Goal: Task Accomplishment & Management: Manage account settings

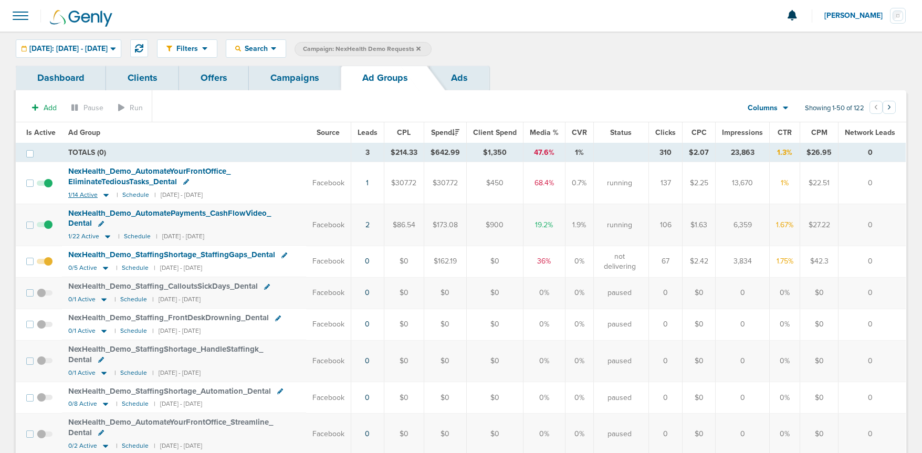
click at [103, 192] on icon at bounding box center [106, 195] width 11 height 9
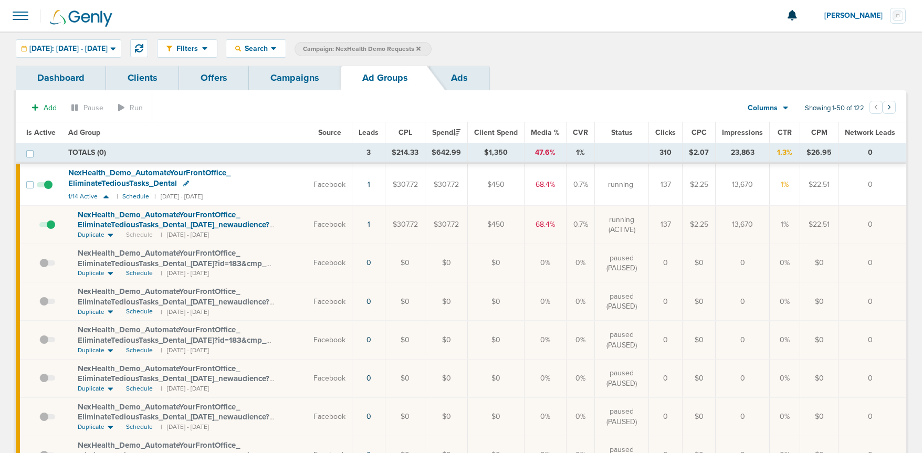
click at [55, 230] on span at bounding box center [47, 230] width 16 height 0
click at [39, 227] on input "checkbox" at bounding box center [39, 227] width 0 height 0
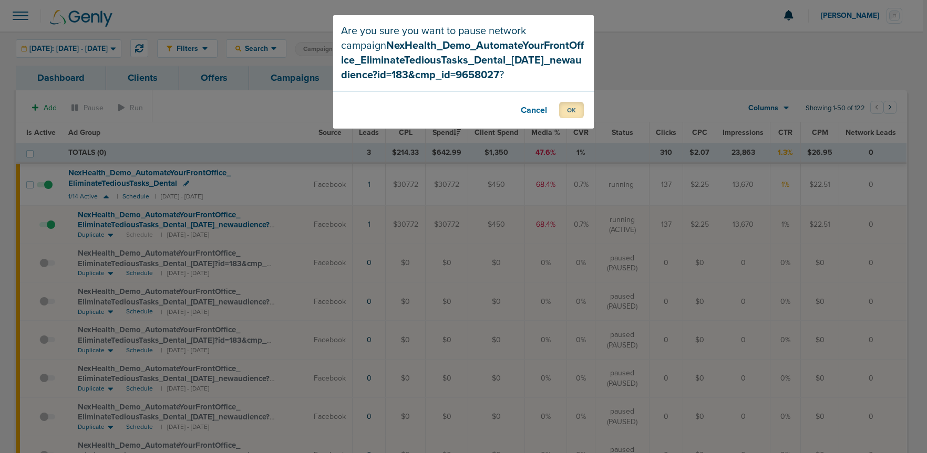
click at [565, 111] on button "OK" at bounding box center [571, 110] width 25 height 16
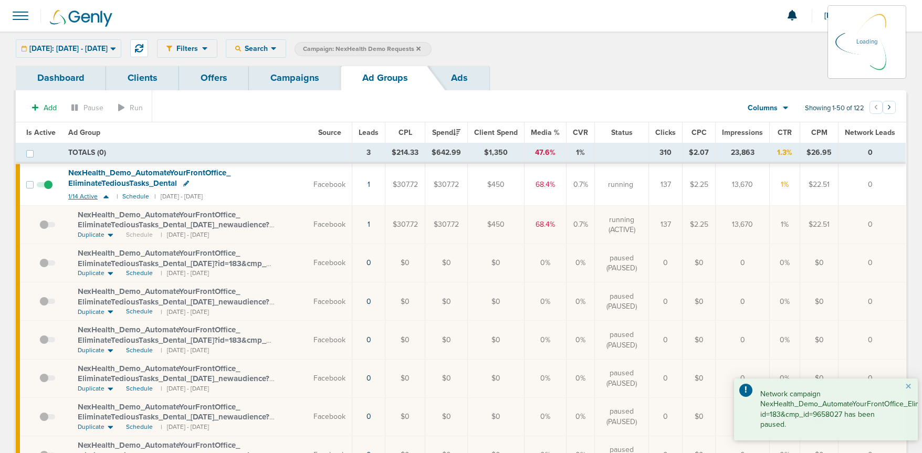
click at [104, 199] on icon at bounding box center [106, 196] width 11 height 9
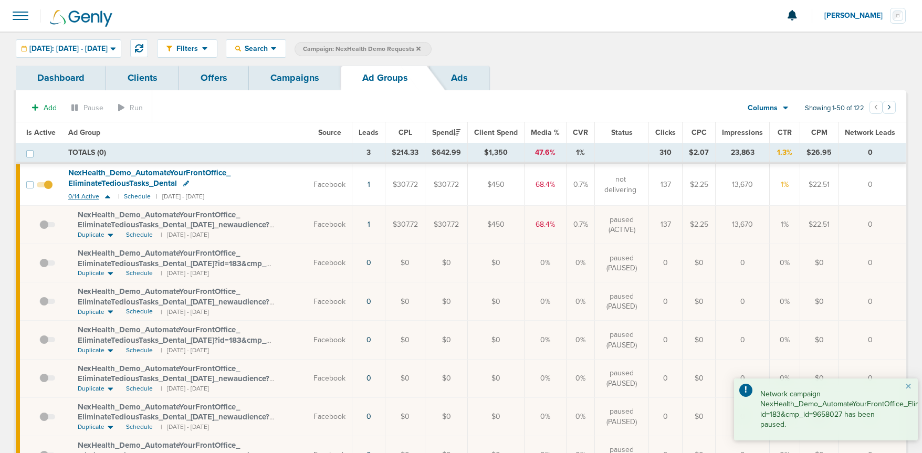
click at [107, 197] on icon at bounding box center [107, 196] width 5 height 3
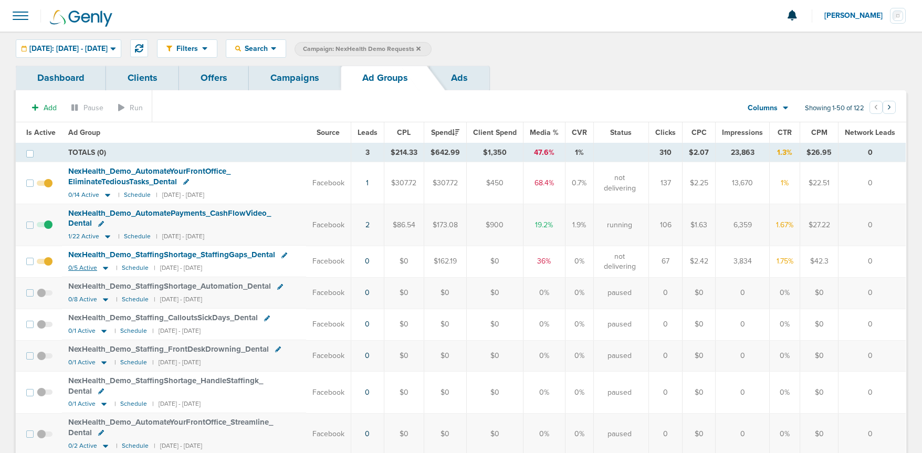
click at [104, 269] on icon at bounding box center [105, 268] width 5 height 3
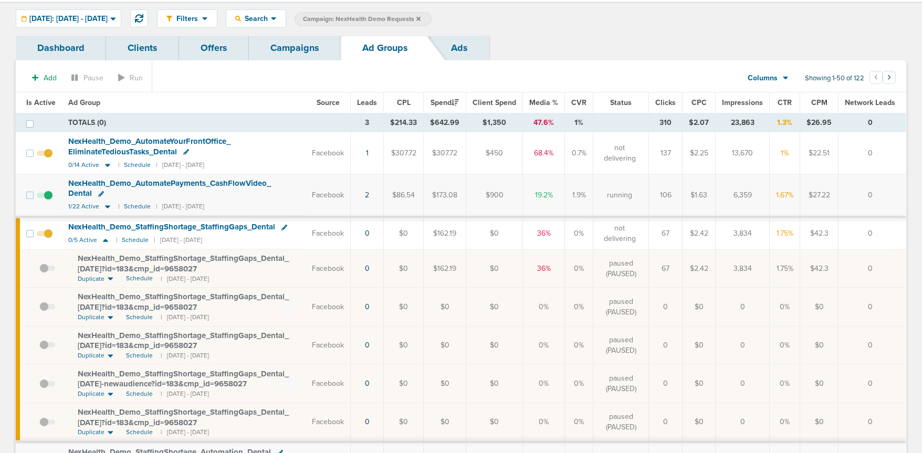
scroll to position [28, 0]
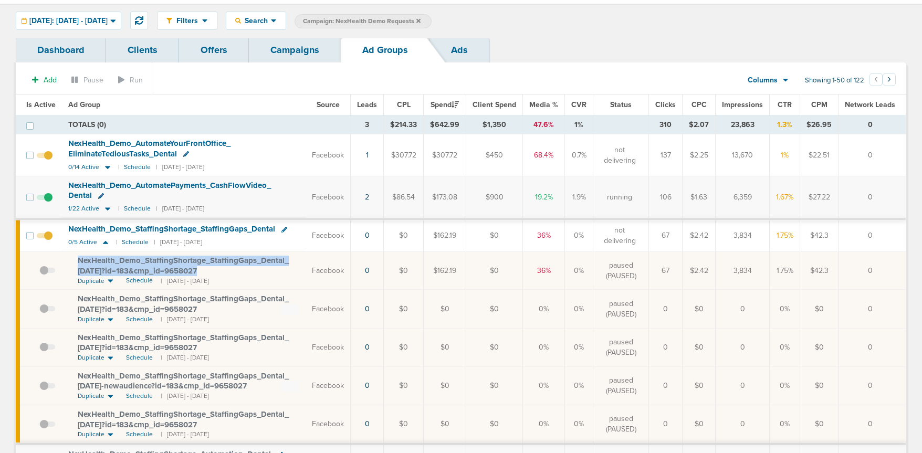
drag, startPoint x: 72, startPoint y: 259, endPoint x: 211, endPoint y: 270, distance: 138.6
click at [211, 270] on td "NexHealth_ Demo_ StaffingShortage_ StaffingGaps_ Dental_ [DATE]?id=183&cmp_ id=…" at bounding box center [184, 271] width 244 height 38
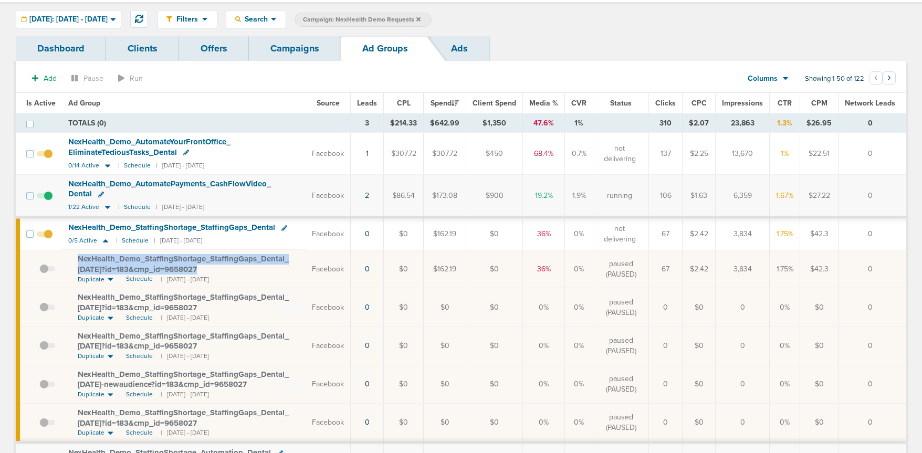
copy span "NexHealth_ Demo_ StaffingShortage_ StaffingGaps_ Dental_ [DATE]?id=183&cmp_ id=…"
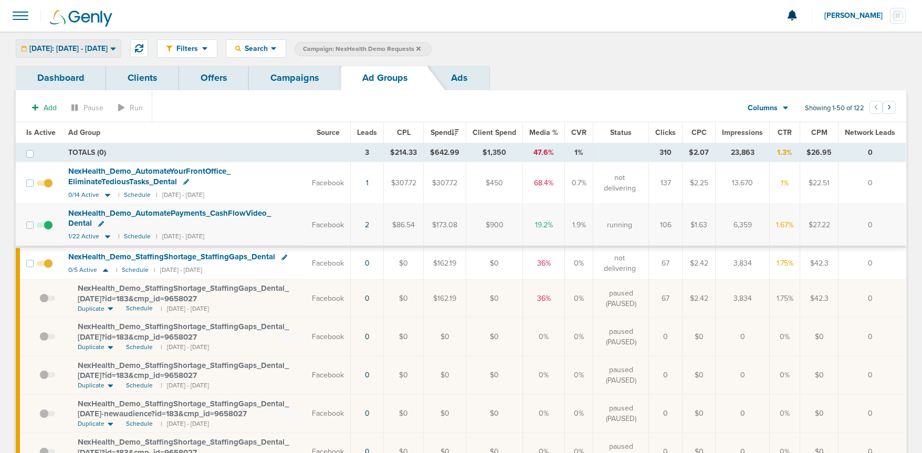
click at [62, 53] on span "[DATE]: [DATE] - [DATE]" at bounding box center [68, 48] width 78 height 7
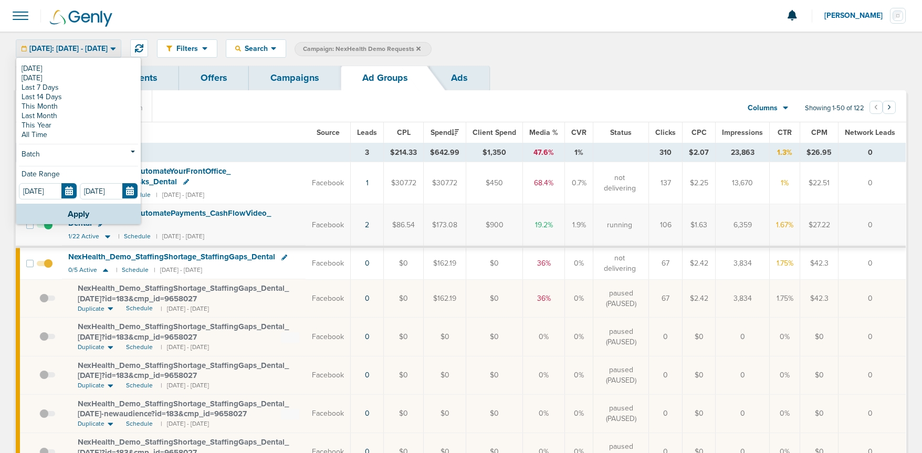
click at [554, 68] on div "Dashboard Clients Offers Campaigns Ad Groups Ads" at bounding box center [461, 78] width 891 height 25
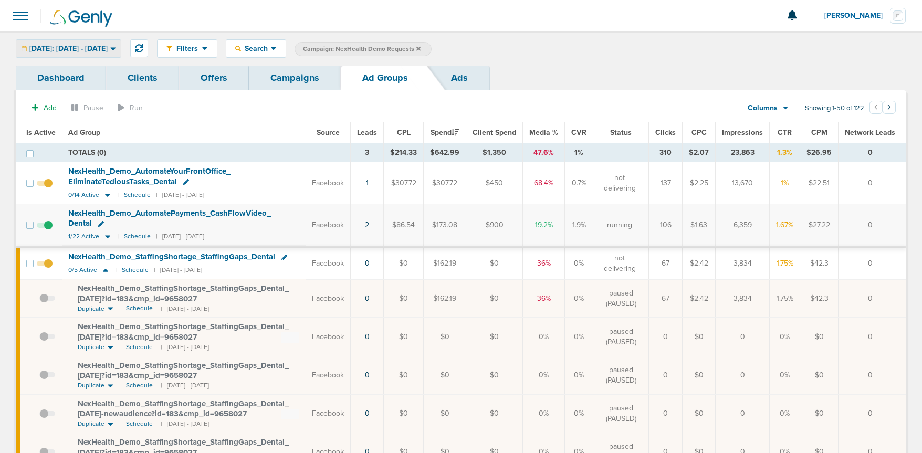
click at [78, 57] on div "[DATE]: [DATE] - [DATE]" at bounding box center [68, 48] width 105 height 17
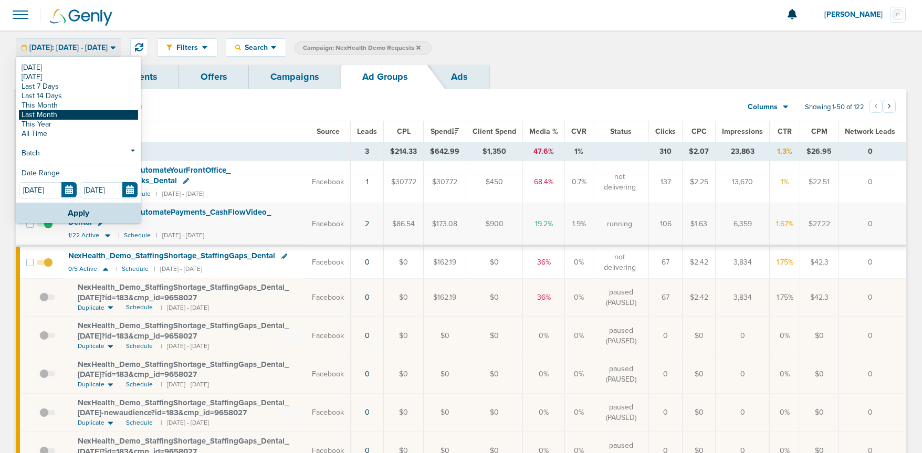
click at [65, 114] on link "Last Month" at bounding box center [78, 114] width 119 height 9
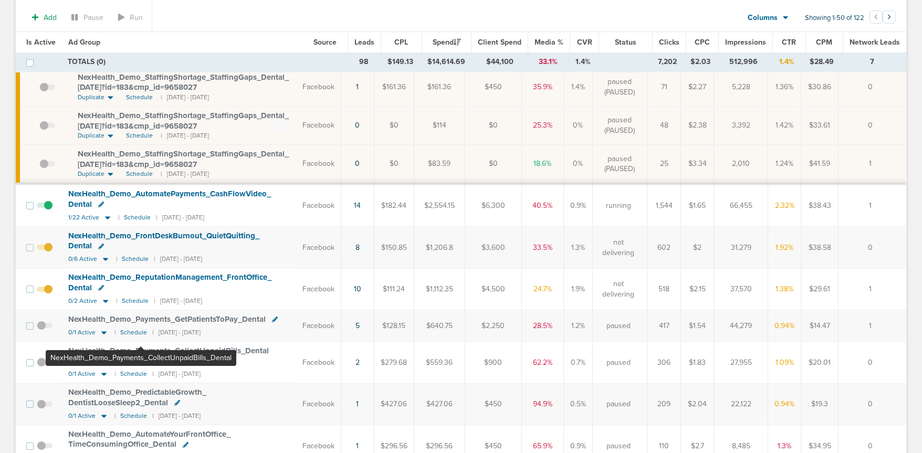
scroll to position [259, 0]
click at [103, 297] on icon at bounding box center [105, 301] width 11 height 9
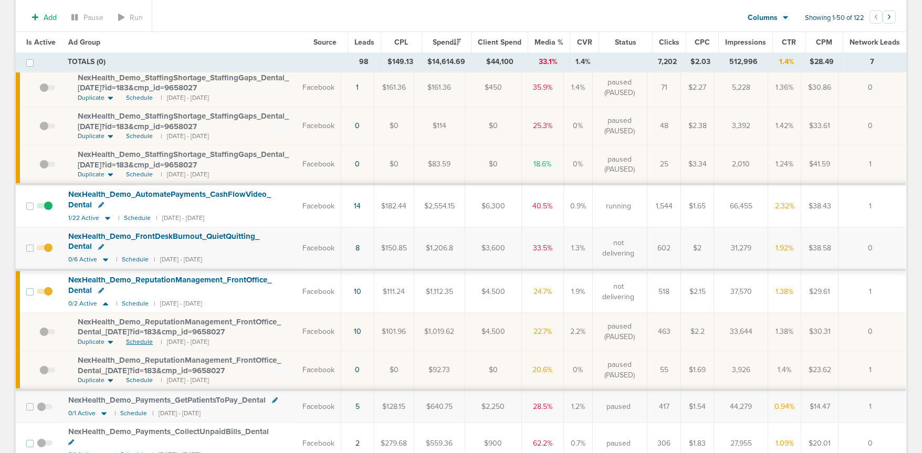
click at [127, 338] on span "Schedule" at bounding box center [139, 342] width 27 height 9
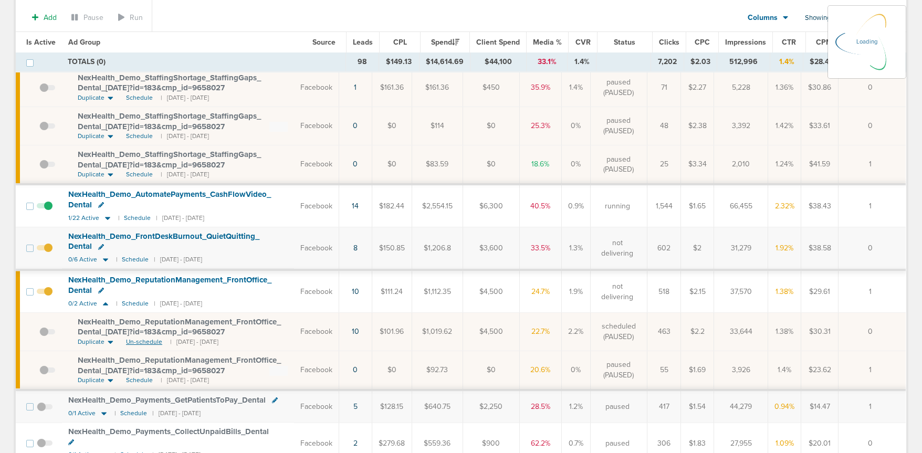
scroll to position [269, 0]
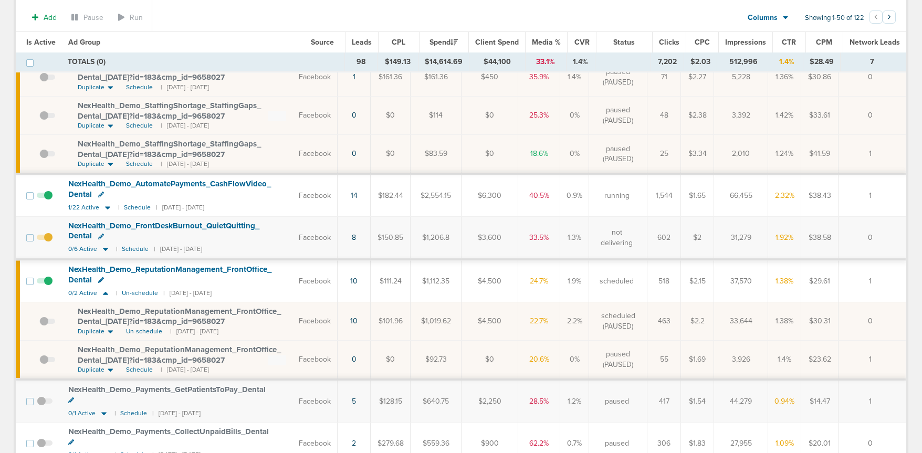
click at [46, 327] on span at bounding box center [47, 327] width 16 height 0
click at [39, 324] on input "checkbox" at bounding box center [39, 324] width 0 height 0
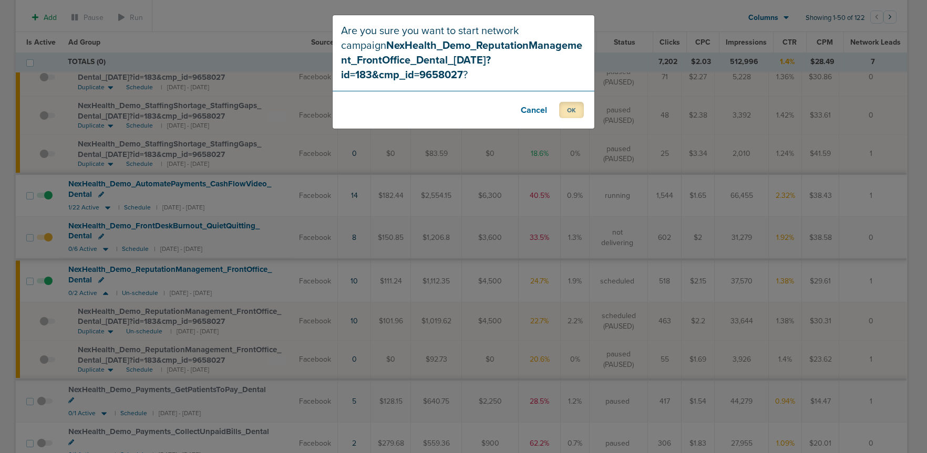
click at [563, 102] on button "OK" at bounding box center [571, 110] width 25 height 16
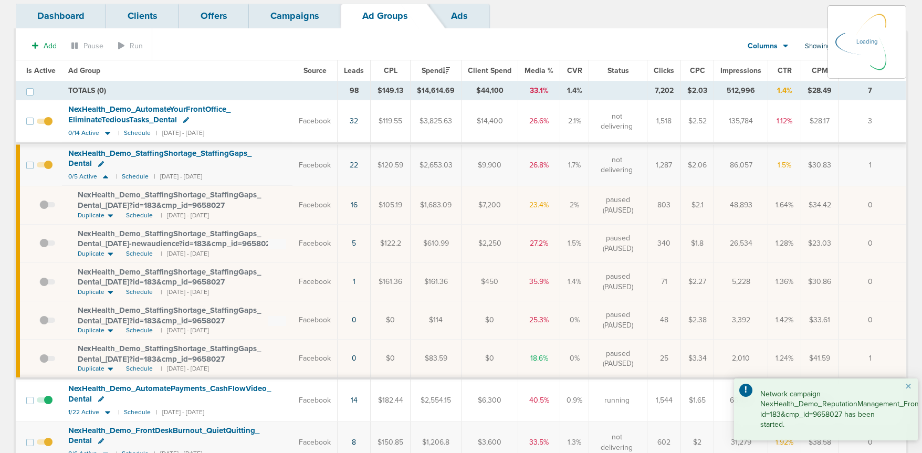
scroll to position [0, 0]
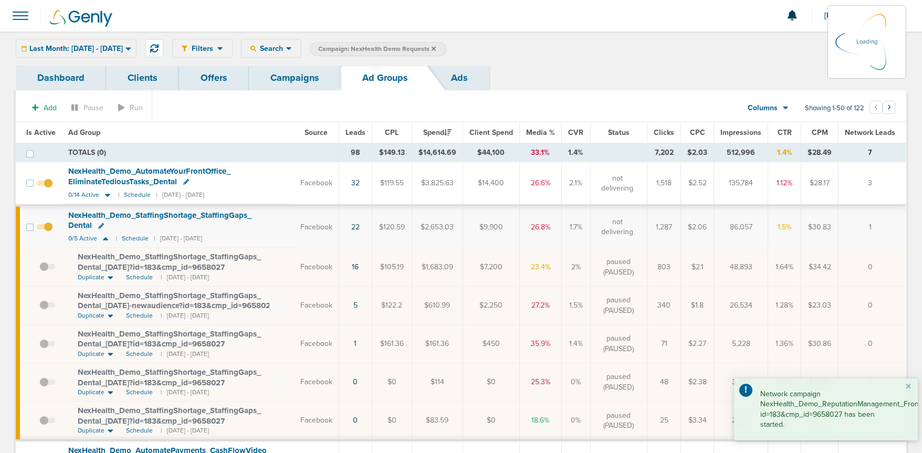
click at [93, 50] on div "Last Month: 09.01.2025 - 09.30.2025 Today Yesterday Last 7 Days Last 14 Days Th…" at bounding box center [76, 48] width 121 height 18
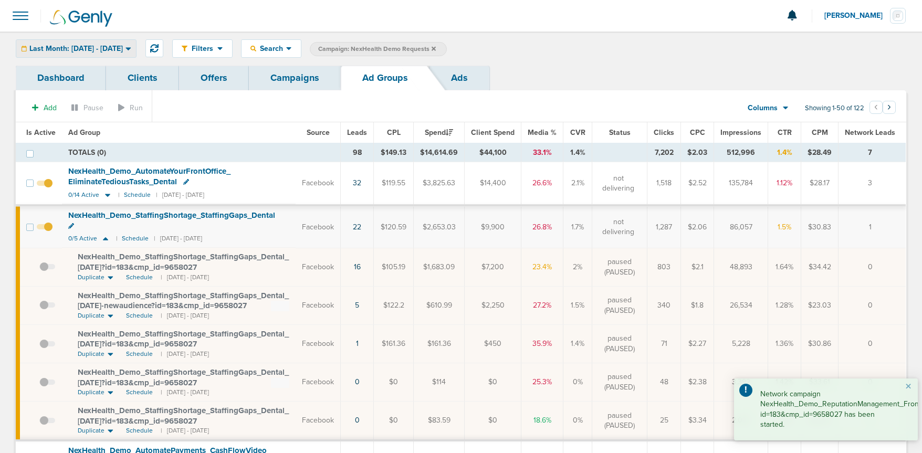
click at [64, 52] on span "Last Month: 09.01.2025 - 09.30.2025" at bounding box center [75, 48] width 93 height 7
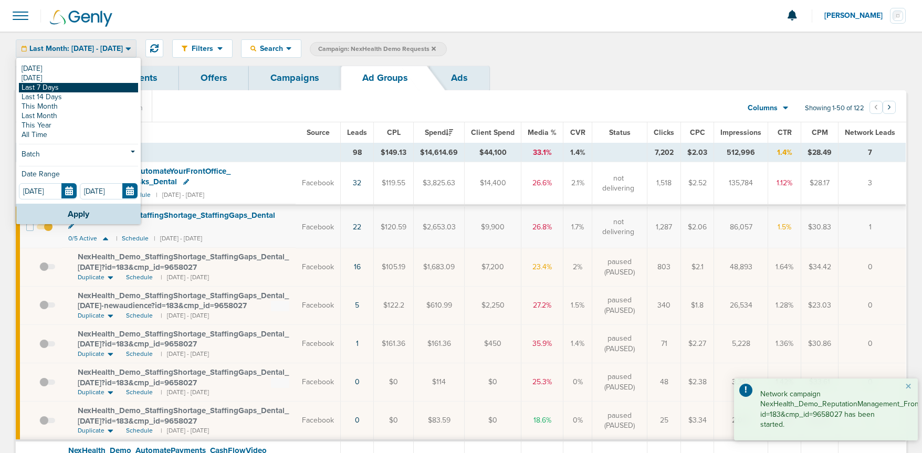
click at [56, 85] on link "Last 7 Days" at bounding box center [78, 87] width 119 height 9
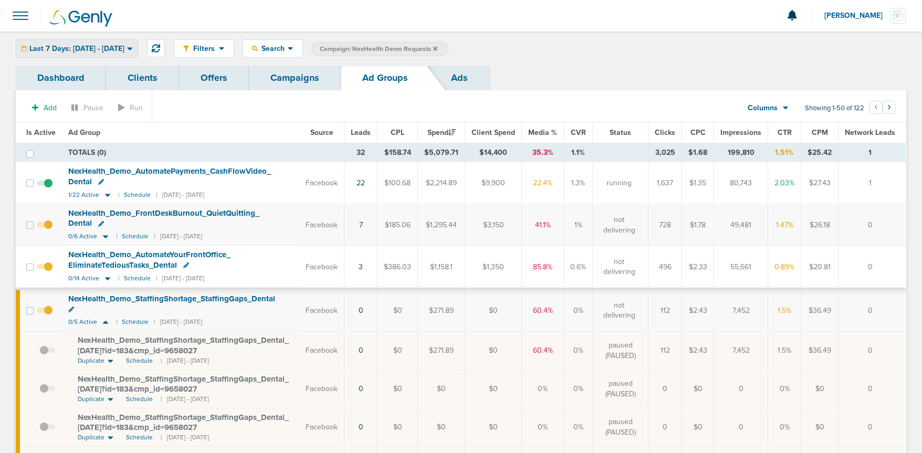
click at [100, 43] on div "Last 7 Days: 09.30.2025 - 10.07.2025" at bounding box center [76, 48] width 121 height 17
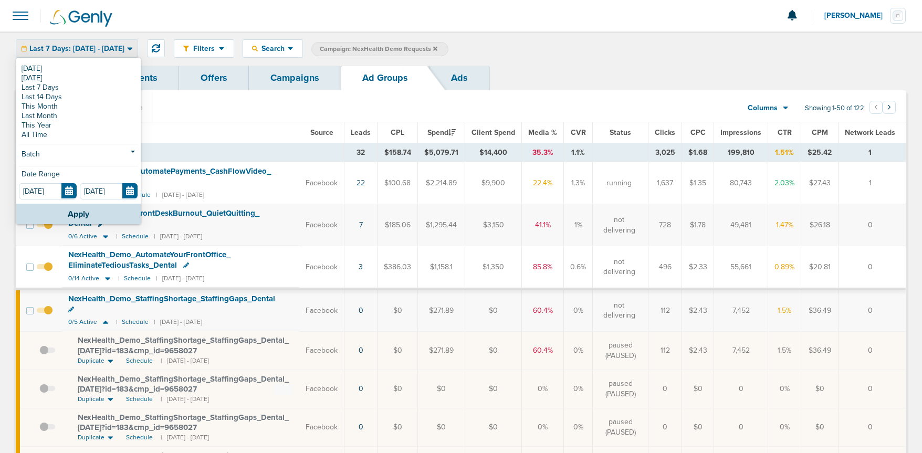
drag, startPoint x: 74, startPoint y: 112, endPoint x: 76, endPoint y: 117, distance: 5.4
click at [74, 113] on link "Last Month" at bounding box center [78, 115] width 119 height 9
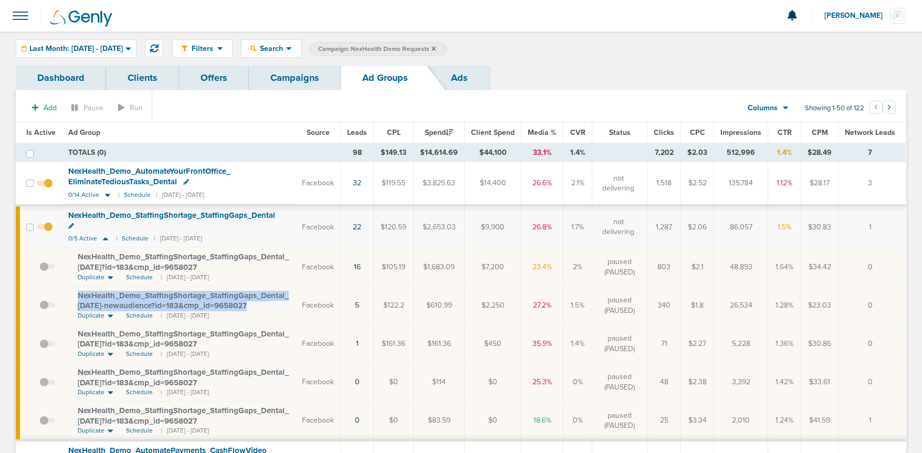
drag, startPoint x: 76, startPoint y: 285, endPoint x: 258, endPoint y: 295, distance: 183.1
click at [258, 295] on td "NexHealth_ Demo_ StaffingShortage_ StaffingGaps_ Dental_ 09.11.25-newaudience?i…" at bounding box center [179, 305] width 234 height 38
copy span "NexHealth_ Demo_ StaffingShortage_ StaffingGaps_ Dental_ 09.11.25-newaudience?i…"
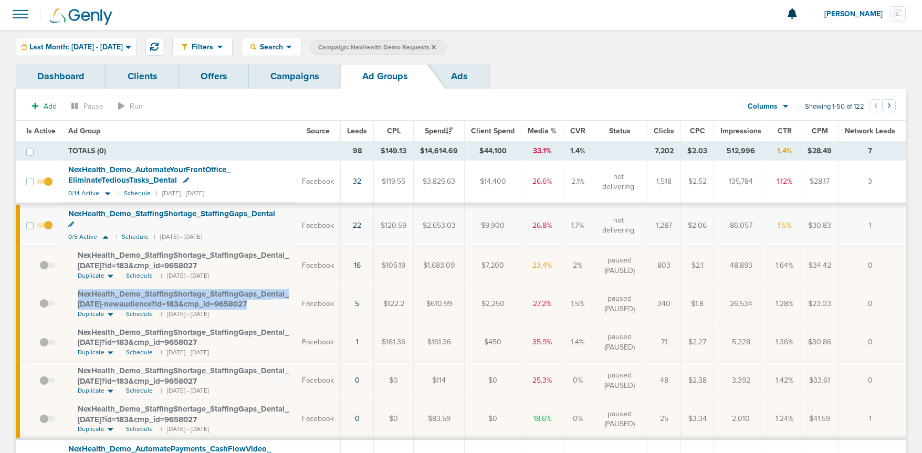
click at [277, 76] on link "Campaigns" at bounding box center [295, 76] width 92 height 25
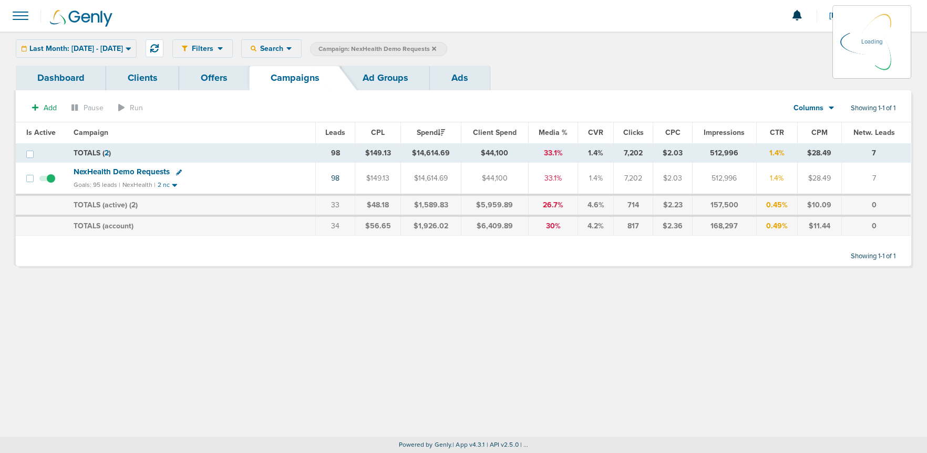
click at [436, 48] on icon at bounding box center [434, 48] width 4 height 4
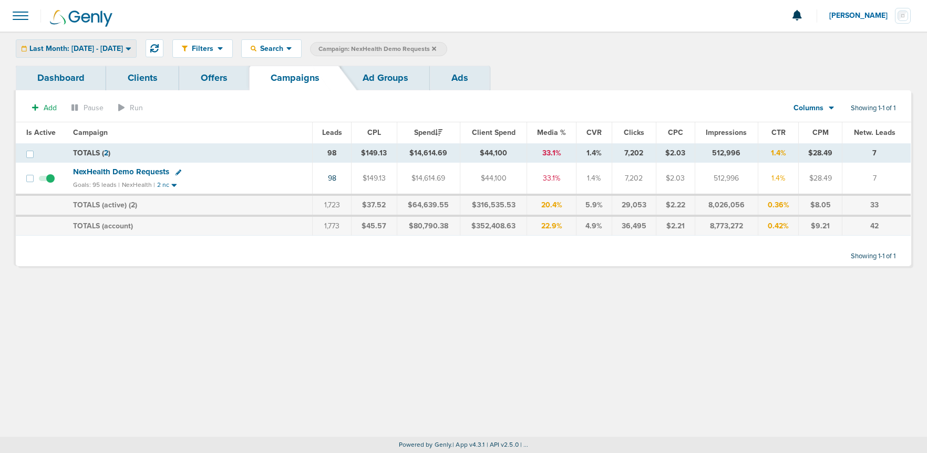
click at [119, 43] on div "Last Month: 09.01.2025 - 09.30.2025" at bounding box center [76, 48] width 120 height 17
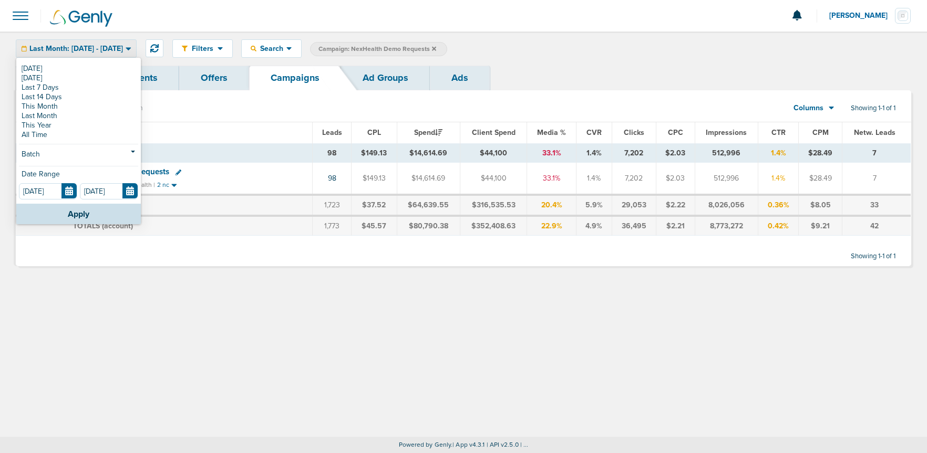
click at [436, 46] on icon at bounding box center [434, 49] width 4 height 6
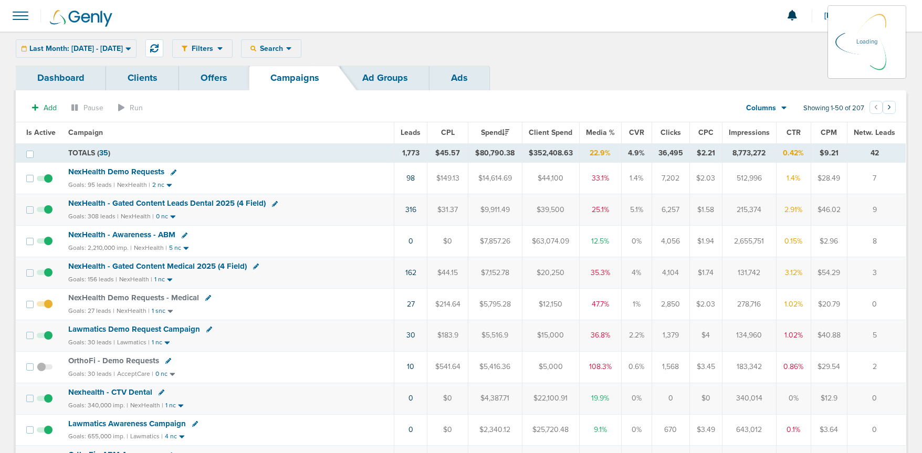
click at [70, 47] on div "Last Month: 09.01.2025 - 09.30.2025 Today Yesterday Last 7 Days Last 14 Days Th…" at bounding box center [76, 48] width 121 height 18
click at [88, 51] on span "Last Month: 09.01.2025 - 09.30.2025" at bounding box center [75, 48] width 93 height 7
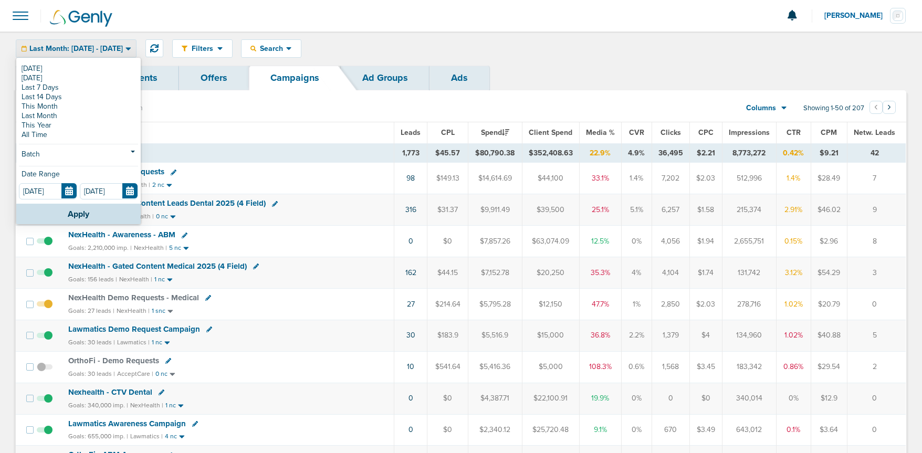
drag, startPoint x: 56, startPoint y: 65, endPoint x: 75, endPoint y: 65, distance: 19.4
click at [56, 65] on link "[DATE]" at bounding box center [78, 68] width 119 height 9
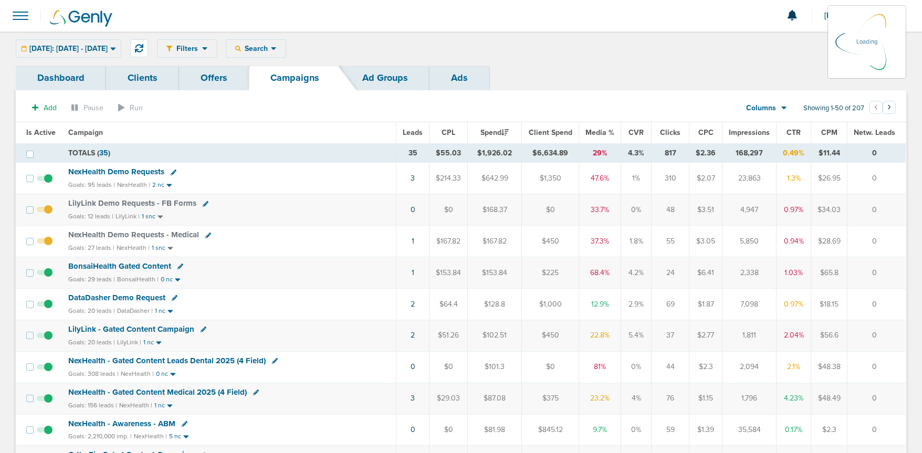
click at [274, 45] on div "Filters Active Only Settings Status Active Inactive Objectives MQL SQL Traffic …" at bounding box center [532, 48] width 750 height 18
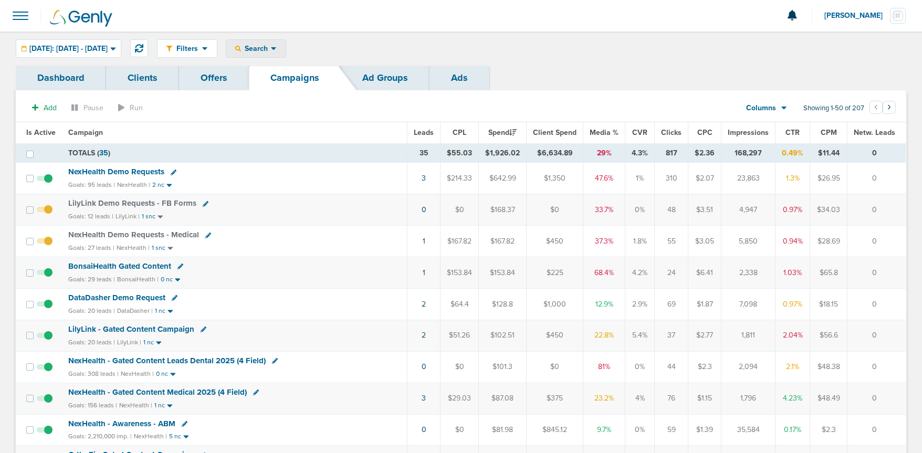
click at [271, 47] on span "Search" at bounding box center [256, 48] width 30 height 9
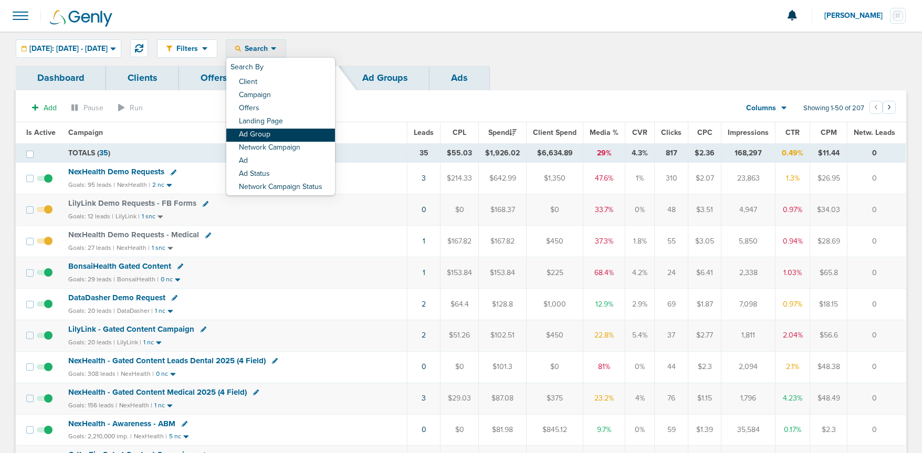
click at [287, 133] on link "Ad Group" at bounding box center [280, 135] width 109 height 13
select select "adGroupName"
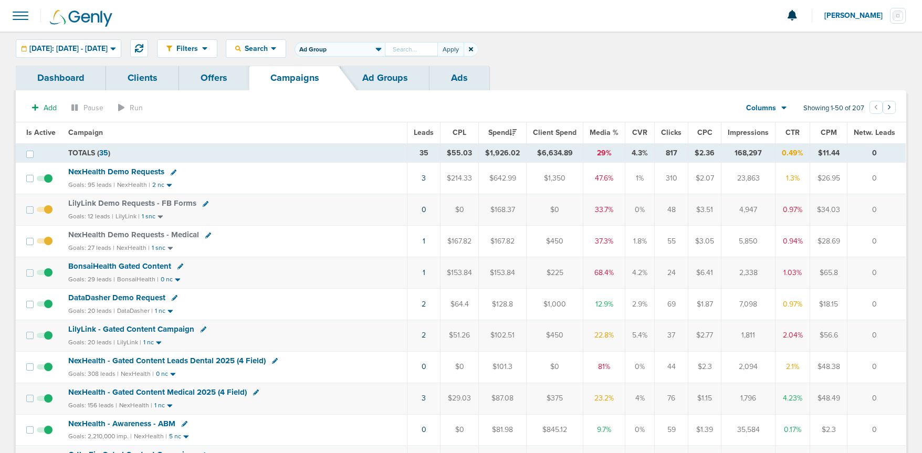
paste input "NexHealth_Demo_StaffingShortage_Automation_Medical"
type input "NexHealth_Demo_StaffingShortage_Automation_Medical"
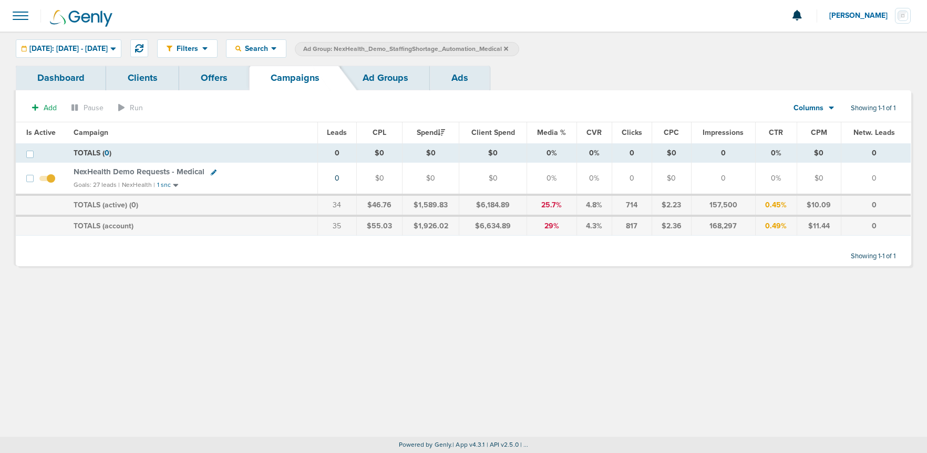
click at [121, 171] on span "NexHealth Demo Requests - Medical" at bounding box center [139, 171] width 131 height 9
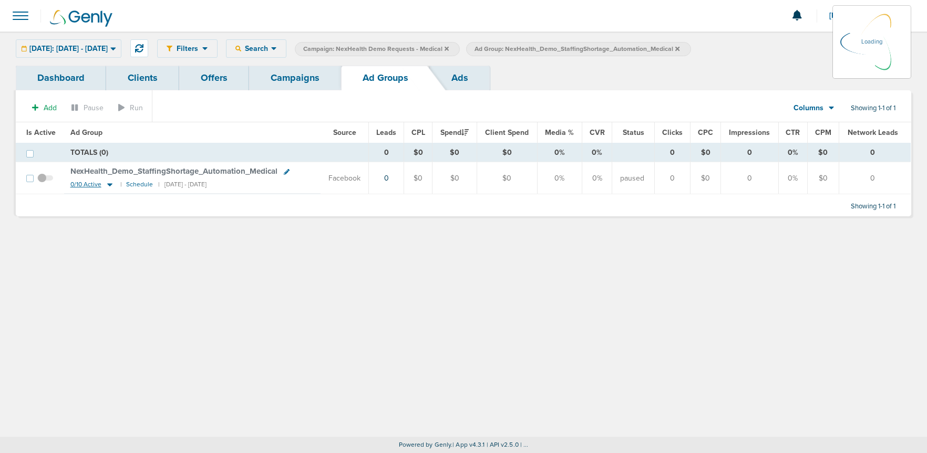
click at [110, 185] on icon at bounding box center [110, 184] width 11 height 9
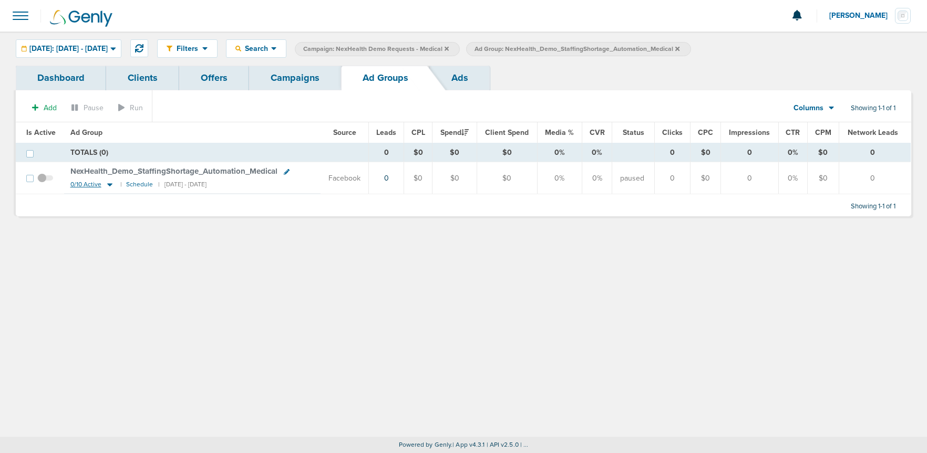
click at [108, 184] on icon at bounding box center [109, 185] width 5 height 3
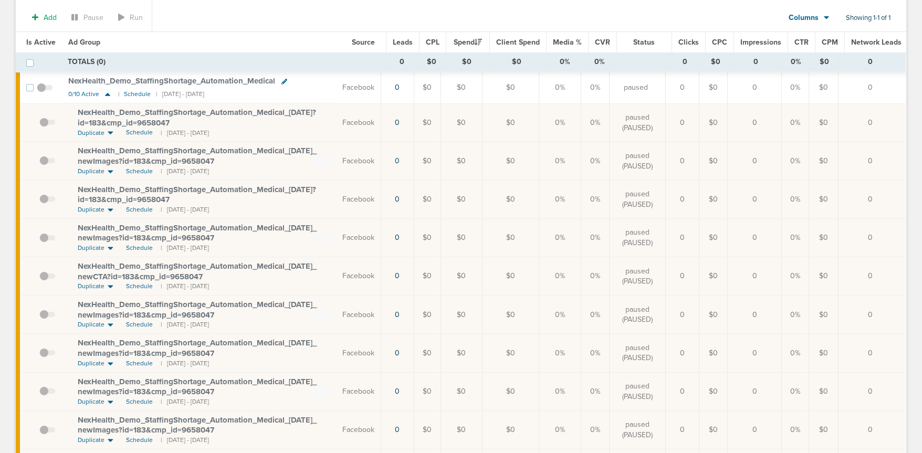
scroll to position [96, 0]
click at [131, 158] on span "NexHealth_ Demo_ StaffingShortage_ Automation_ Medical_ 09.02.25_ newImages?id=…" at bounding box center [197, 155] width 239 height 20
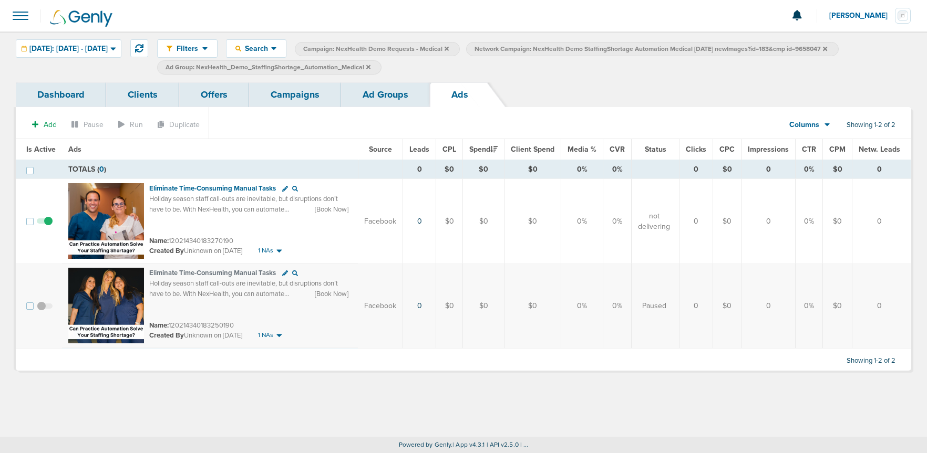
click at [373, 96] on link "Ad Groups" at bounding box center [385, 94] width 89 height 25
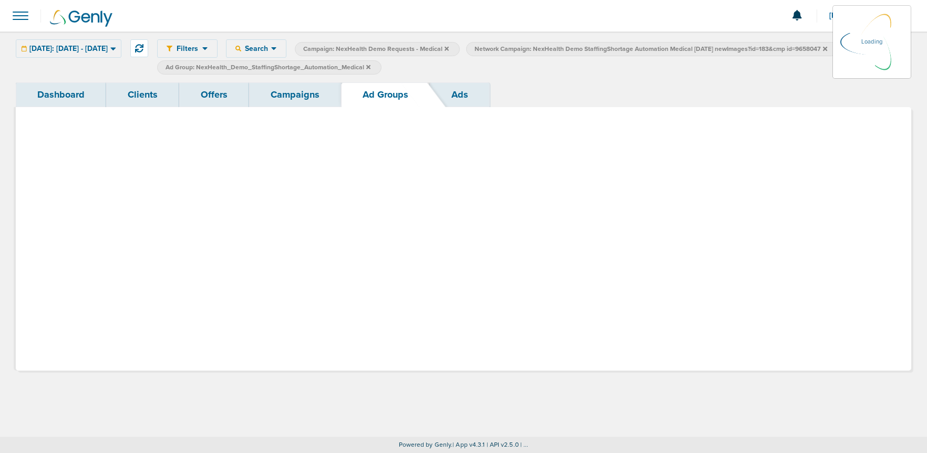
click at [374, 95] on link "Ad Groups" at bounding box center [385, 94] width 89 height 25
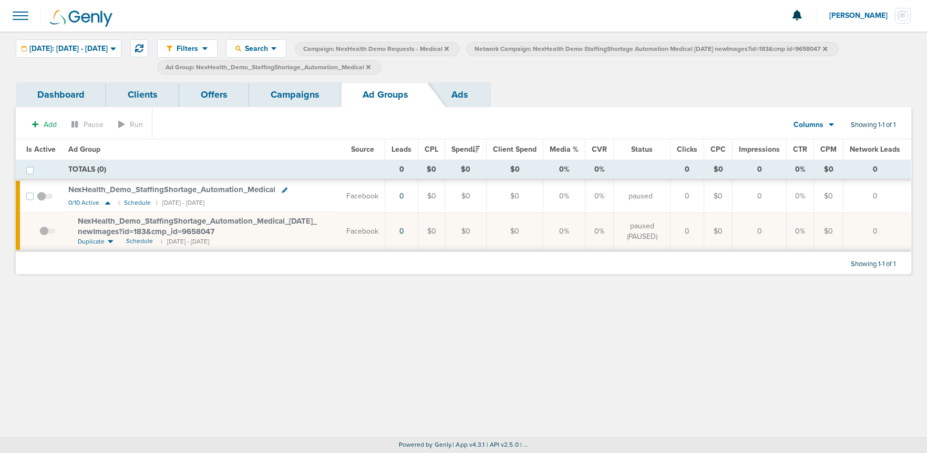
click at [370, 67] on icon at bounding box center [368, 67] width 4 height 4
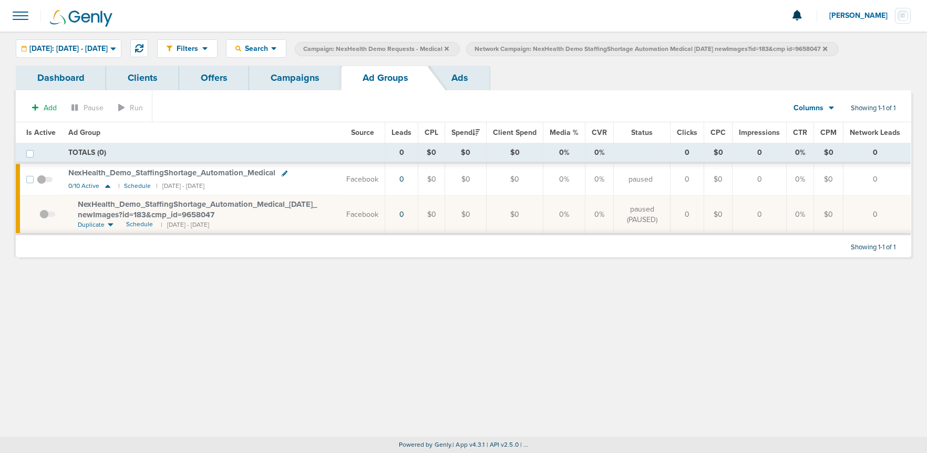
click at [827, 46] on icon at bounding box center [825, 49] width 4 height 6
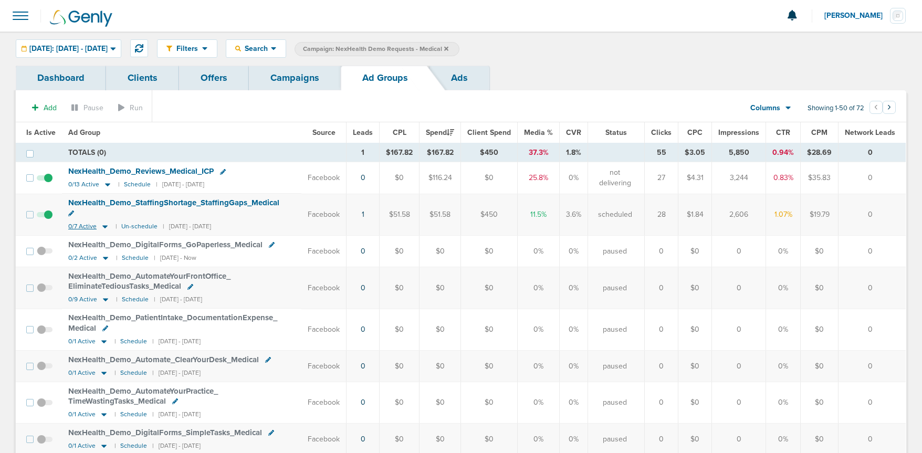
click at [103, 225] on icon at bounding box center [104, 226] width 5 height 3
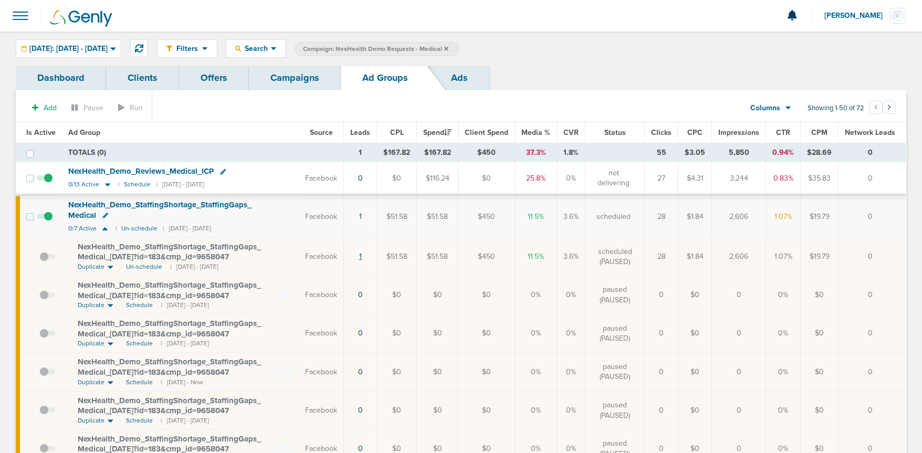
click at [362, 257] on link "1" at bounding box center [360, 256] width 3 height 9
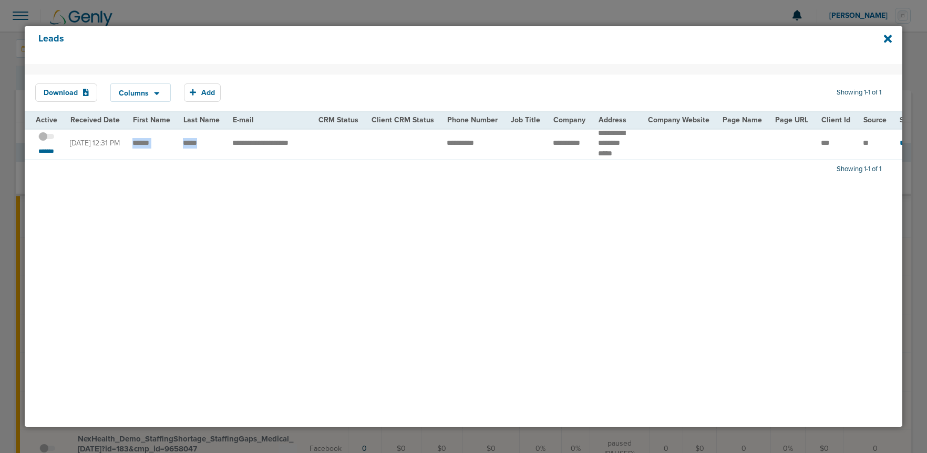
drag, startPoint x: 128, startPoint y: 144, endPoint x: 201, endPoint y: 148, distance: 73.1
click at [45, 152] on small "*******" at bounding box center [46, 151] width 22 height 8
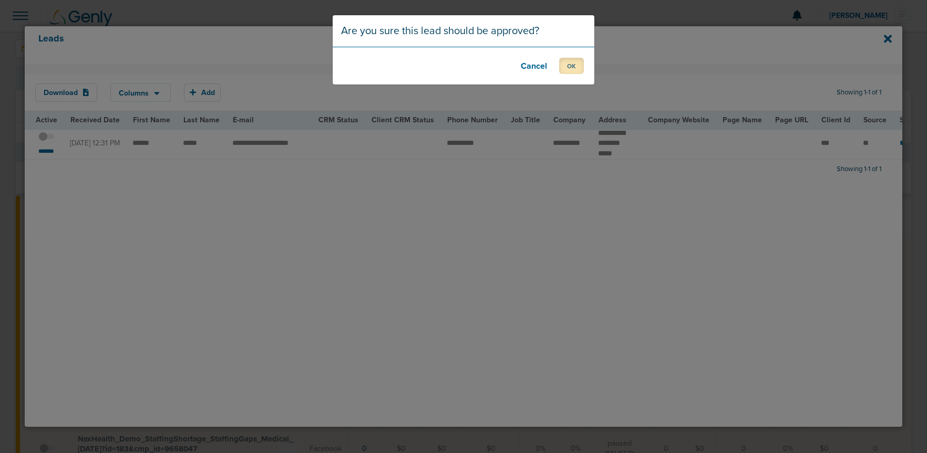
click at [569, 66] on button "OK" at bounding box center [571, 66] width 25 height 16
click at [568, 67] on button "OK" at bounding box center [571, 66] width 25 height 16
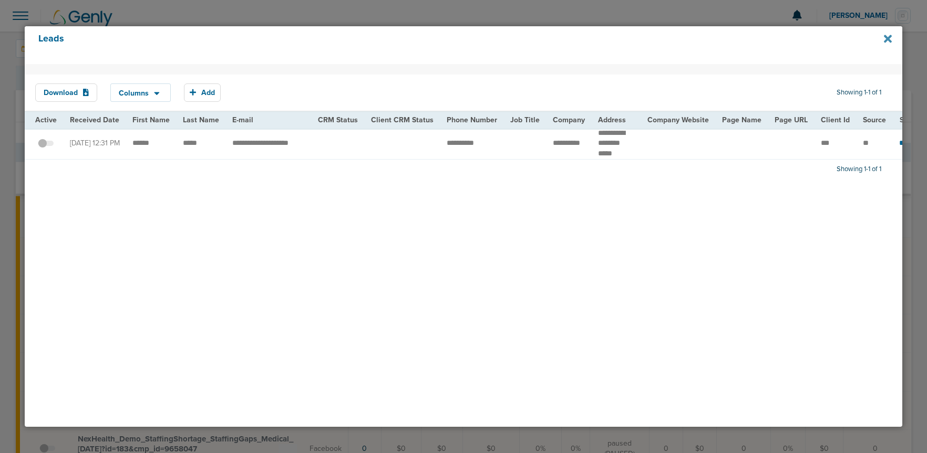
click at [889, 37] on icon at bounding box center [887, 39] width 8 height 8
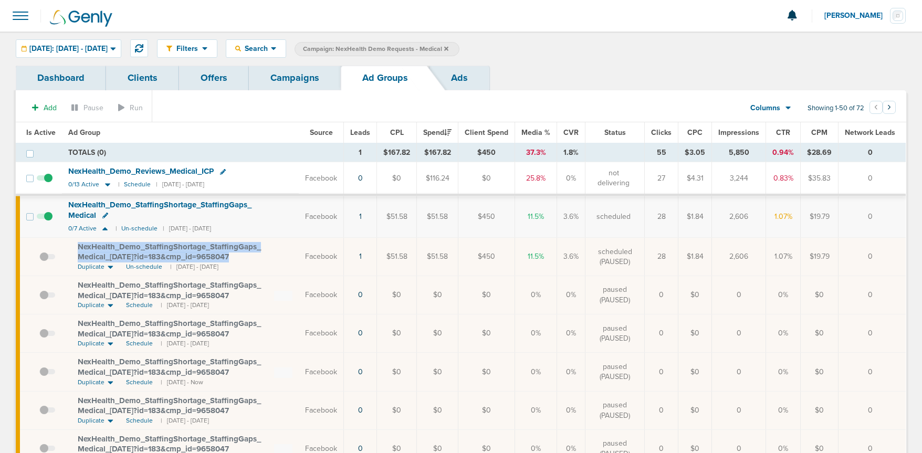
drag, startPoint x: 72, startPoint y: 246, endPoint x: 210, endPoint y: 257, distance: 138.1
click at [210, 257] on td "NexHealth_ Demo_ StaffingShortage_ StaffingGaps_ Medical_ 10.03.25?id=183&cmp_ …" at bounding box center [180, 257] width 237 height 38
copy span "NexHealth_ Demo_ StaffingShortage_ StaffingGaps_ Medical_ 10.03.25?id=183&cmp_ …"
click at [45, 262] on span at bounding box center [47, 262] width 16 height 0
click at [39, 259] on input "checkbox" at bounding box center [39, 259] width 0 height 0
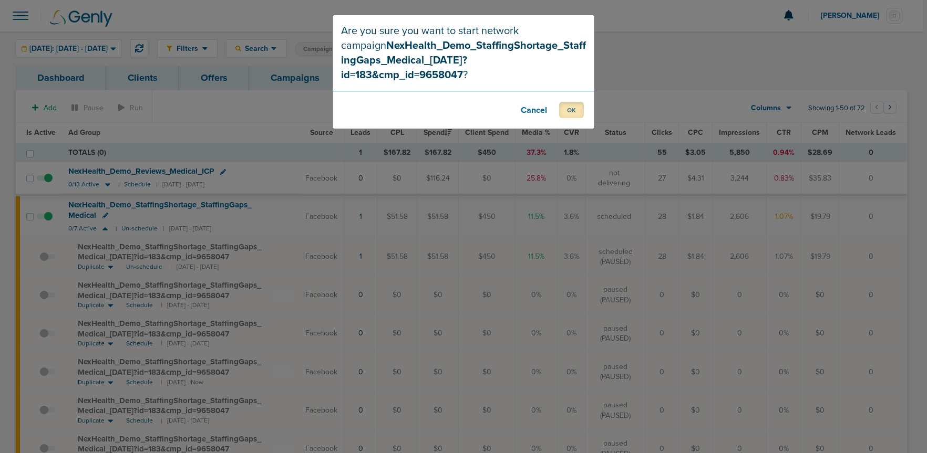
click at [566, 102] on button "OK" at bounding box center [571, 110] width 25 height 16
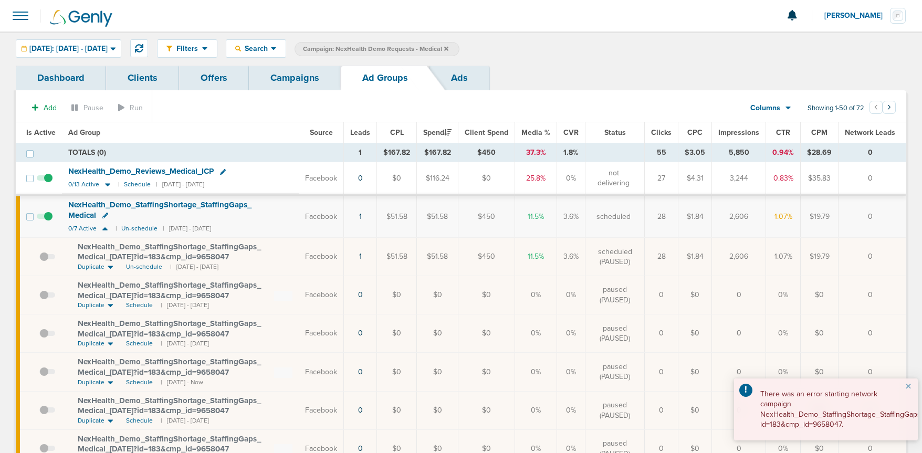
click at [297, 79] on link "Campaigns" at bounding box center [295, 78] width 92 height 25
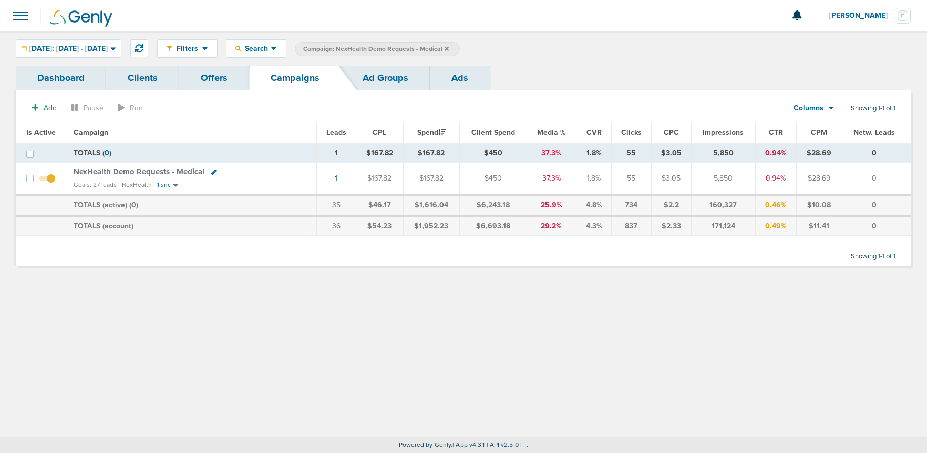
click at [212, 172] on icon at bounding box center [214, 173] width 6 height 6
select select
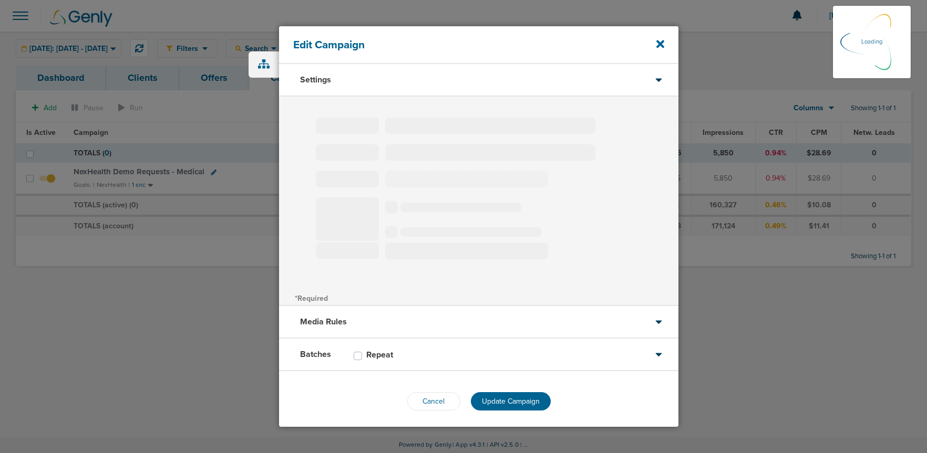
type input "NexHealth Demo Requests - Medical"
select select "Leads"
radio input "true"
select select "readOnly"
checkbox input "true"
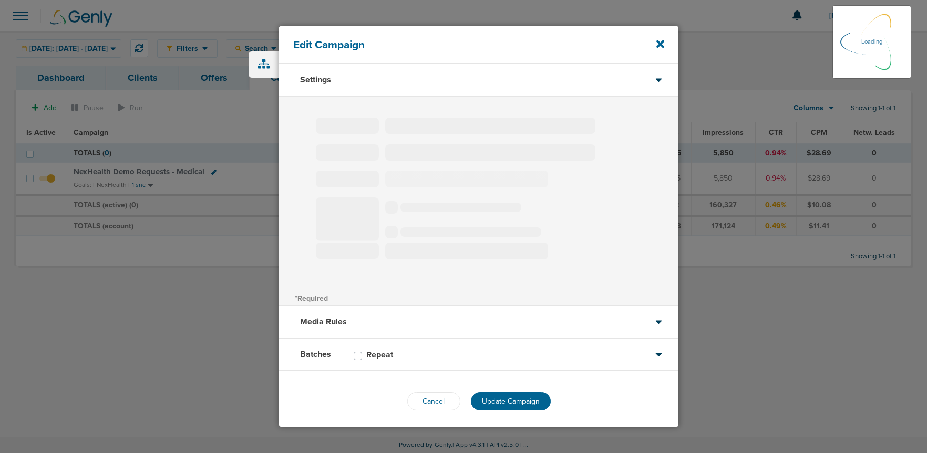
select select "1"
select select "2"
select select "3"
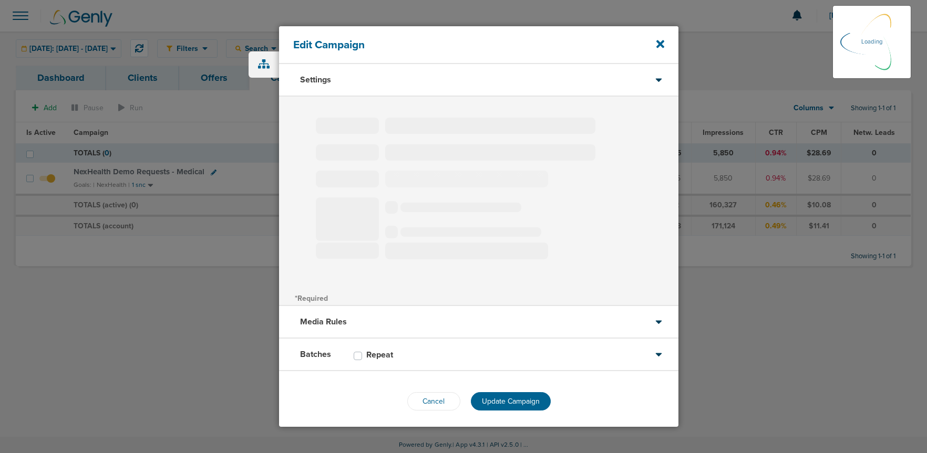
select select "3"
select select "4"
select select "6"
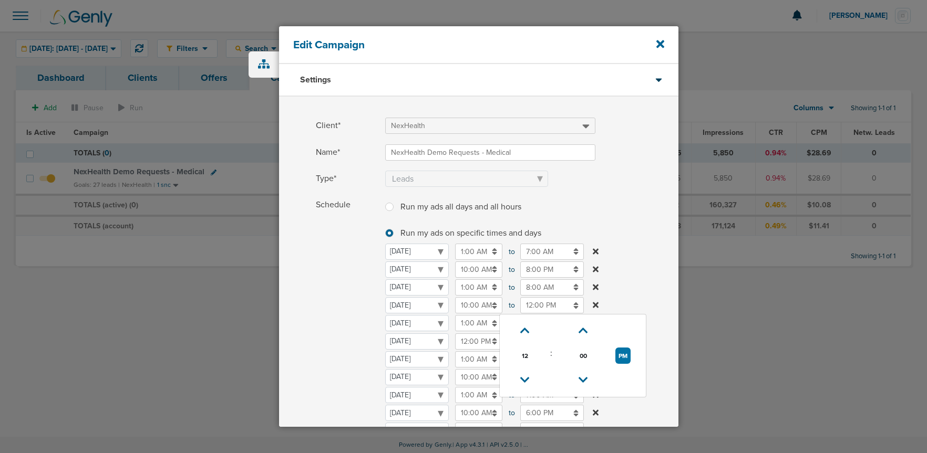
click at [531, 301] on input "12:00 PM" at bounding box center [552, 305] width 64 height 16
click at [524, 382] on icon at bounding box center [524, 380] width 9 height 6
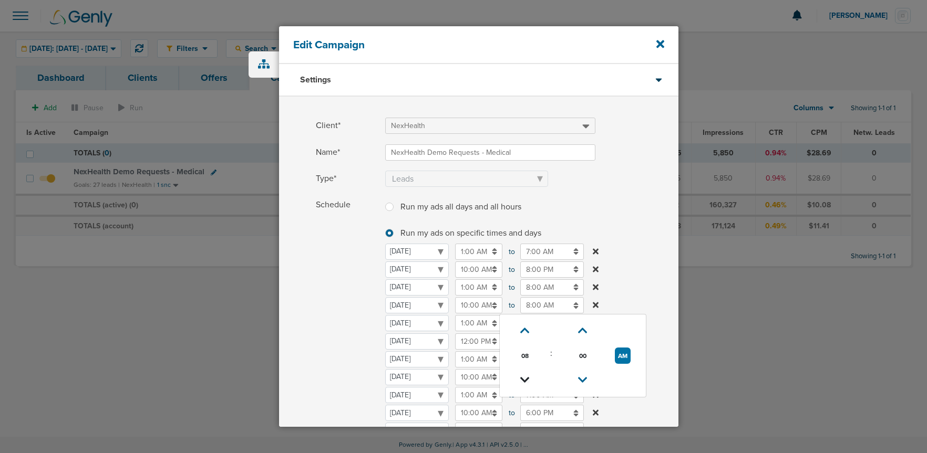
click at [524, 382] on icon at bounding box center [524, 380] width 9 height 6
click at [524, 334] on icon at bounding box center [524, 331] width 9 height 6
click at [619, 357] on button "AM" at bounding box center [623, 356] width 16 height 16
type input "7:00 PM"
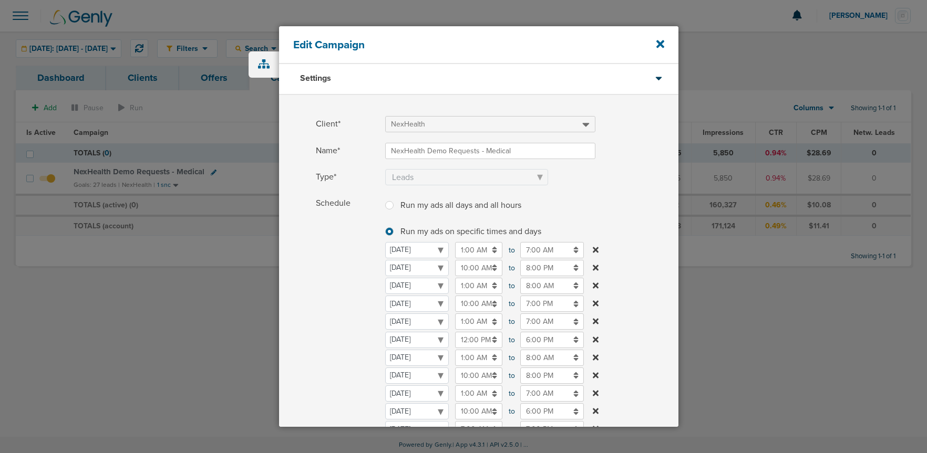
click at [360, 314] on span "Schedule" at bounding box center [347, 332] width 63 height 274
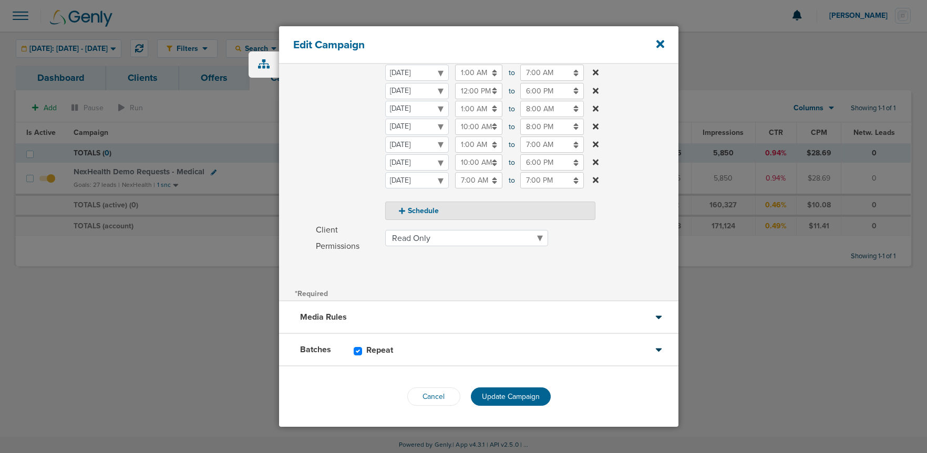
click at [491, 382] on div "Cancel Update Campaign" at bounding box center [478, 397] width 399 height 60
click at [495, 393] on span "Update Campaign" at bounding box center [511, 396] width 58 height 9
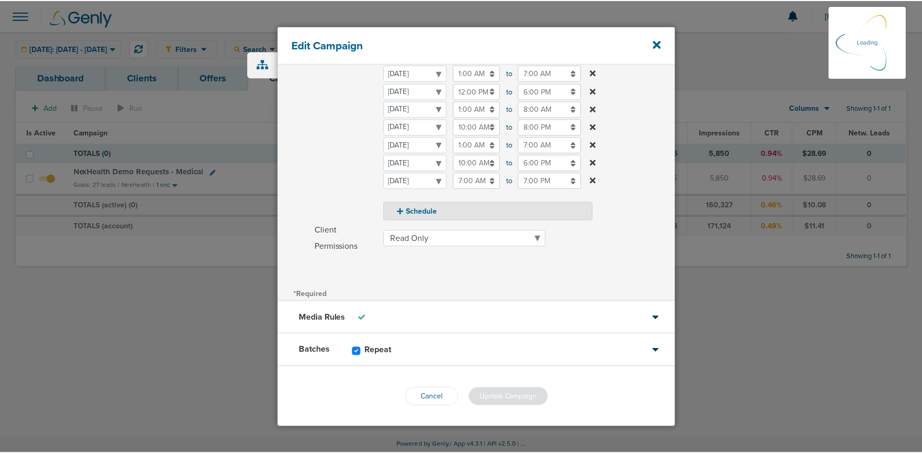
scroll to position [218, 0]
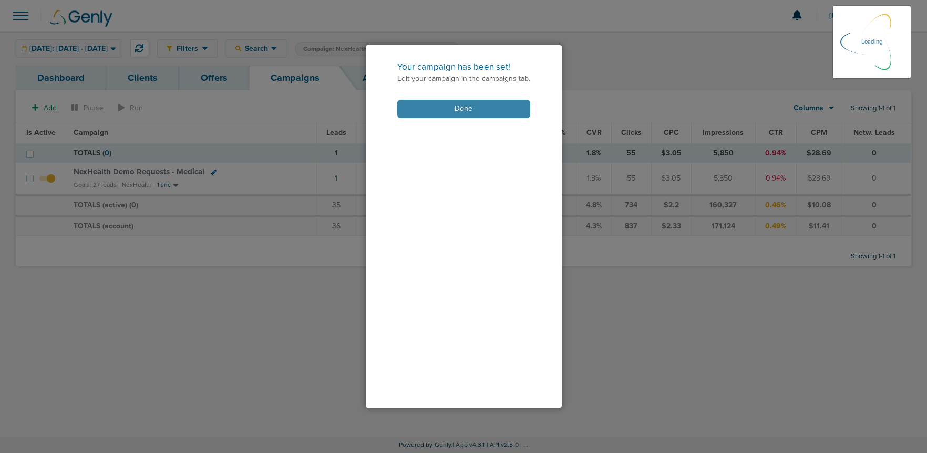
click at [419, 113] on button "Done" at bounding box center [463, 109] width 133 height 18
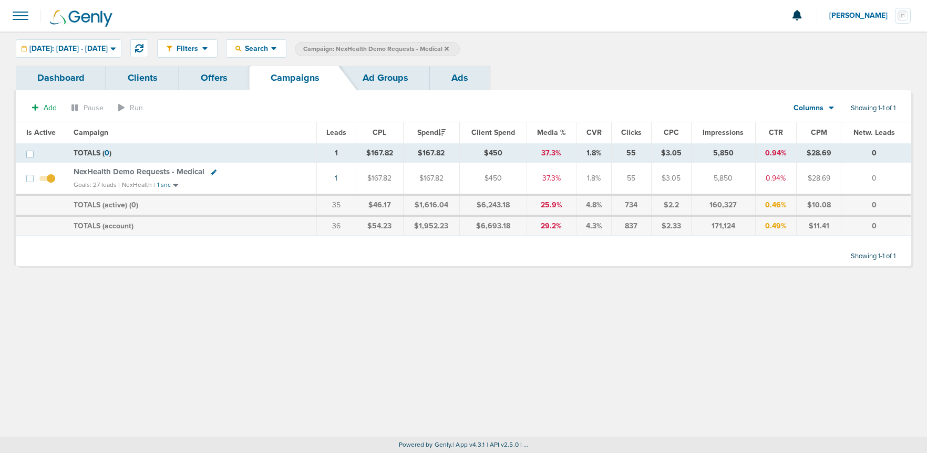
click at [158, 172] on span "NexHealth Demo Requests - Medical" at bounding box center [139, 171] width 131 height 9
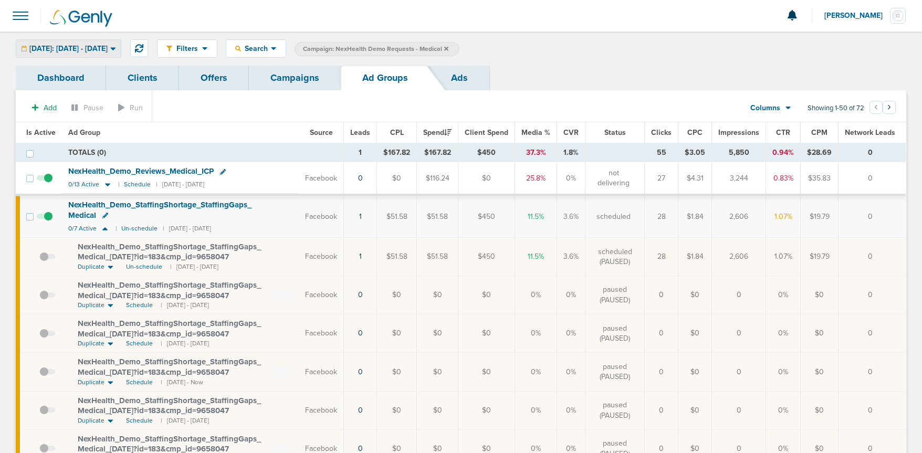
click at [68, 50] on span "[DATE]: [DATE] - [DATE]" at bounding box center [68, 48] width 78 height 7
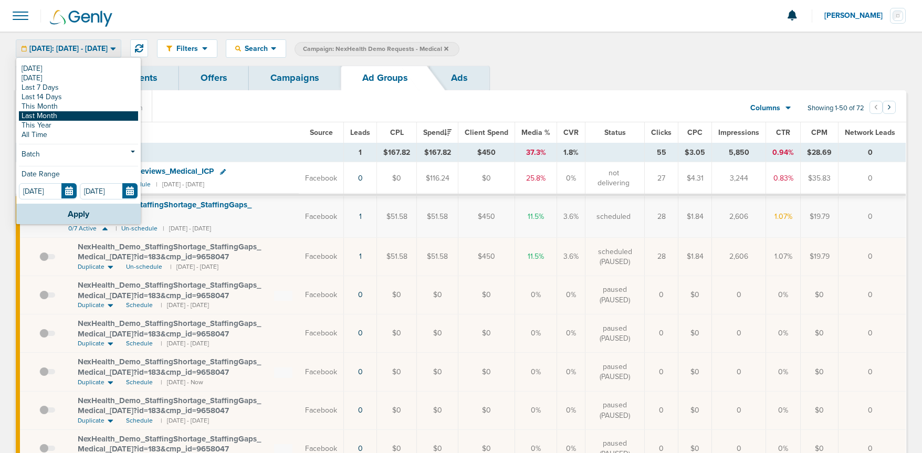
click at [63, 115] on link "Last Month" at bounding box center [78, 115] width 119 height 9
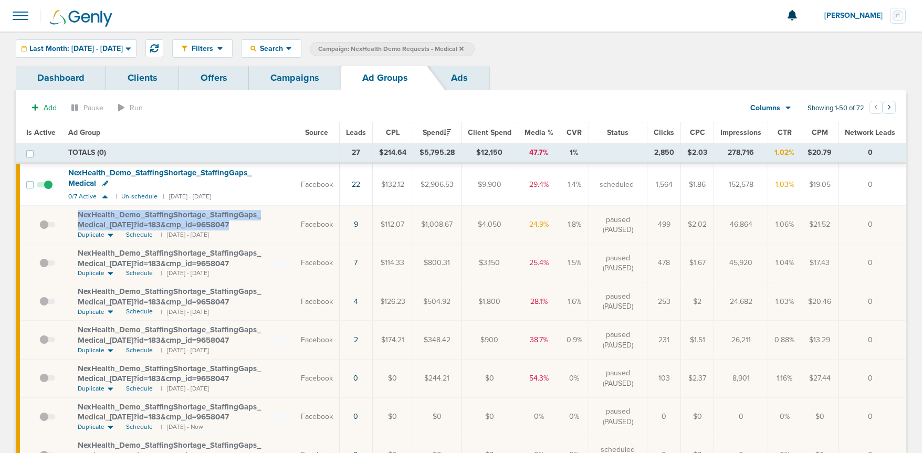
drag, startPoint x: 75, startPoint y: 212, endPoint x: 235, endPoint y: 223, distance: 160.1
click at [235, 223] on td "NexHealth_ Demo_ StaffingShortage_ StaffingGaps_ Medical_ 09.08.25?id=183&cmp_ …" at bounding box center [178, 225] width 233 height 38
copy span "NexHealth_ Demo_ StaffingShortage_ StaffingGaps_ Medical_ 09.08.25?id=183&cmp_ …"
click at [207, 172] on span "NexHealth_ Demo_ StaffingShortage_ StaffingGaps_ Medical" at bounding box center [159, 178] width 183 height 20
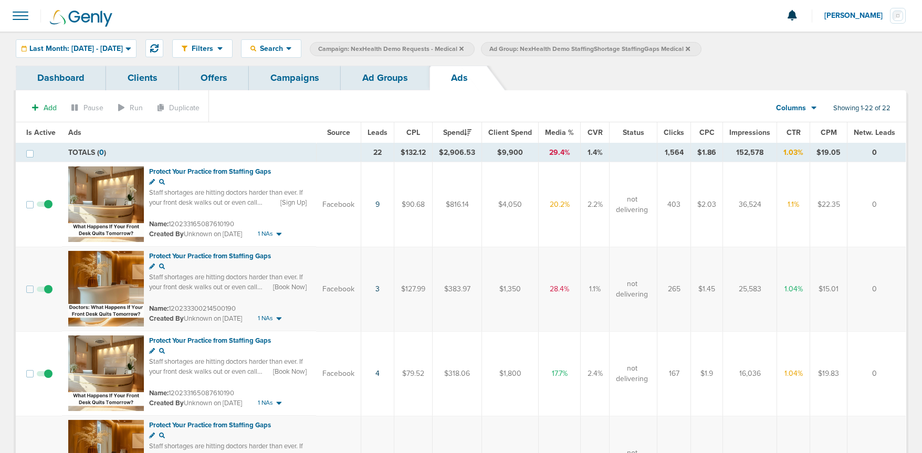
click at [375, 77] on link "Ad Groups" at bounding box center [385, 78] width 89 height 25
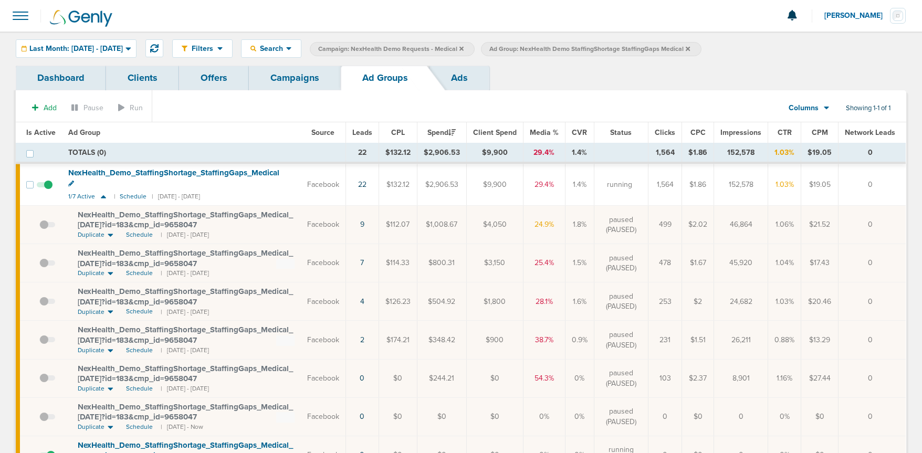
click at [309, 73] on link "Campaigns" at bounding box center [295, 78] width 92 height 25
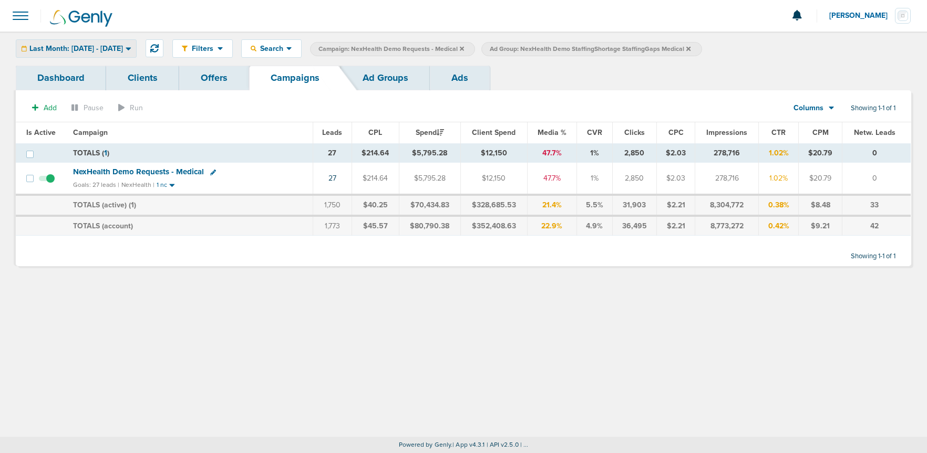
drag, startPoint x: 64, startPoint y: 48, endPoint x: 55, endPoint y: 61, distance: 15.4
click at [64, 48] on span "Last Month: 09.01.2025 - 09.30.2025" at bounding box center [75, 48] width 93 height 7
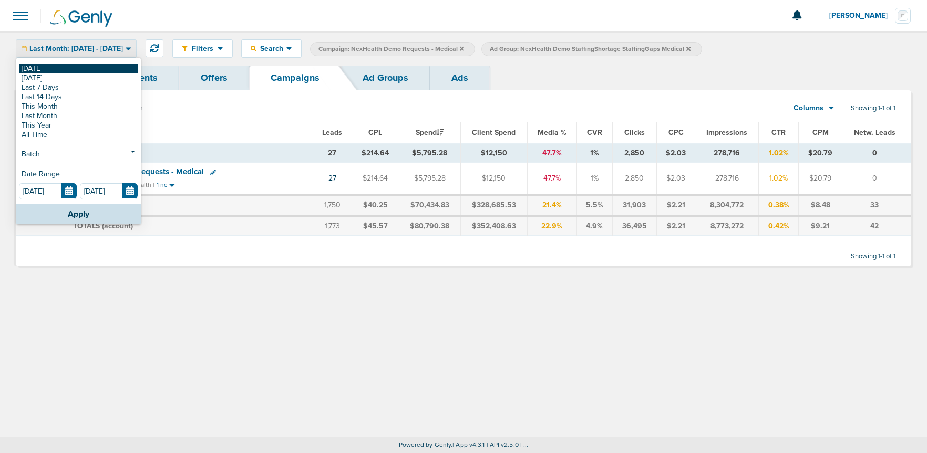
click at [50, 67] on link "[DATE]" at bounding box center [78, 68] width 119 height 9
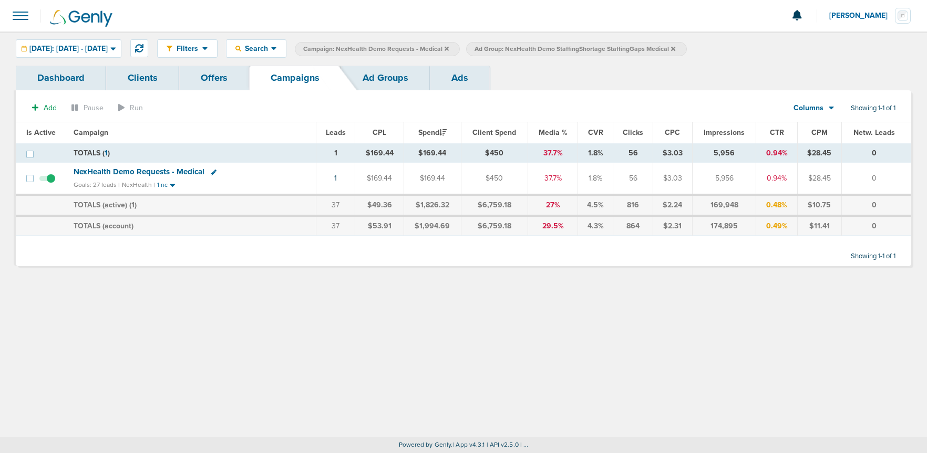
click at [675, 49] on icon at bounding box center [673, 48] width 4 height 4
click at [449, 49] on icon at bounding box center [446, 49] width 4 height 6
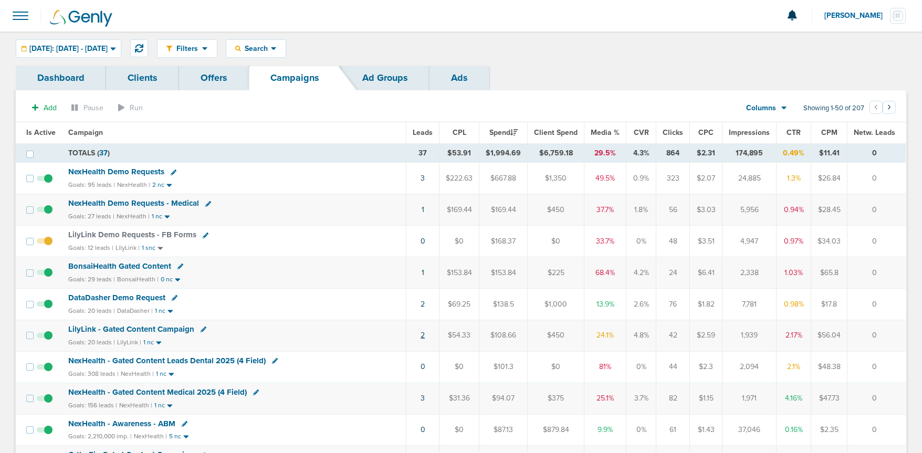
click at [425, 335] on link "2" at bounding box center [423, 335] width 4 height 9
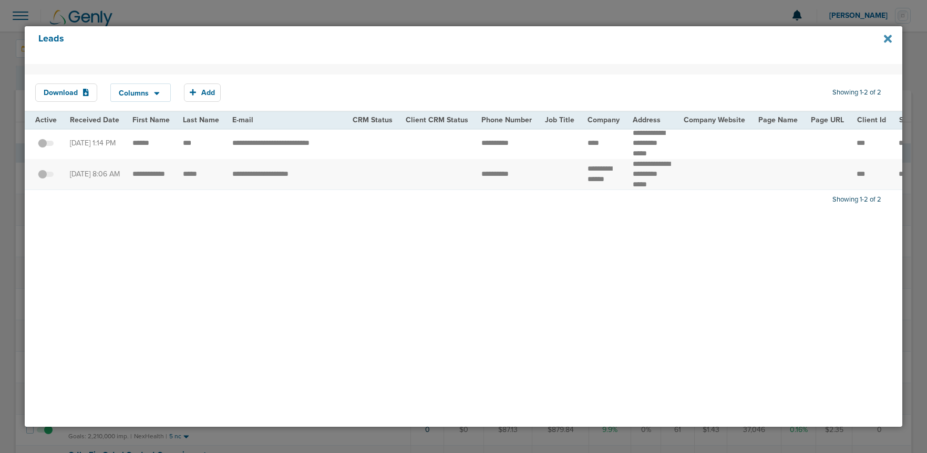
click at [886, 40] on icon at bounding box center [887, 39] width 8 height 8
click at [887, 39] on icon at bounding box center [887, 39] width 8 height 8
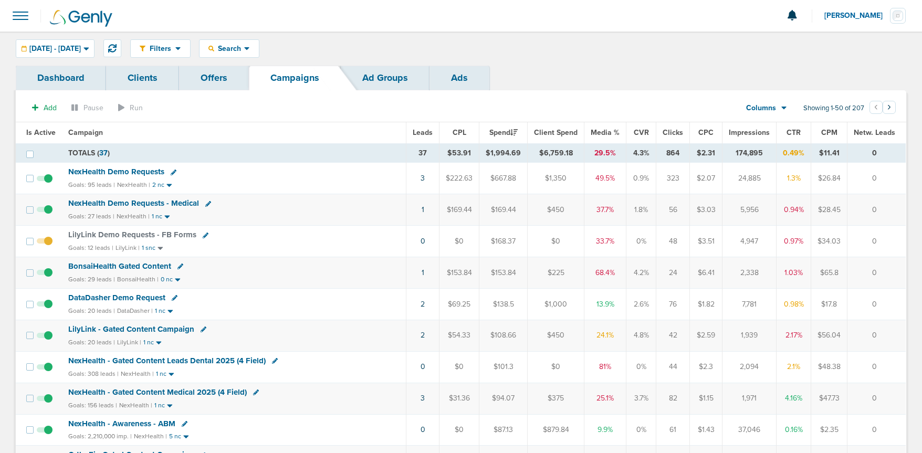
click at [99, 172] on span "NexHealth Demo Requests" at bounding box center [116, 171] width 96 height 9
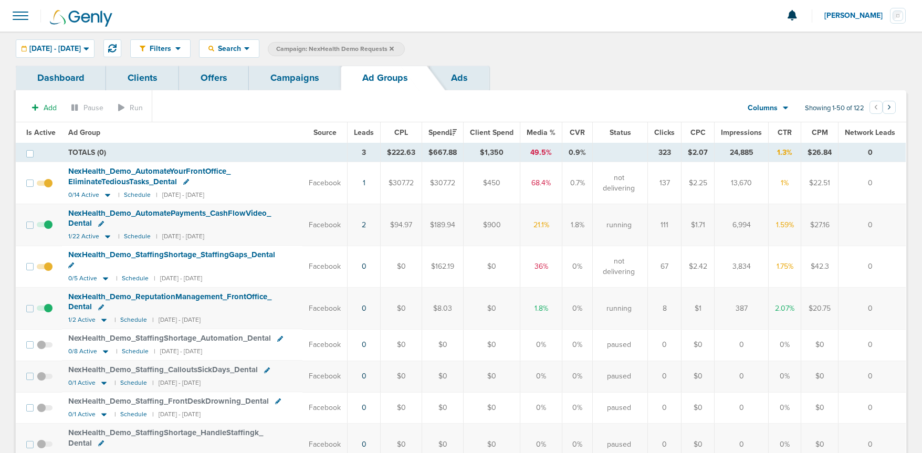
click at [49, 189] on span at bounding box center [45, 189] width 16 height 0
click at [45, 185] on input "checkbox" at bounding box center [45, 185] width 0 height 0
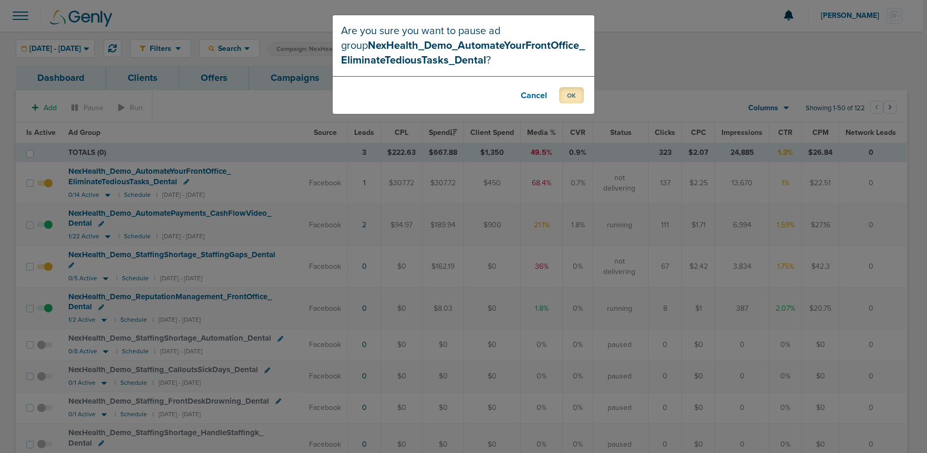
click at [570, 92] on button "OK" at bounding box center [571, 95] width 25 height 16
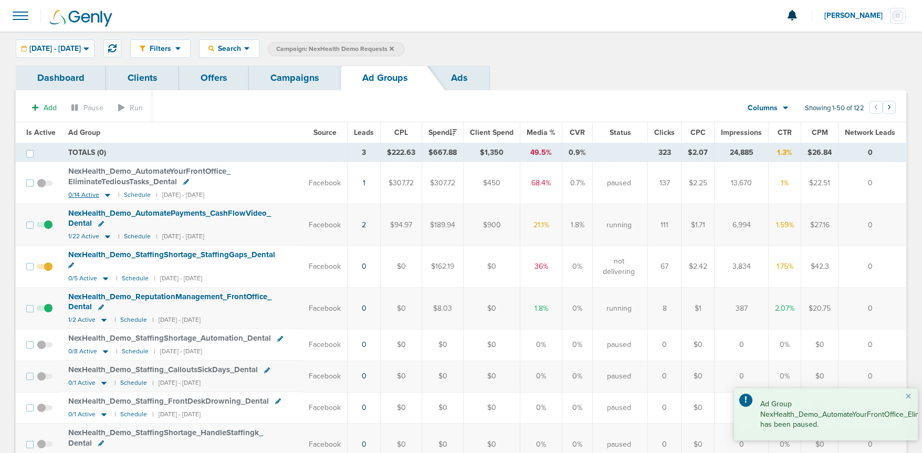
click at [108, 194] on icon at bounding box center [107, 195] width 5 height 3
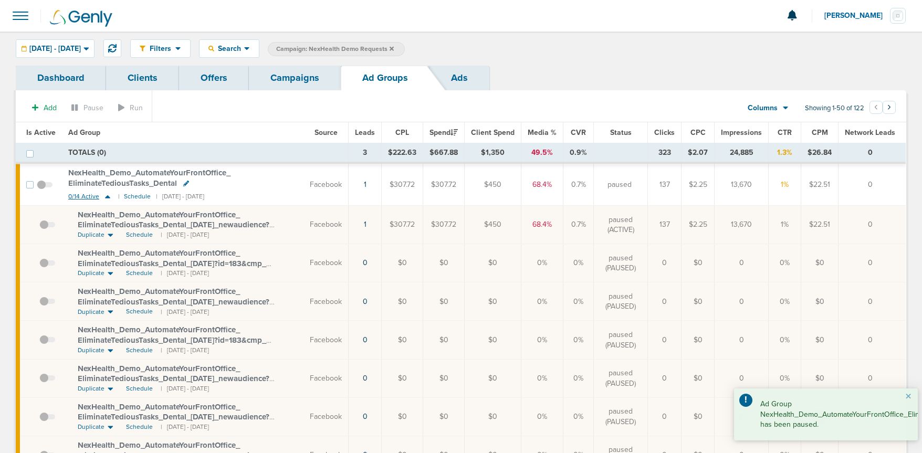
click at [108, 194] on icon at bounding box center [107, 196] width 11 height 9
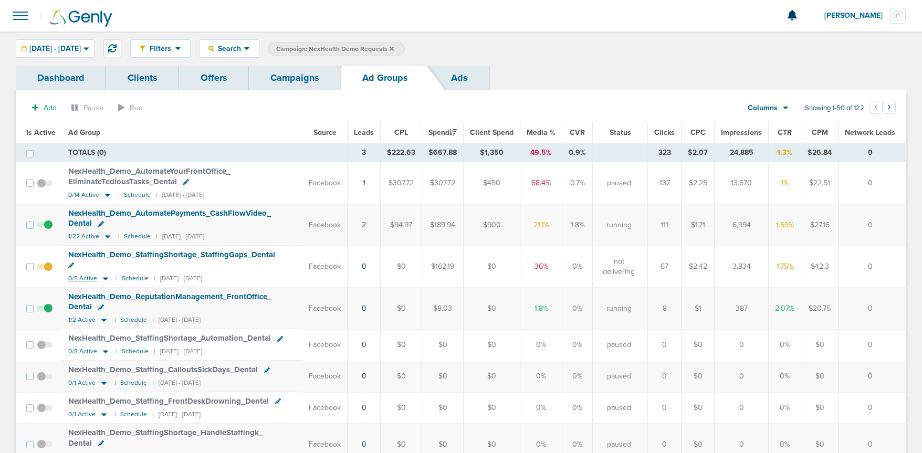
click at [103, 277] on icon at bounding box center [105, 278] width 5 height 3
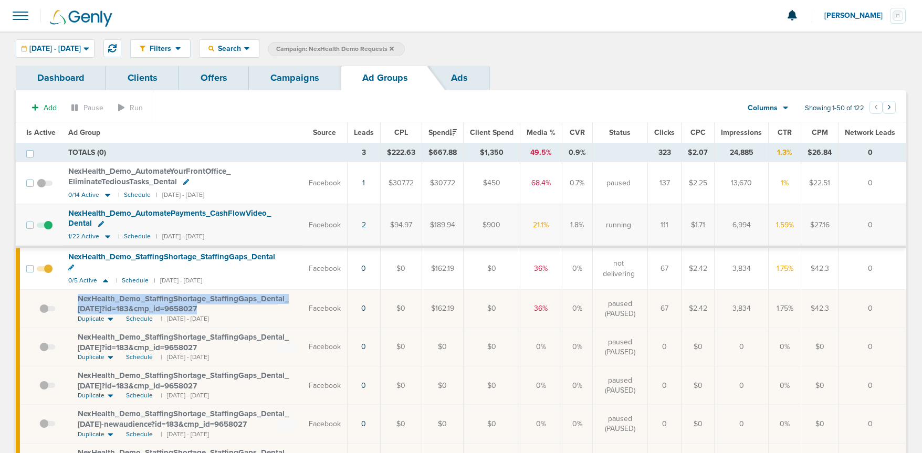
drag, startPoint x: 73, startPoint y: 285, endPoint x: 212, endPoint y: 297, distance: 139.7
click at [212, 297] on td "NexHealth_ Demo_ StaffingShortage_ StaffingGaps_ Dental_ [DATE]?id=183&cmp_ id=…" at bounding box center [182, 309] width 241 height 38
copy span "NexHealth_ Demo_ StaffingShortage_ StaffingGaps_ Dental_ [DATE]?id=183&cmp_ id=…"
click at [309, 84] on link "Campaigns" at bounding box center [295, 78] width 92 height 25
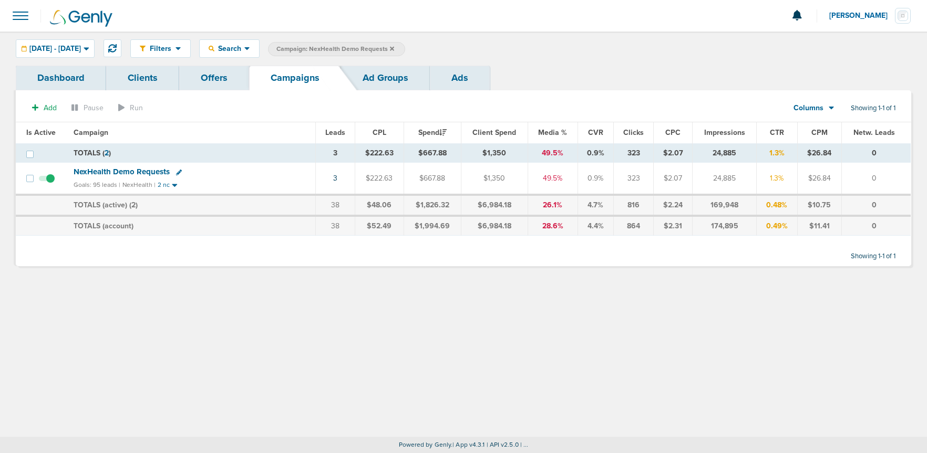
click at [405, 48] on label "Campaign: NexHealth Demo Requests" at bounding box center [336, 49] width 137 height 14
click at [394, 49] on span "Campaign: NexHealth Demo Requests" at bounding box center [335, 49] width 118 height 9
click at [336, 180] on link "3" at bounding box center [335, 178] width 4 height 9
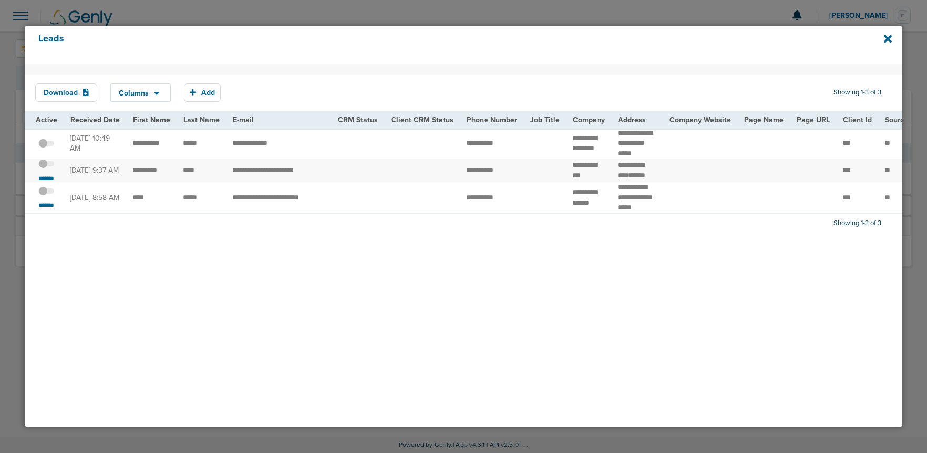
click at [49, 169] on span at bounding box center [46, 169] width 16 height 0
click at [46, 166] on input "checkbox" at bounding box center [46, 166] width 0 height 0
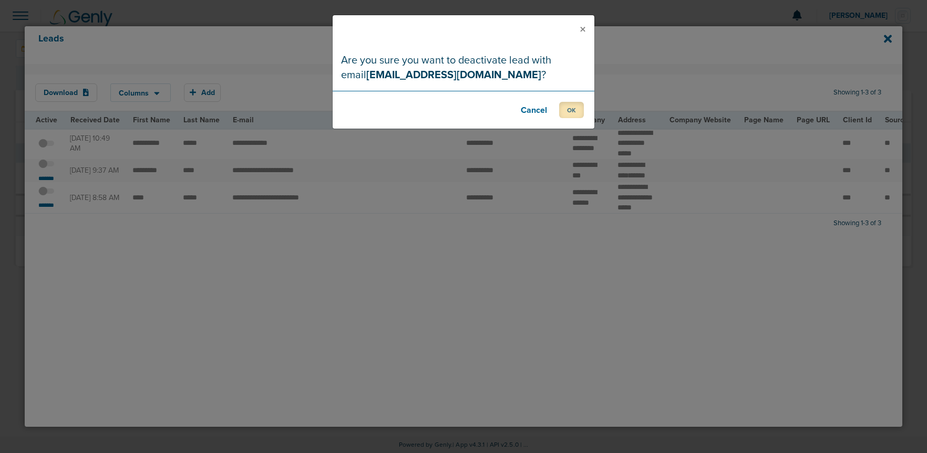
click at [568, 118] on button "OK" at bounding box center [571, 110] width 25 height 16
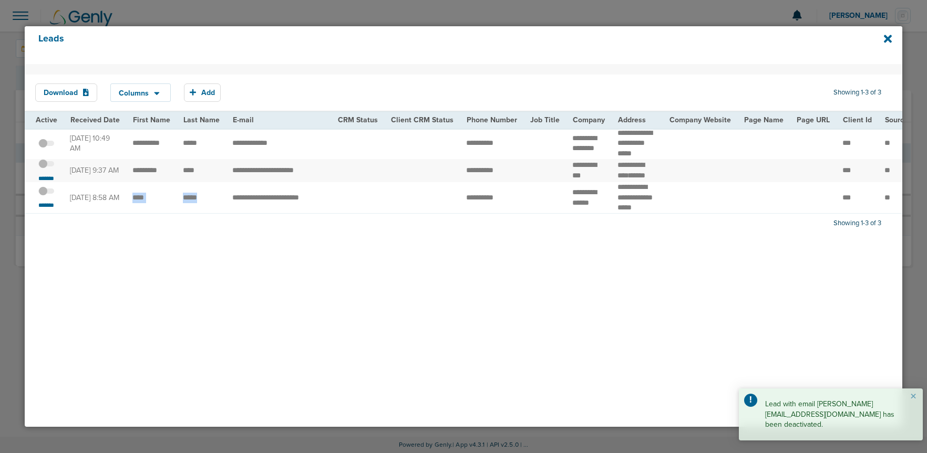
drag, startPoint x: 128, startPoint y: 217, endPoint x: 216, endPoint y: 222, distance: 88.3
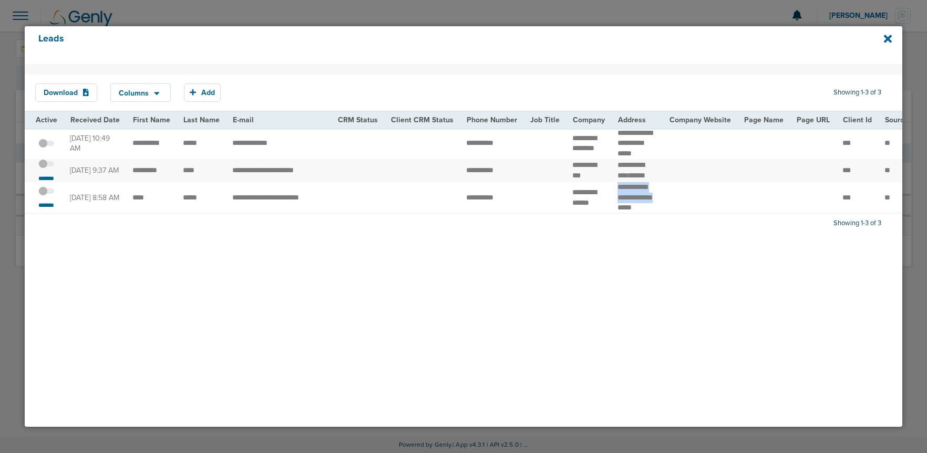
drag, startPoint x: 632, startPoint y: 219, endPoint x: 637, endPoint y: 223, distance: 6.3
click at [637, 213] on td "**********" at bounding box center [636, 197] width 51 height 31
copy td "**********"
click at [886, 41] on icon at bounding box center [887, 39] width 8 height 12
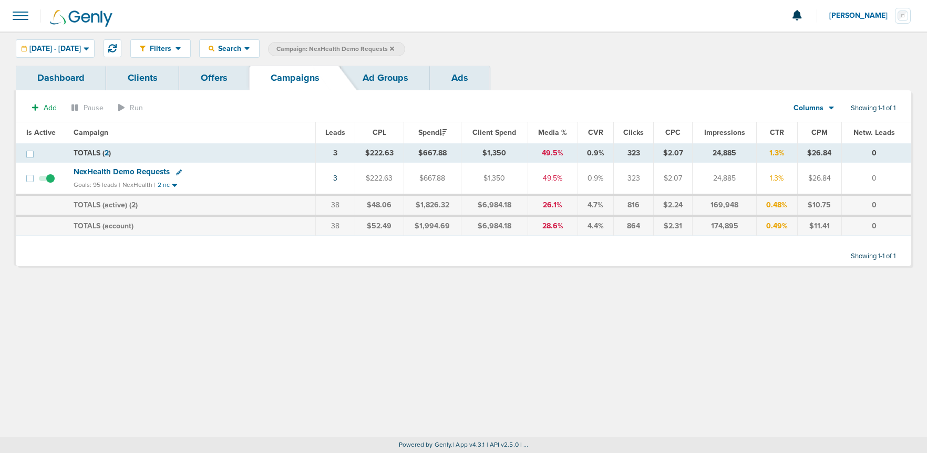
click at [394, 47] on icon at bounding box center [392, 48] width 4 height 4
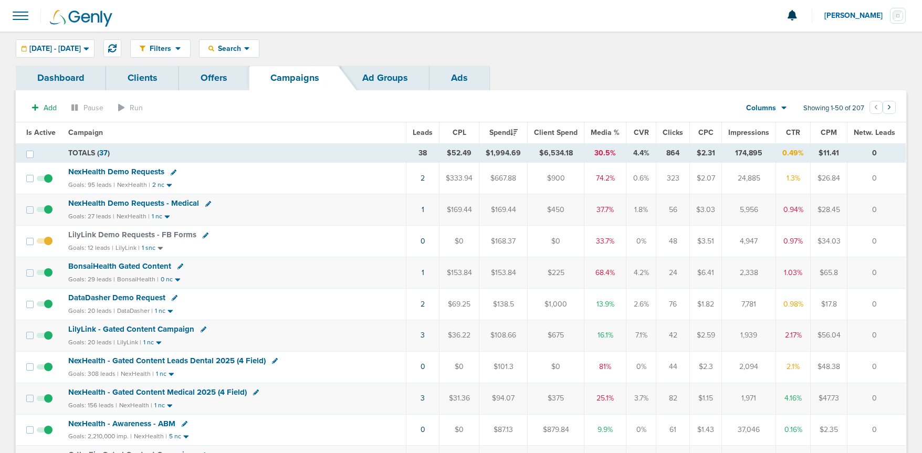
click at [117, 172] on span "NexHealth Demo Requests" at bounding box center [116, 171] width 96 height 9
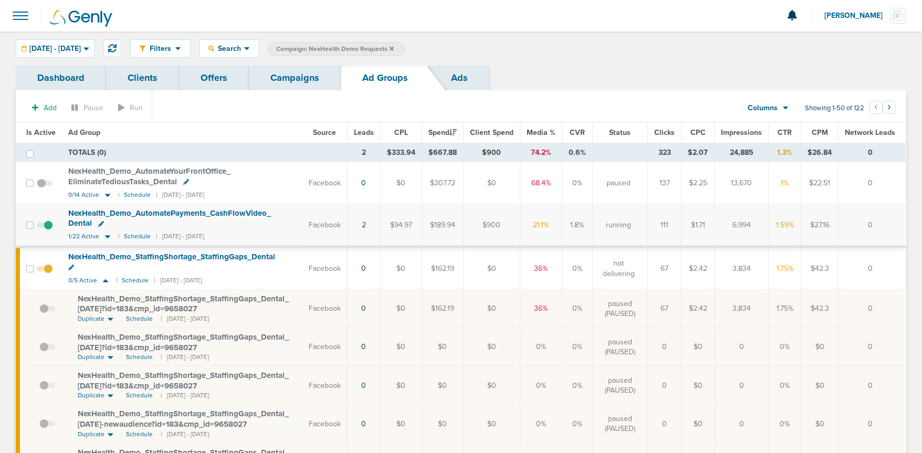
click at [49, 231] on span at bounding box center [45, 231] width 16 height 0
click at [45, 227] on input "checkbox" at bounding box center [45, 227] width 0 height 0
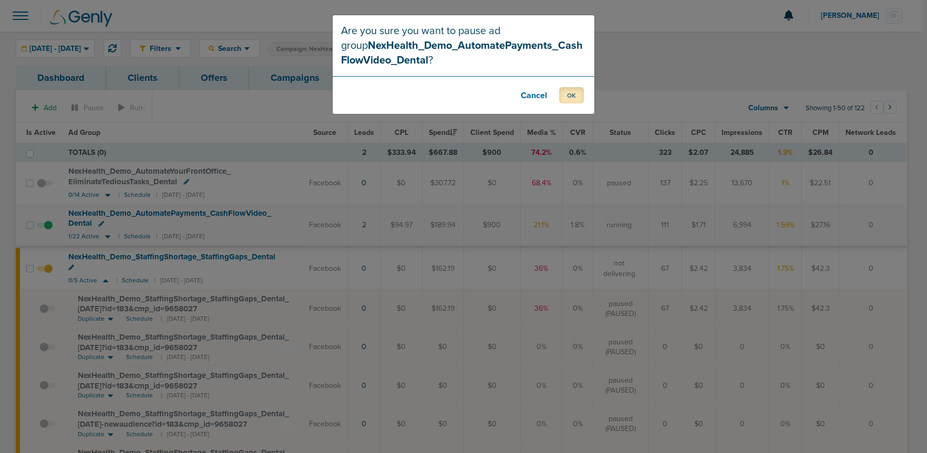
click at [566, 98] on button "OK" at bounding box center [571, 95] width 25 height 16
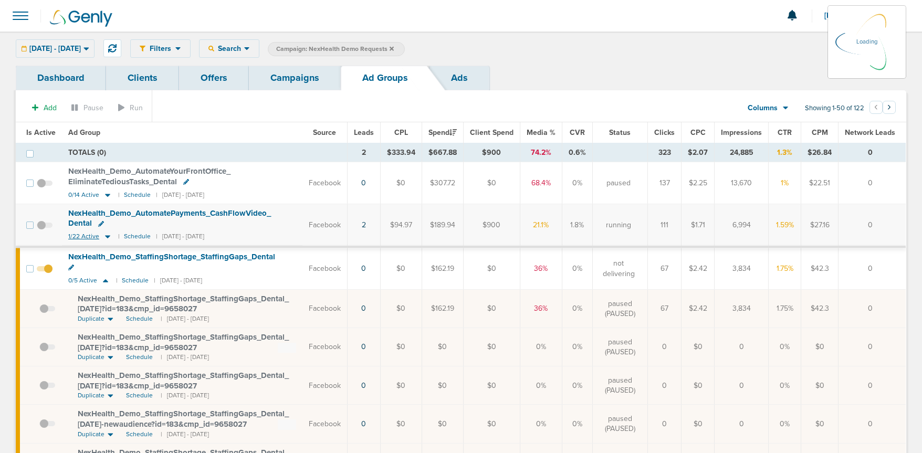
click at [107, 236] on icon at bounding box center [107, 237] width 5 height 3
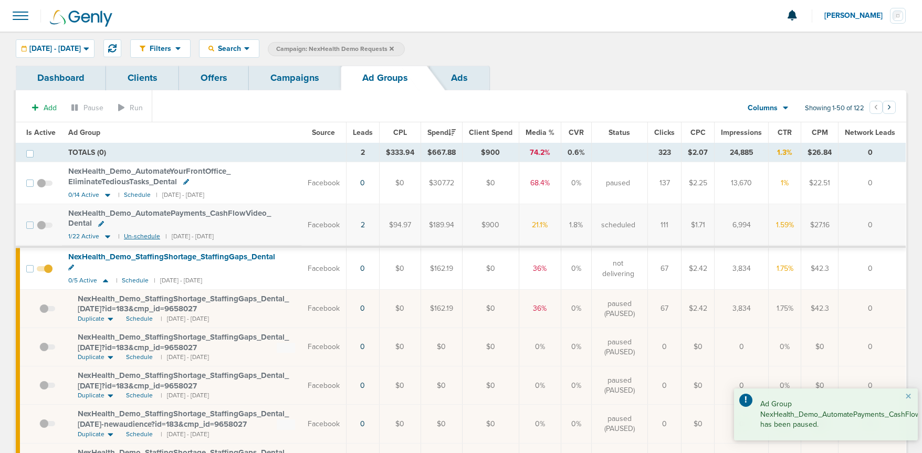
click at [130, 237] on small "Un-schedule" at bounding box center [142, 237] width 36 height 8
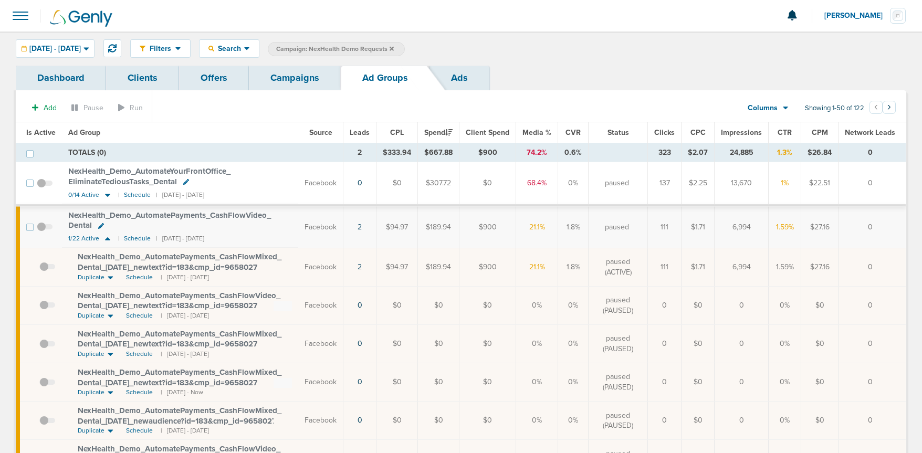
click at [300, 79] on link "Campaigns" at bounding box center [295, 78] width 92 height 25
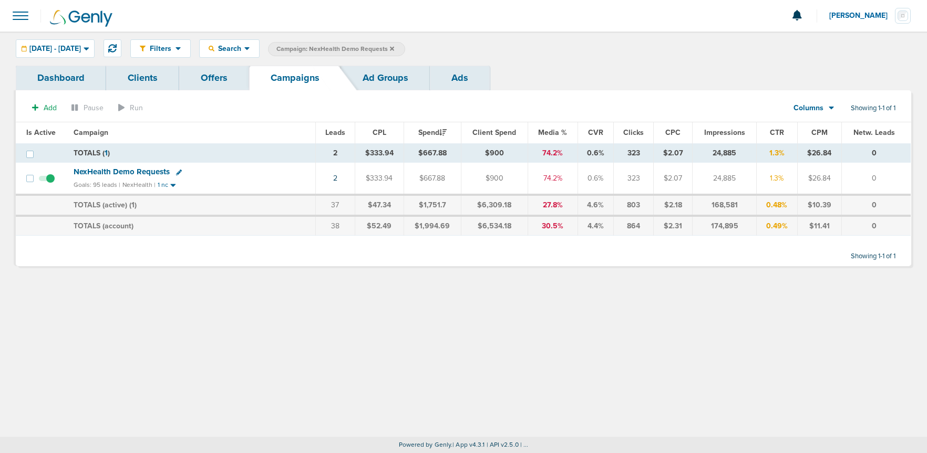
click at [394, 48] on icon at bounding box center [392, 48] width 4 height 4
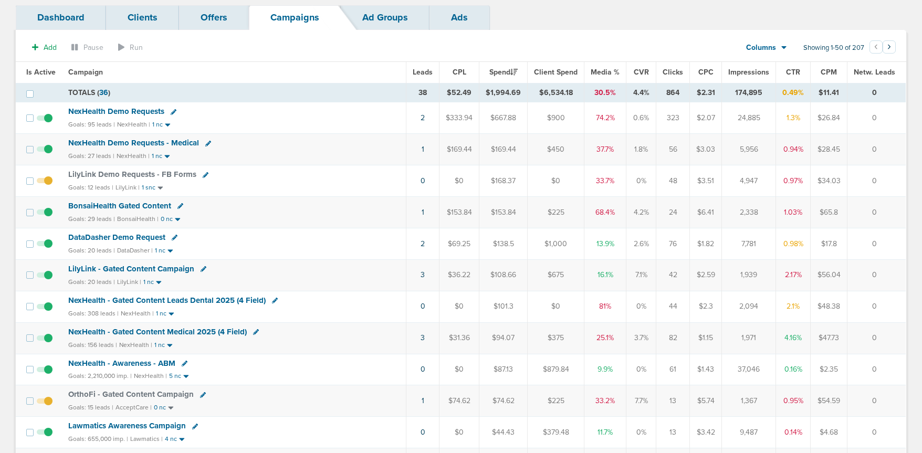
scroll to position [63, 0]
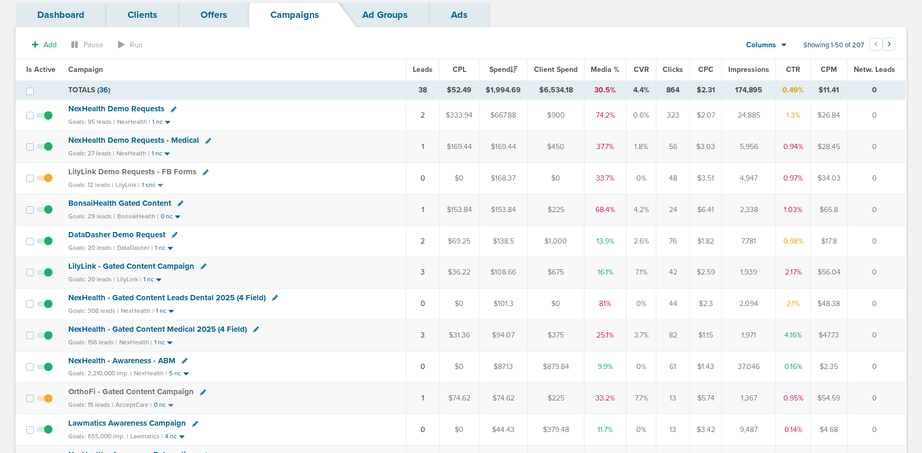
click at [136, 295] on span "NexHealth - Gated Content Leads Dental 2025 (4 Field)" at bounding box center [166, 297] width 197 height 9
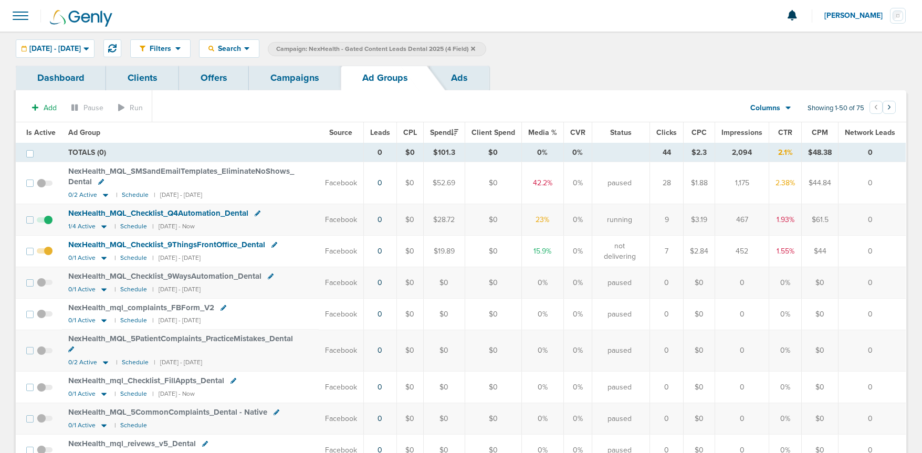
click at [281, 78] on link "Campaigns" at bounding box center [295, 78] width 92 height 25
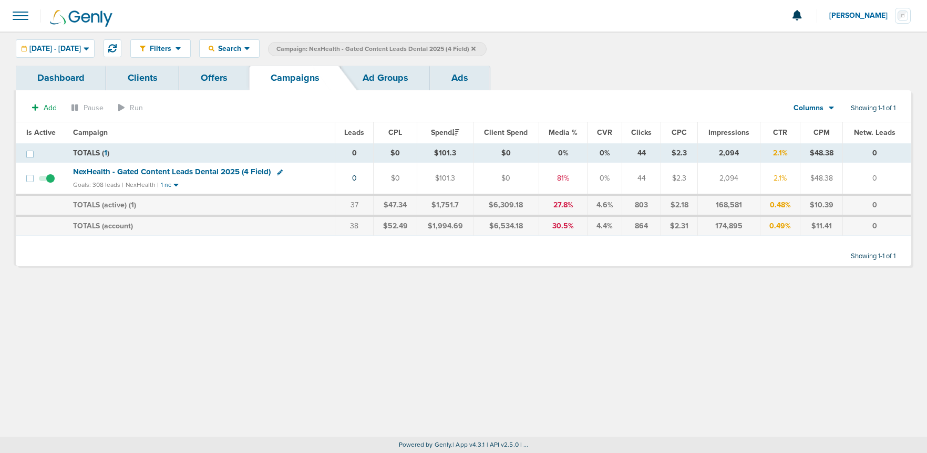
click at [475, 49] on icon at bounding box center [473, 48] width 4 height 4
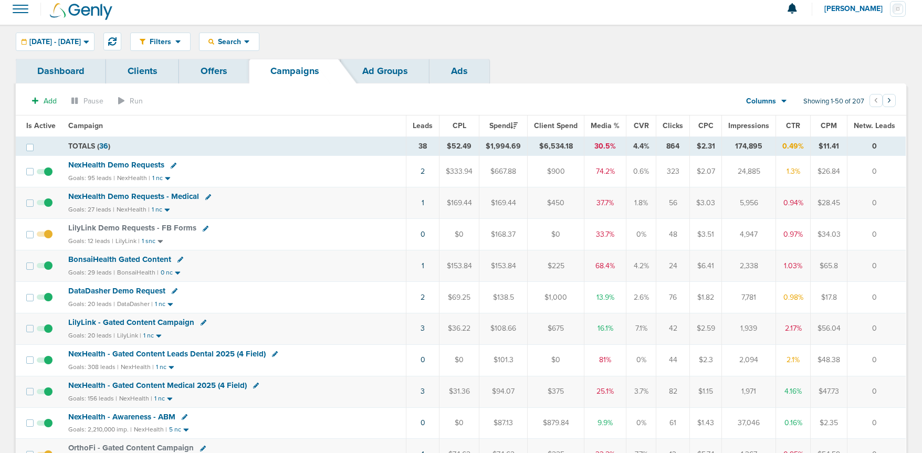
scroll to position [9, 0]
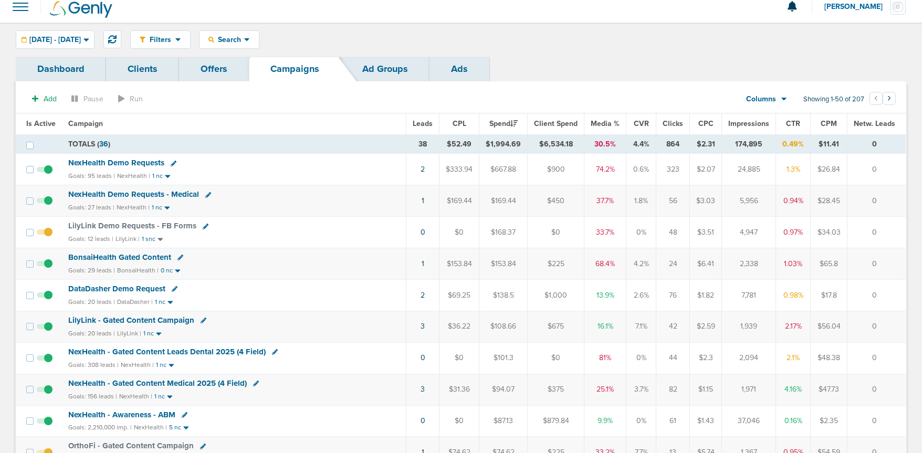
click at [113, 291] on span "DataDasher Demo Request" at bounding box center [116, 288] width 97 height 9
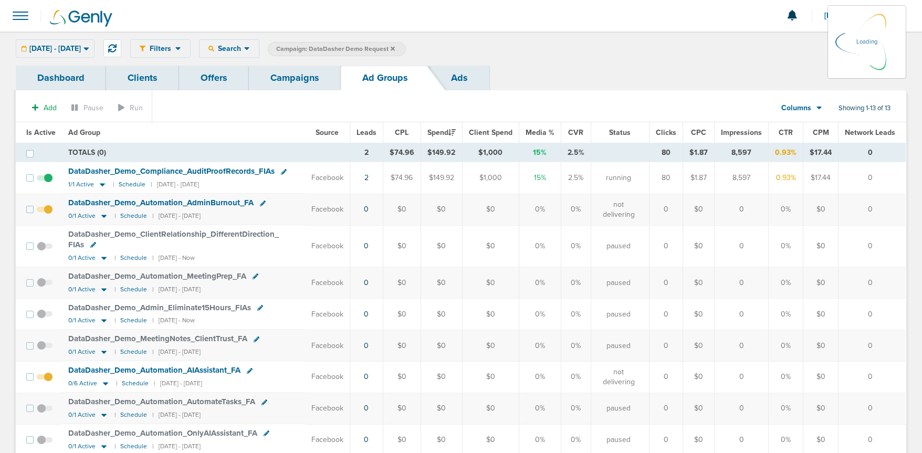
click at [66, 48] on div "[DATE] - [DATE] [DATE] [DATE] Last 7 Days Last 14 Days This Month Last Month Th…" at bounding box center [55, 48] width 79 height 18
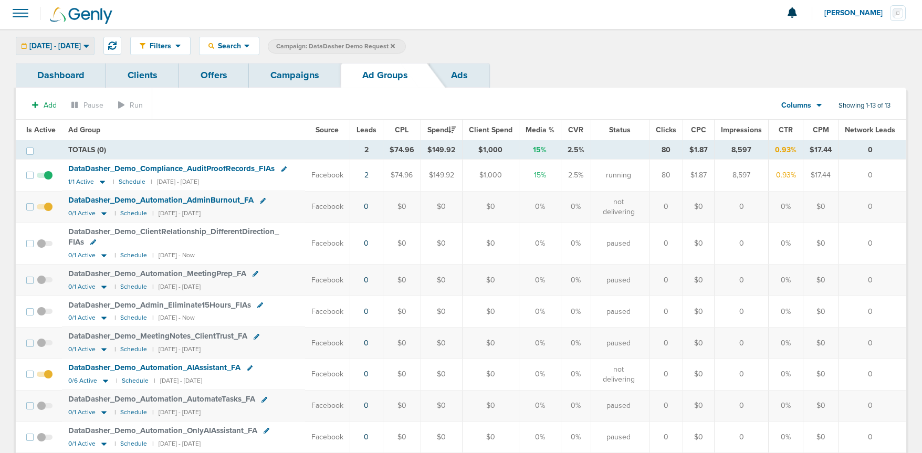
click at [69, 47] on span "[DATE] - [DATE]" at bounding box center [54, 46] width 51 height 7
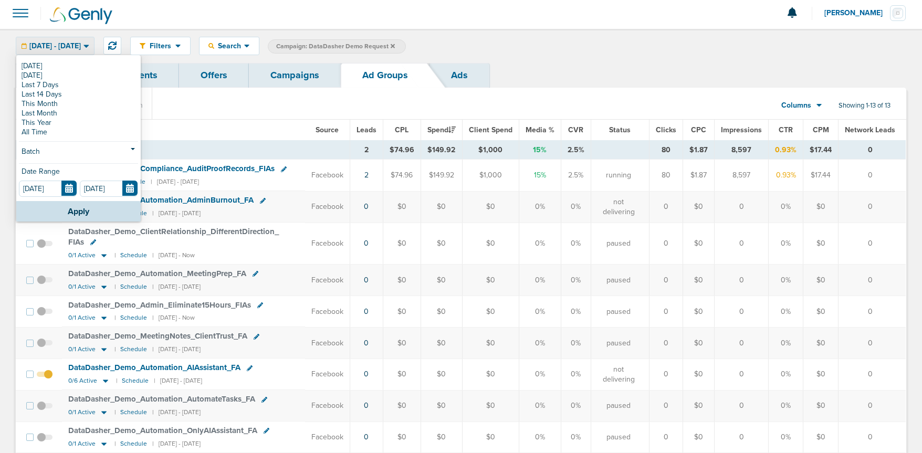
scroll to position [7, 0]
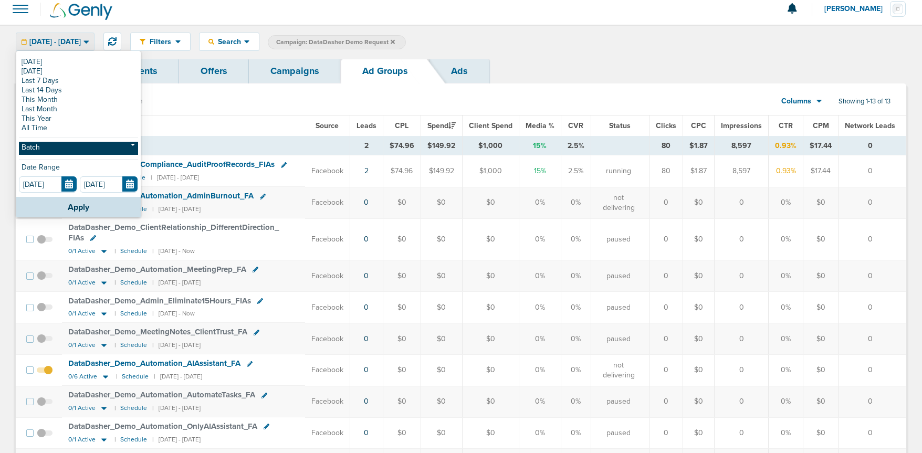
click at [68, 148] on link "Batch" at bounding box center [78, 148] width 119 height 13
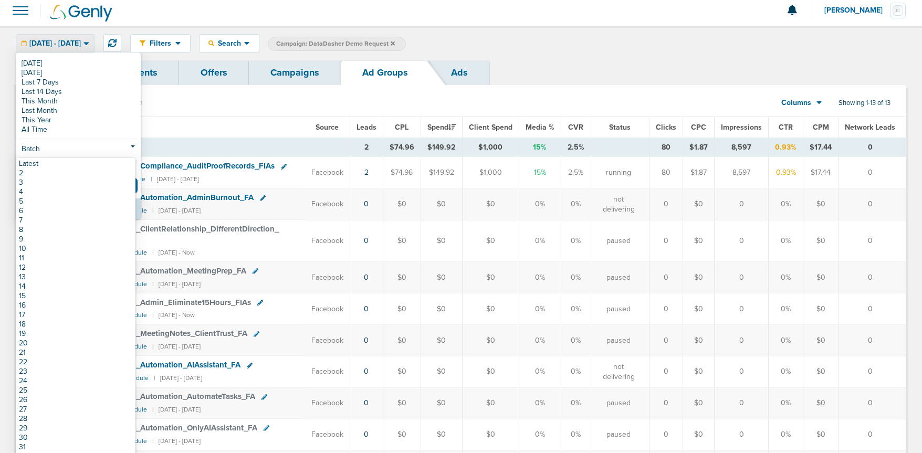
click at [80, 164] on link "Latest" at bounding box center [75, 163] width 119 height 9
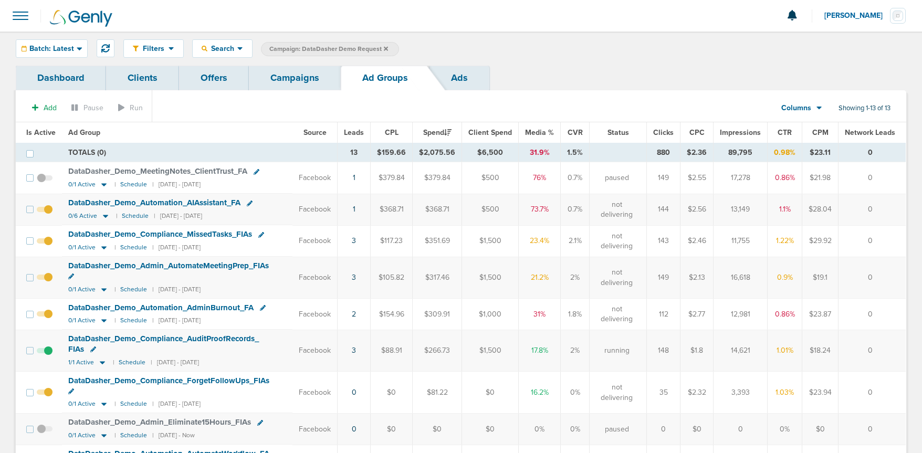
click at [297, 80] on link "Campaigns" at bounding box center [295, 78] width 92 height 25
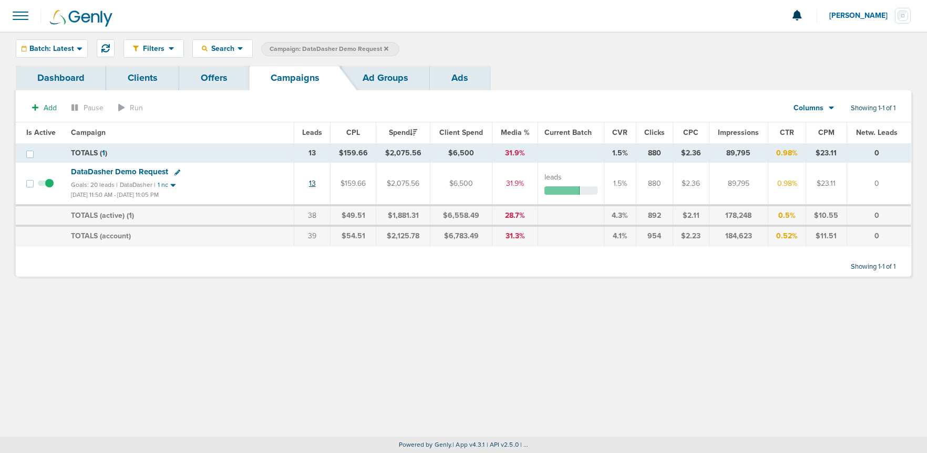
click at [315, 184] on link "13" at bounding box center [312, 183] width 7 height 9
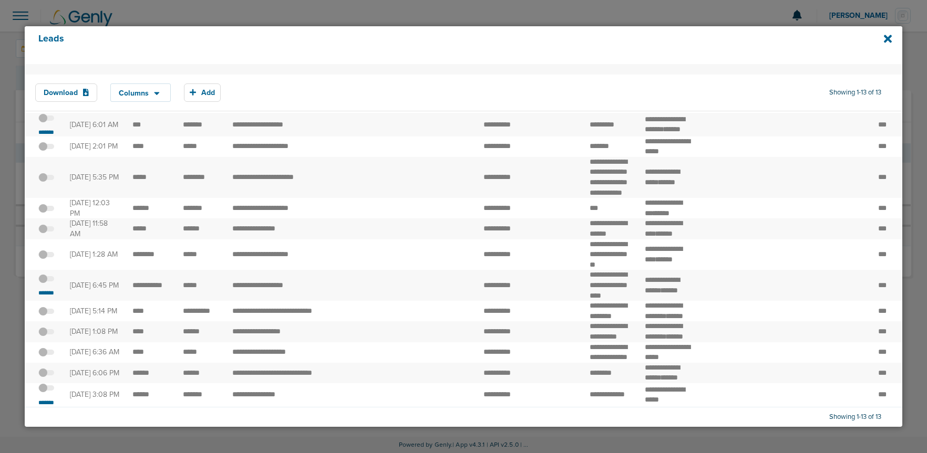
scroll to position [108, 0]
click at [49, 284] on span at bounding box center [46, 284] width 16 height 0
click at [46, 280] on input "checkbox" at bounding box center [46, 280] width 0 height 0
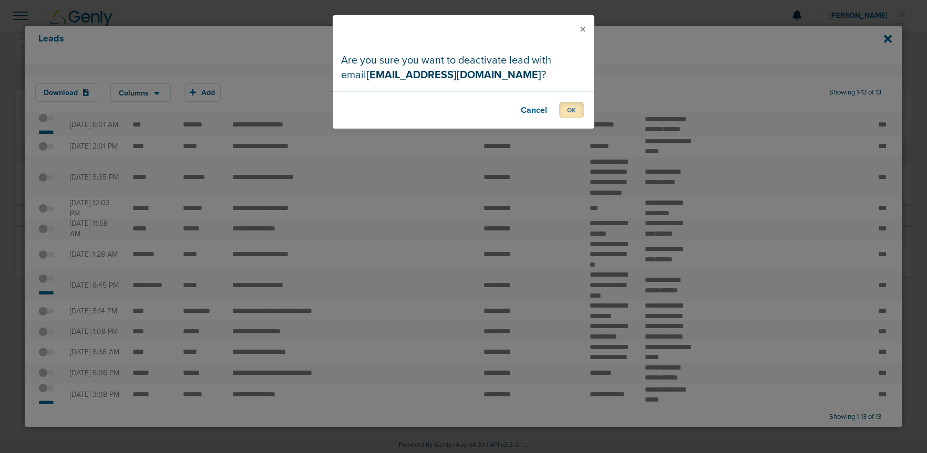
click at [571, 103] on button "OK" at bounding box center [571, 110] width 25 height 16
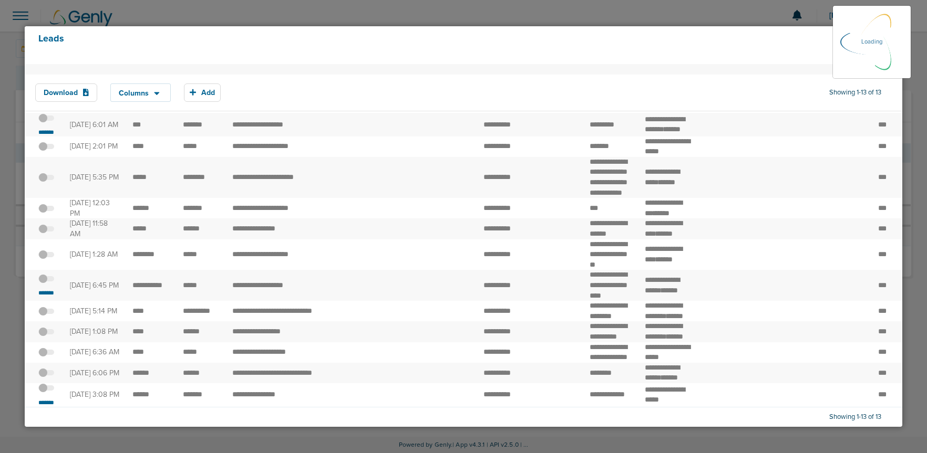
scroll to position [150, 0]
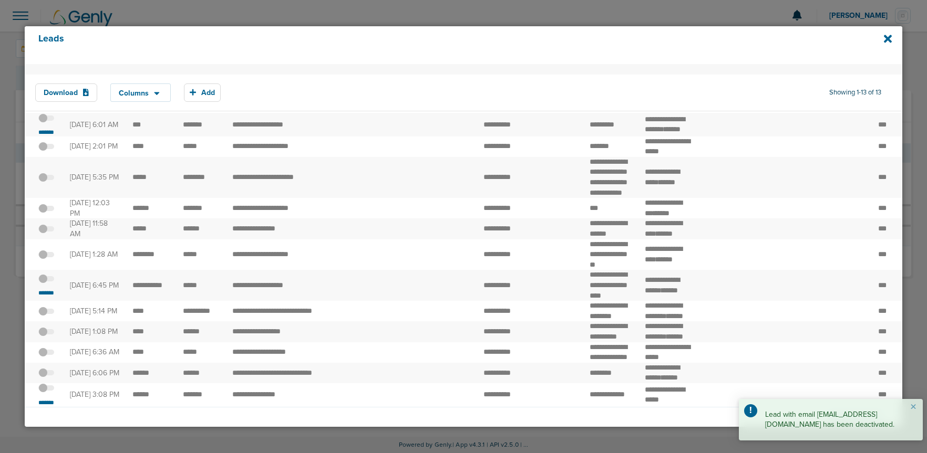
click at [49, 394] on span at bounding box center [46, 394] width 16 height 0
click at [46, 390] on input "checkbox" at bounding box center [46, 390] width 0 height 0
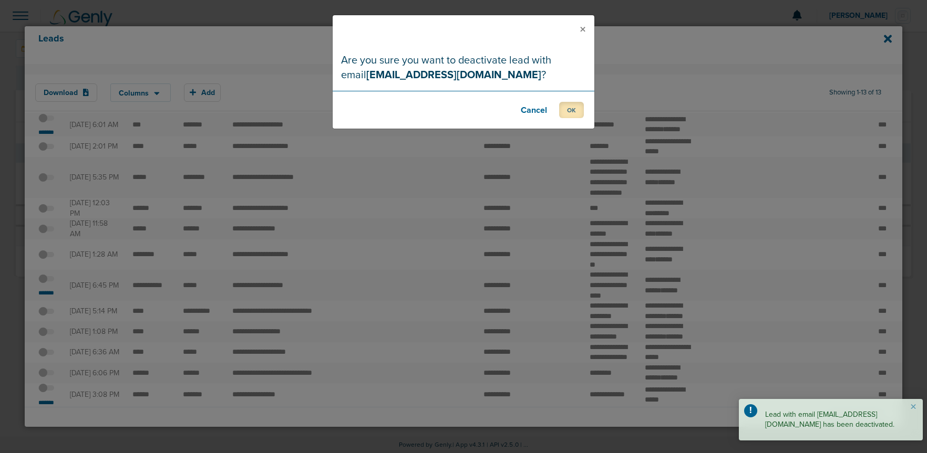
click at [577, 111] on button "OK" at bounding box center [571, 110] width 25 height 16
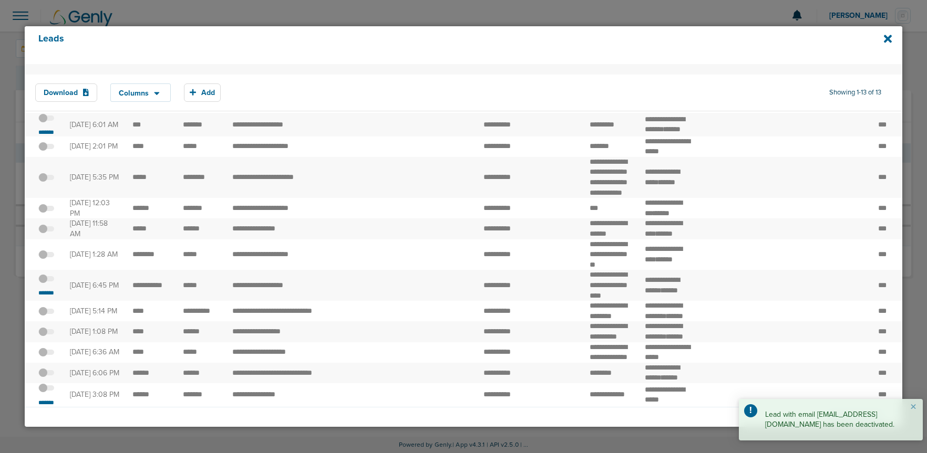
scroll to position [0, 0]
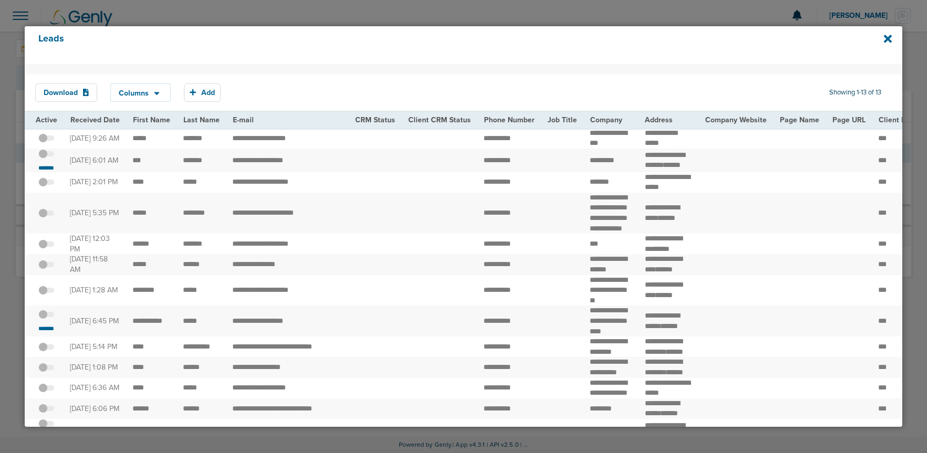
drag, startPoint x: 121, startPoint y: 165, endPoint x: 214, endPoint y: 165, distance: 93.0
copy tr "*** *******"
click at [51, 159] on span at bounding box center [46, 159] width 16 height 0
click at [46, 155] on input "checkbox" at bounding box center [46, 155] width 0 height 0
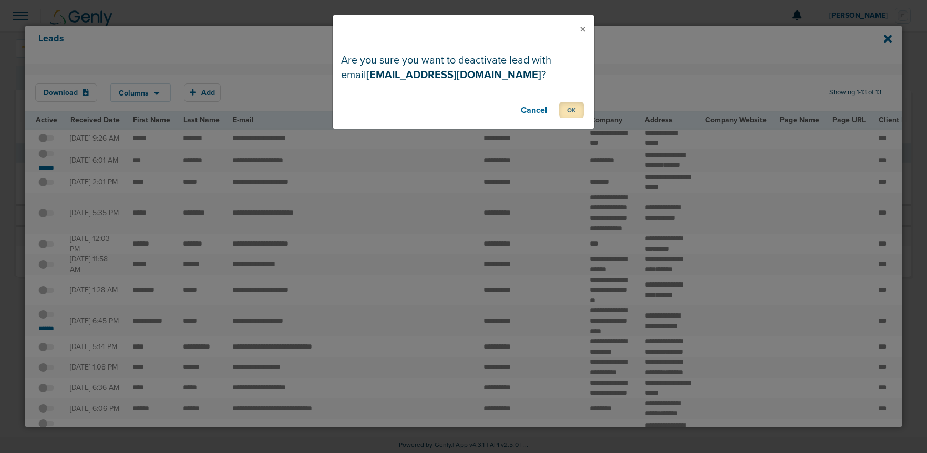
click at [576, 116] on button "OK" at bounding box center [571, 110] width 25 height 16
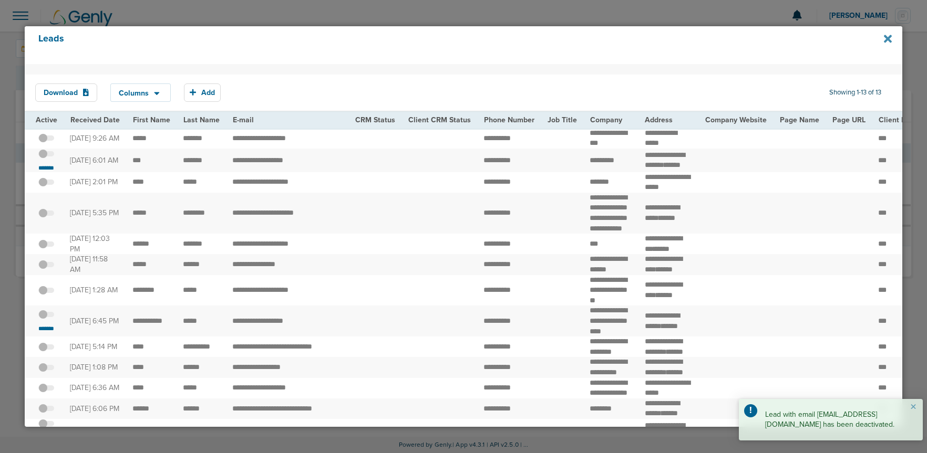
click at [890, 41] on icon at bounding box center [887, 39] width 8 height 8
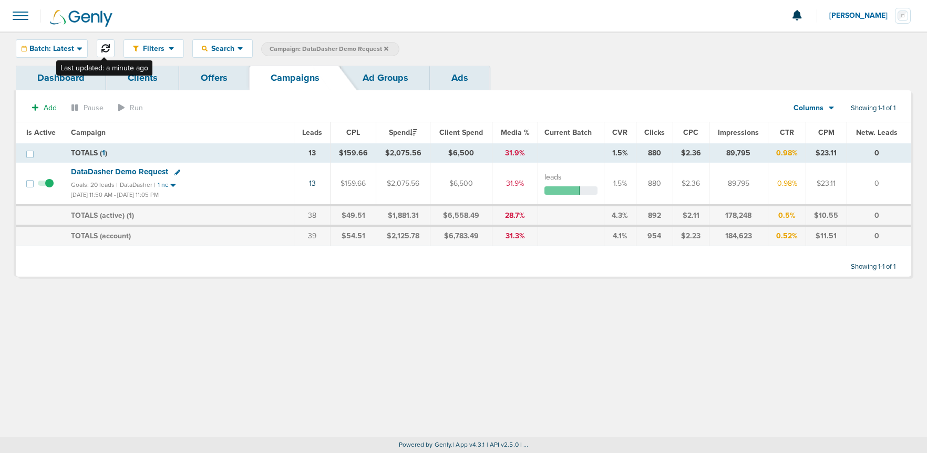
click at [101, 47] on icon at bounding box center [105, 48] width 8 height 8
click at [60, 46] on span "Batch: Latest" at bounding box center [51, 48] width 45 height 7
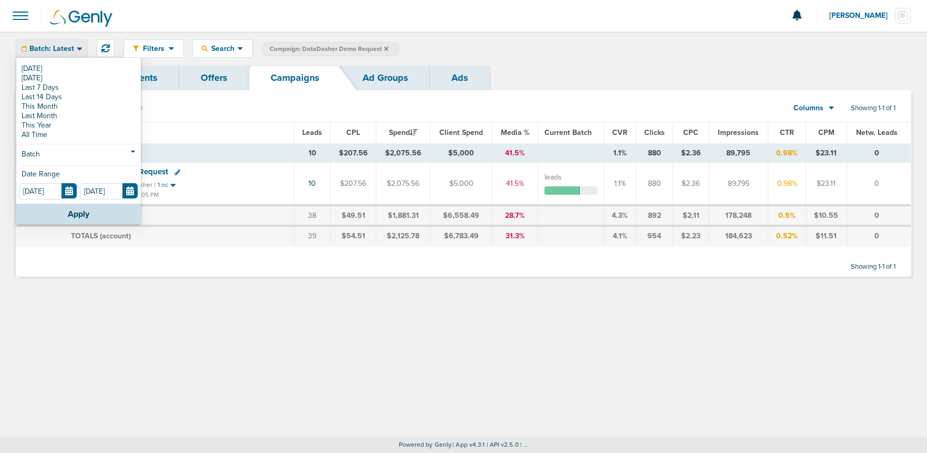
click at [54, 68] on link "[DATE]" at bounding box center [78, 68] width 119 height 9
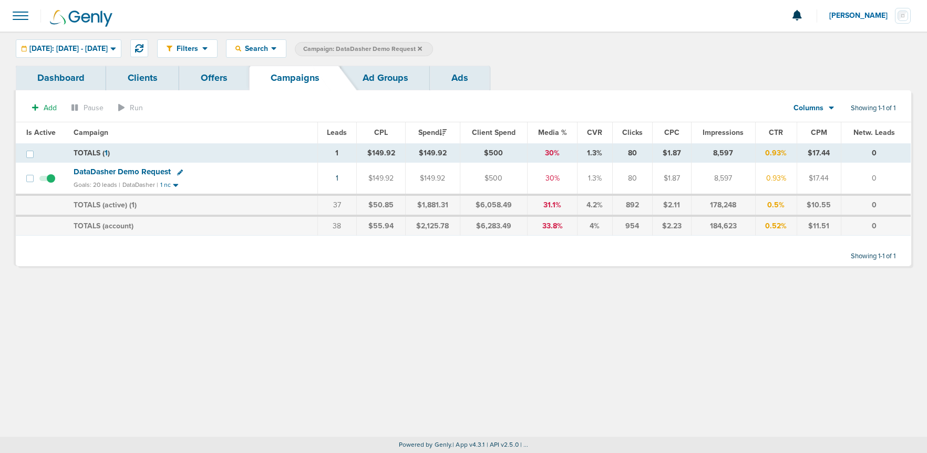
click at [422, 48] on icon at bounding box center [420, 48] width 4 height 4
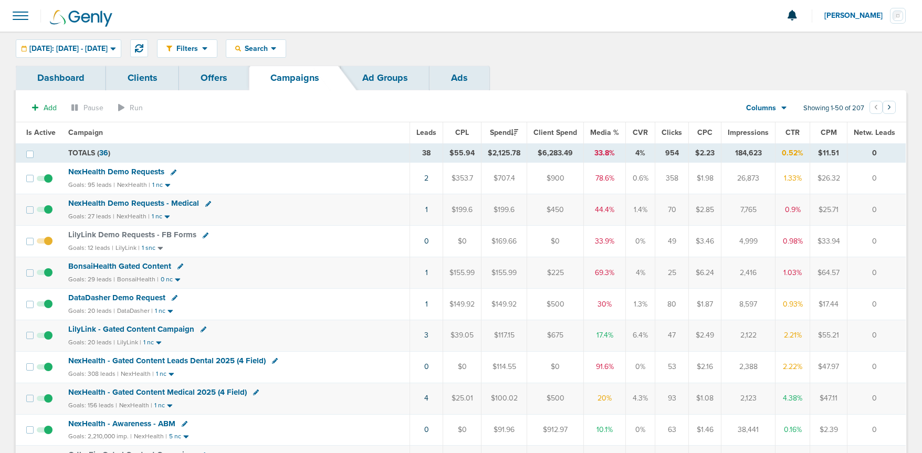
click at [118, 299] on span "DataDasher Demo Request" at bounding box center [116, 297] width 97 height 9
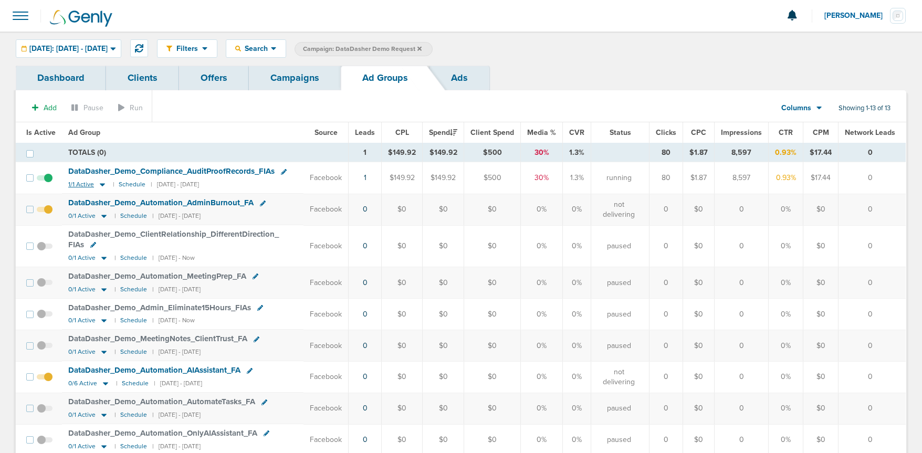
click at [101, 185] on icon at bounding box center [102, 185] width 5 height 3
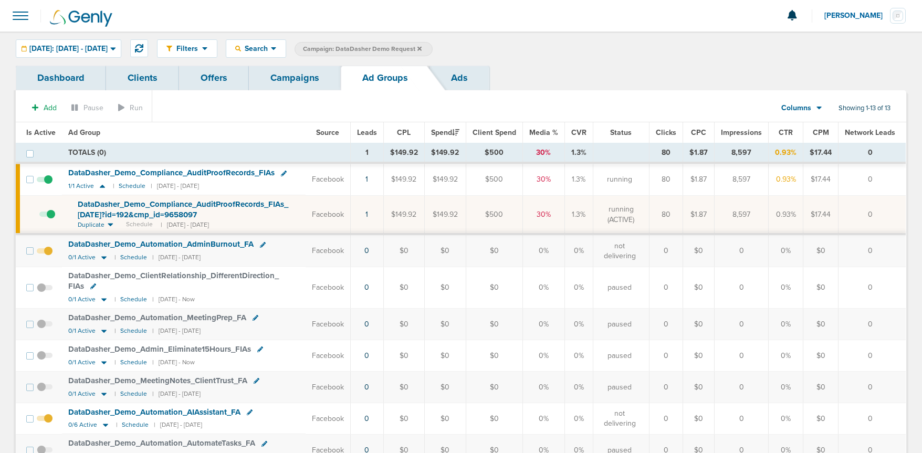
click at [53, 220] on span at bounding box center [47, 220] width 16 height 0
click at [39, 217] on input "checkbox" at bounding box center [39, 217] width 0 height 0
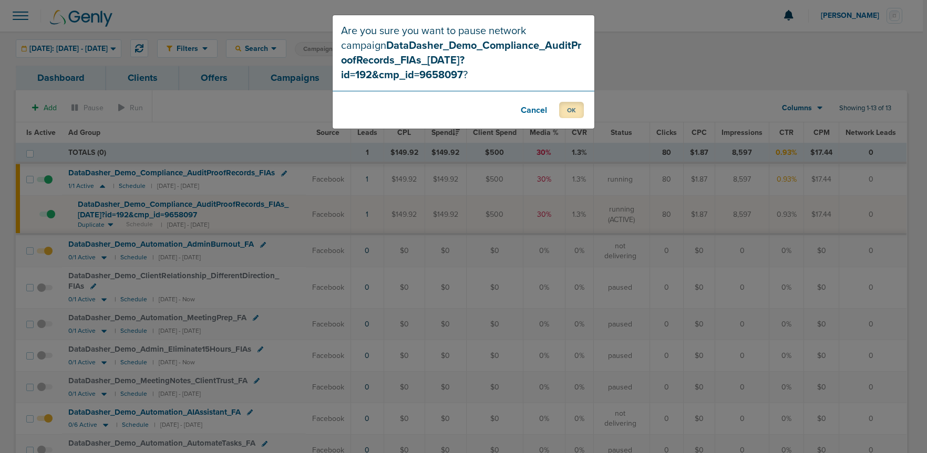
click at [566, 102] on button "OK" at bounding box center [571, 110] width 25 height 16
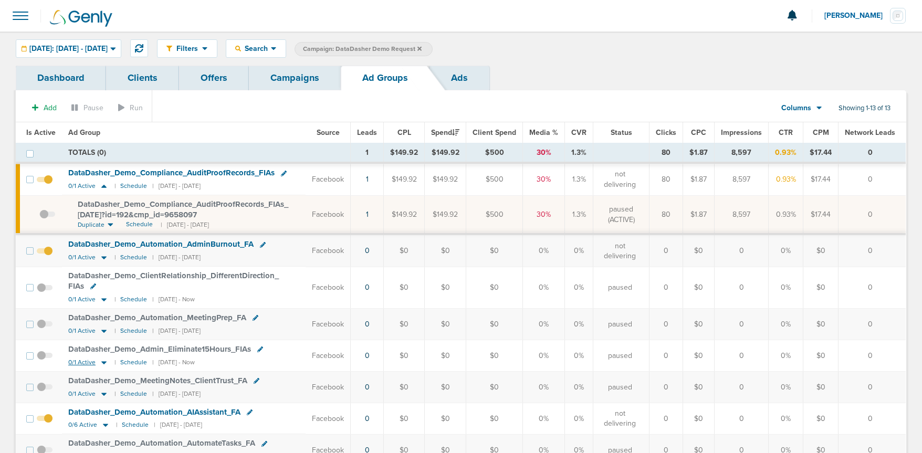
click at [102, 361] on icon at bounding box center [104, 362] width 11 height 9
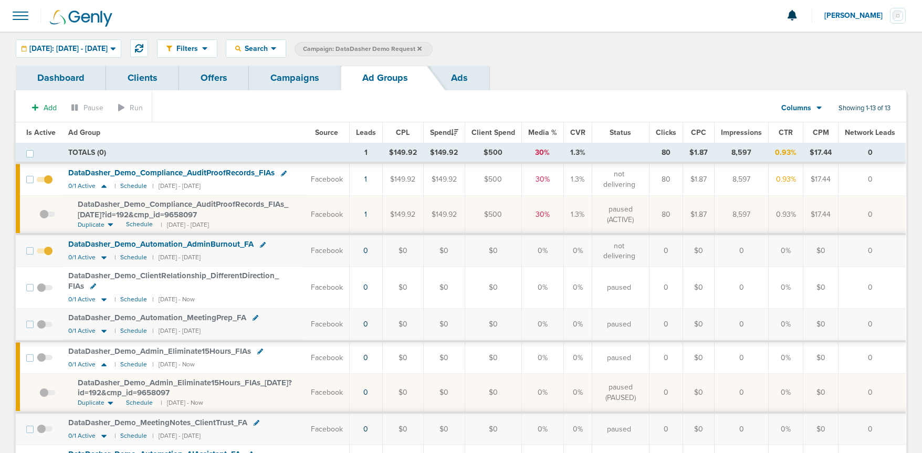
click at [120, 383] on span "DataDasher_ Demo_ Admin_ Eliminate15Hours_ FIAs_ [DATE]?id=192&cmp_ id=9658097" at bounding box center [185, 388] width 214 height 20
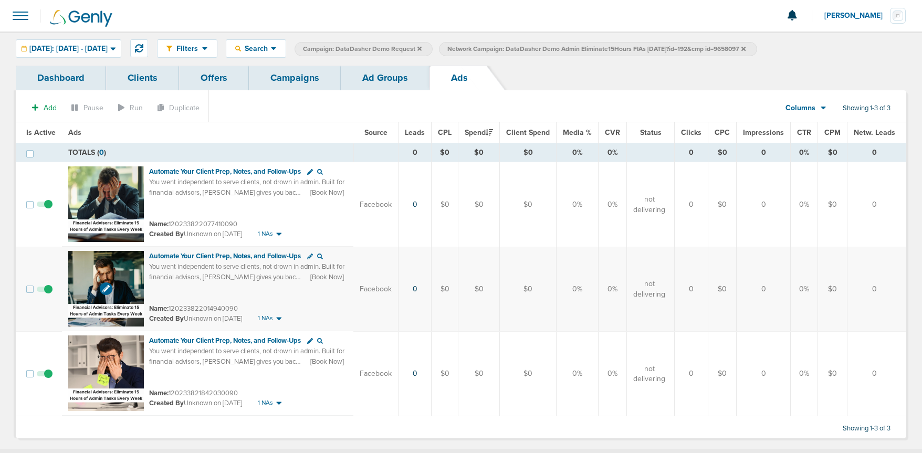
click at [119, 265] on img at bounding box center [106, 289] width 76 height 76
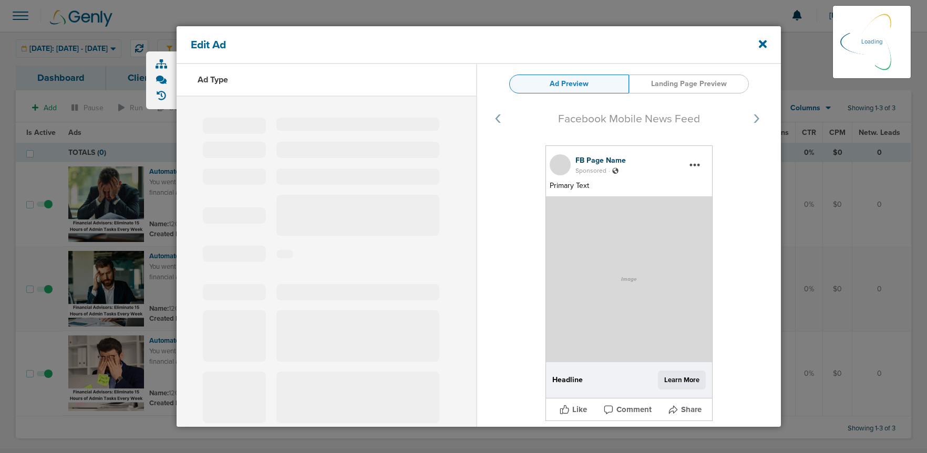
select select "learn_more"
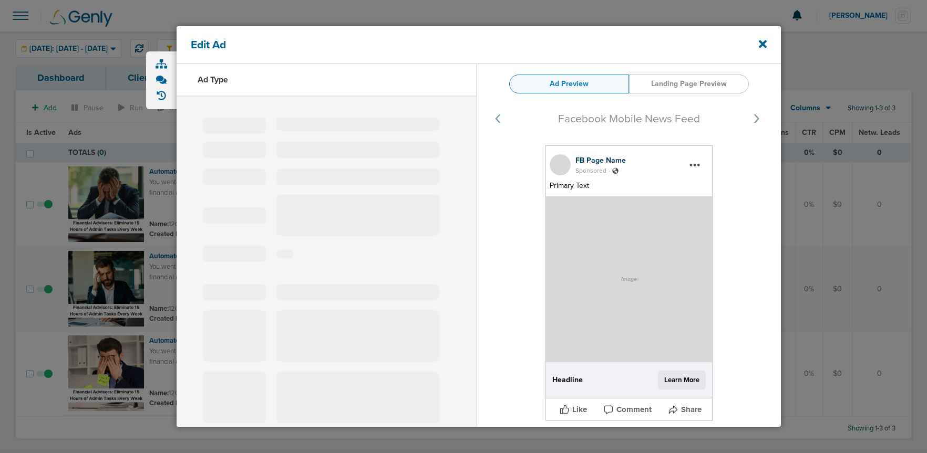
type input "120233822014940090"
type input "Automate Your Client Prep, Notes, and Follow-Ups"
type textarea "You went independent to serve clients, not drown in admin. Built for financial …"
select select "book_travel"
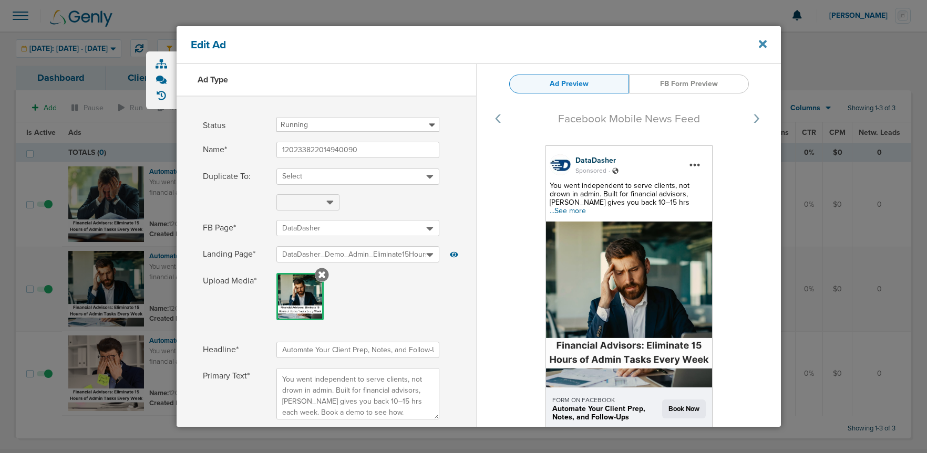
click at [761, 43] on icon at bounding box center [762, 44] width 8 height 8
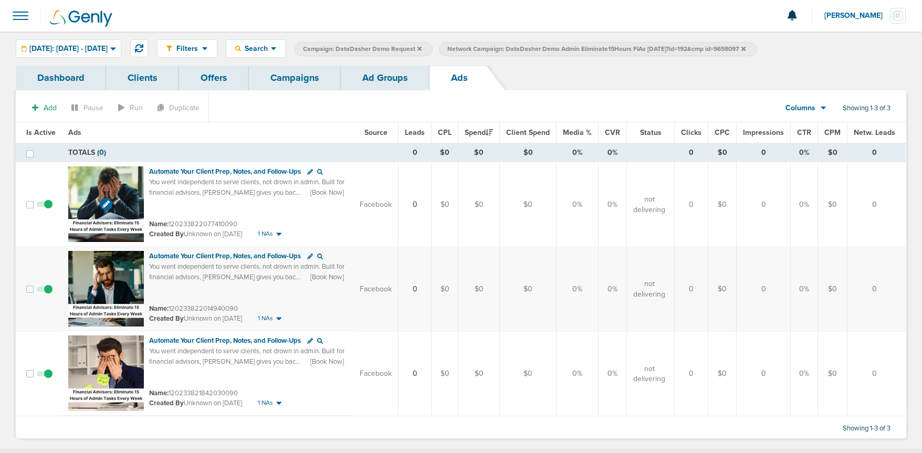
click at [133, 177] on img at bounding box center [106, 205] width 76 height 76
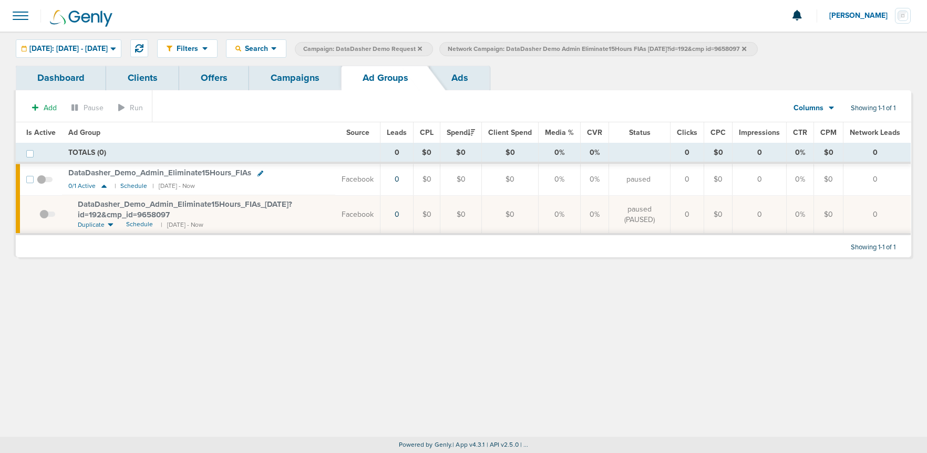
click at [311, 81] on link "Campaigns" at bounding box center [295, 78] width 92 height 25
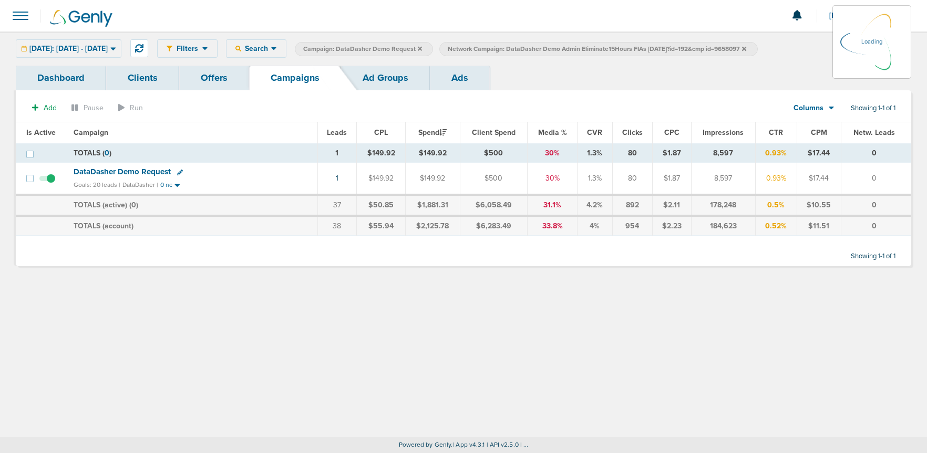
click at [386, 84] on link "Ad Groups" at bounding box center [385, 78] width 89 height 25
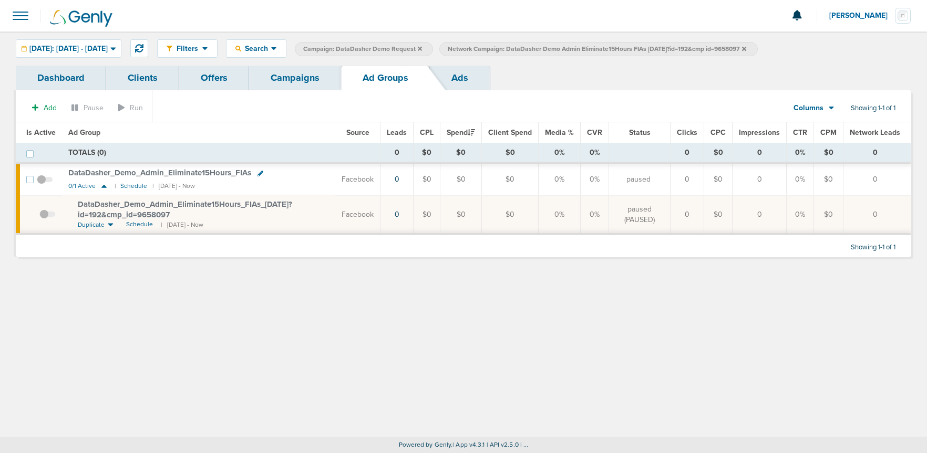
click at [43, 185] on span at bounding box center [45, 185] width 16 height 0
click at [45, 182] on input "checkbox" at bounding box center [45, 182] width 0 height 0
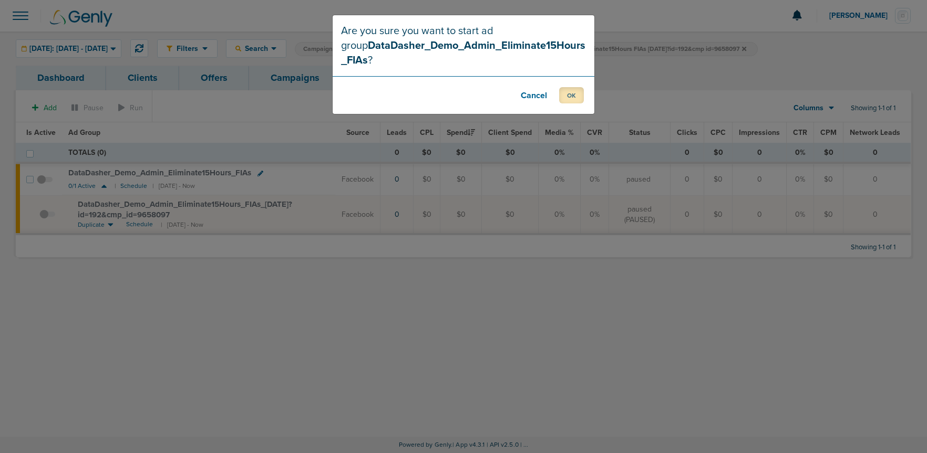
click at [571, 91] on button "OK" at bounding box center [571, 95] width 25 height 16
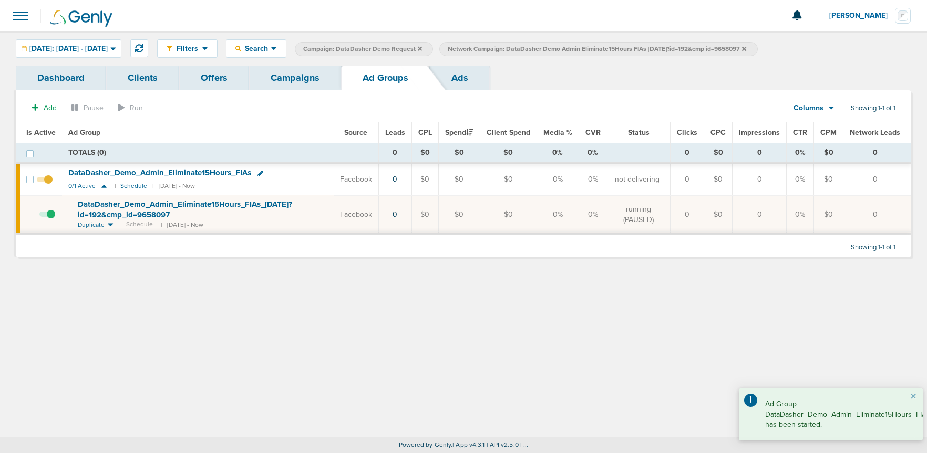
click at [746, 49] on span "Network Campaign: DataDasher Demo Admin Eliminate15Hours FIAs [DATE]?id=192&cmp…" at bounding box center [597, 49] width 298 height 9
click at [746, 48] on icon at bounding box center [744, 49] width 4 height 6
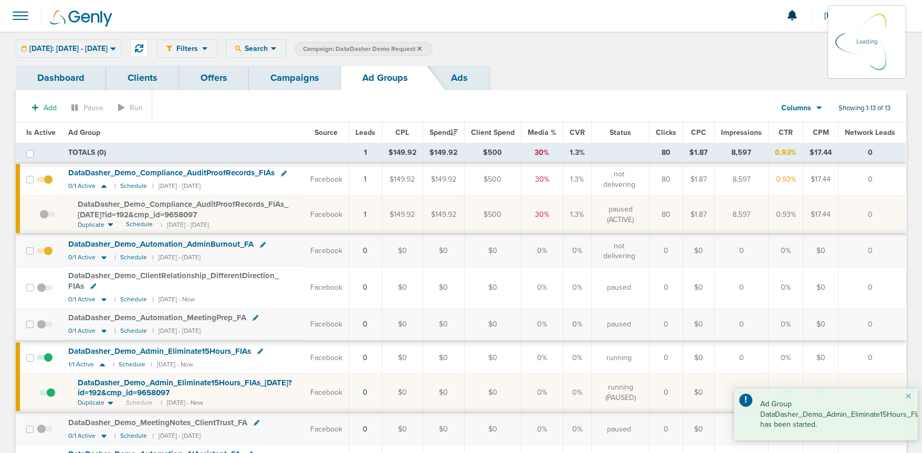
click at [311, 80] on link "Campaigns" at bounding box center [295, 78] width 92 height 25
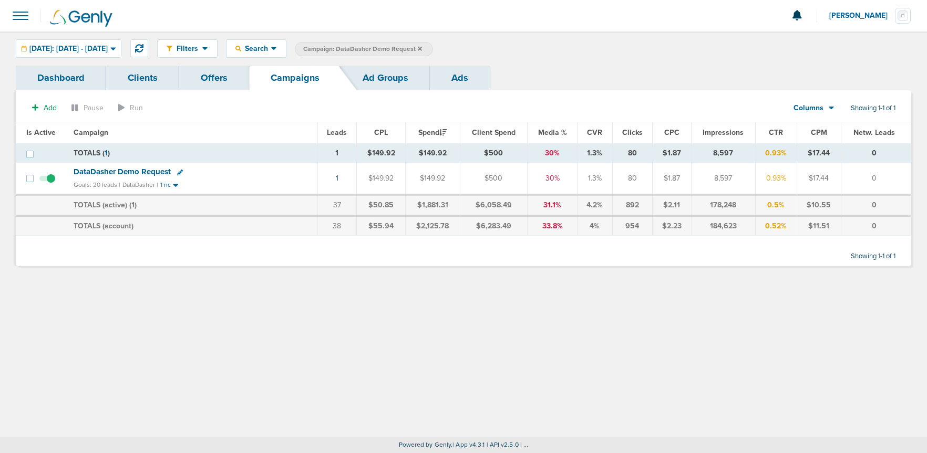
click at [422, 48] on icon at bounding box center [420, 48] width 4 height 4
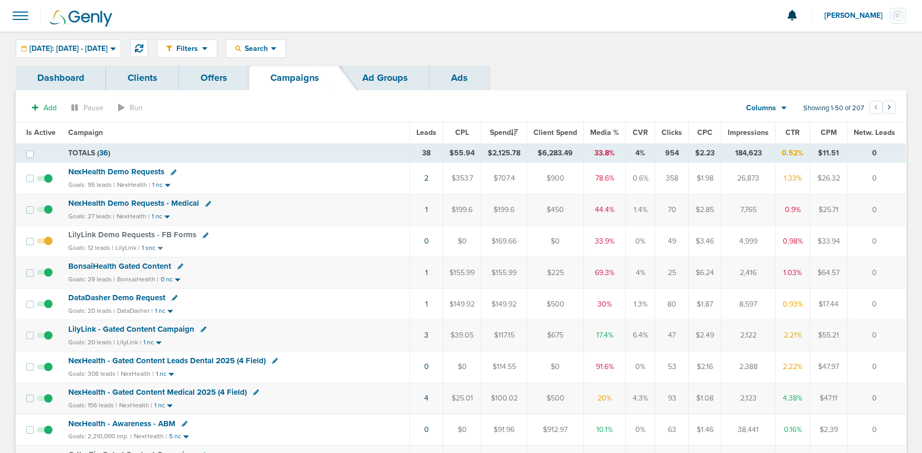
click at [181, 266] on div "BonsaiHealth Gated Content" at bounding box center [235, 267] width 335 height 11
click at [178, 265] on icon at bounding box center [181, 267] width 6 height 6
select select
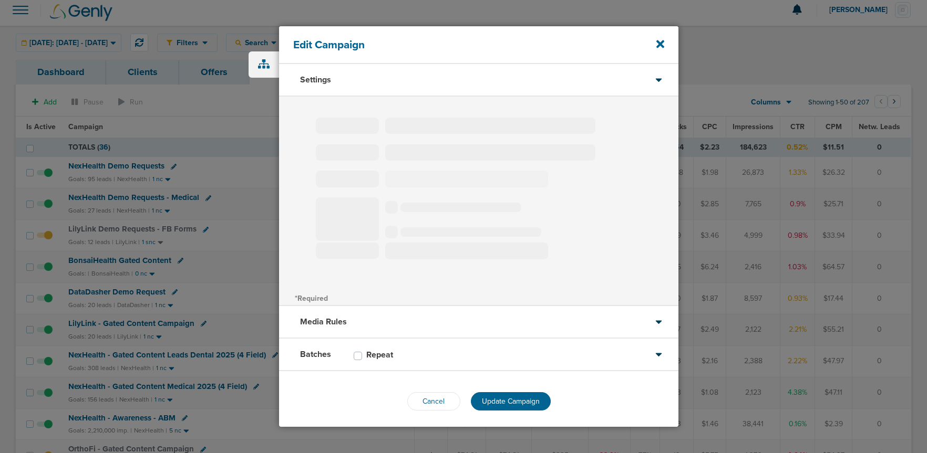
type input "BonsaiHealth Gated Content"
select select "Leads"
radio input "true"
select select "readOnly"
select select "1"
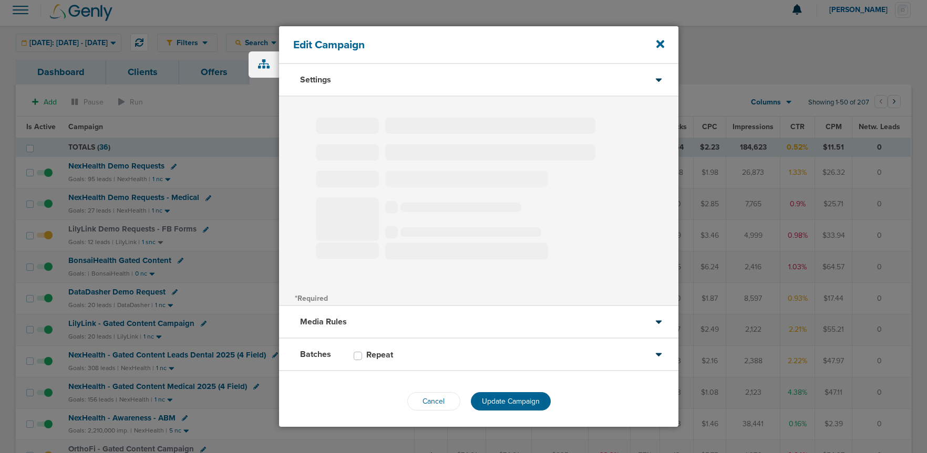
select select "1"
select select "2"
select select "3"
select select "4"
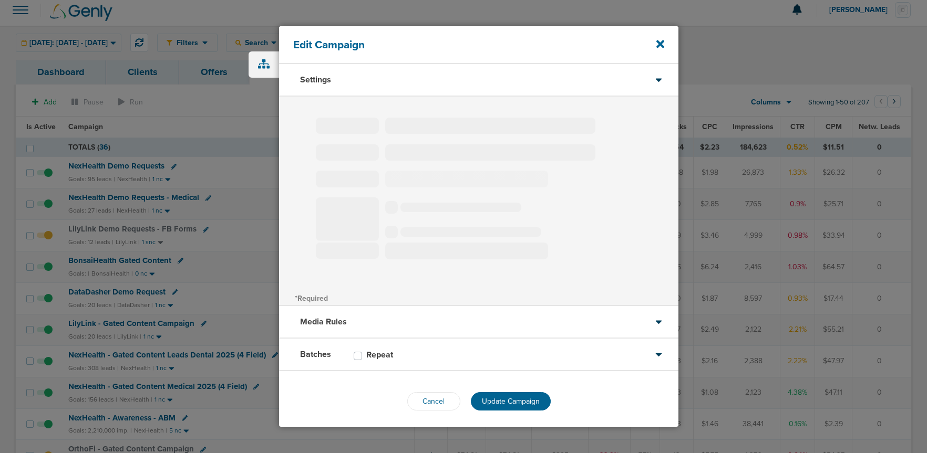
select select "6"
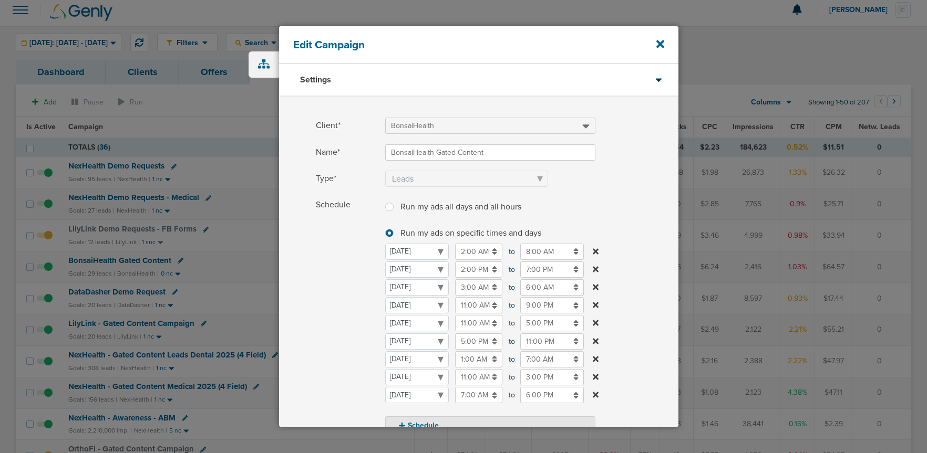
click at [531, 303] on input "9:00 PM" at bounding box center [552, 305] width 64 height 16
click at [315, 330] on div "Schedule Run my ads all days and all hours Run my ads all days and all hours Ru…" at bounding box center [478, 316] width 399 height 238
click at [660, 45] on icon at bounding box center [660, 44] width 8 height 8
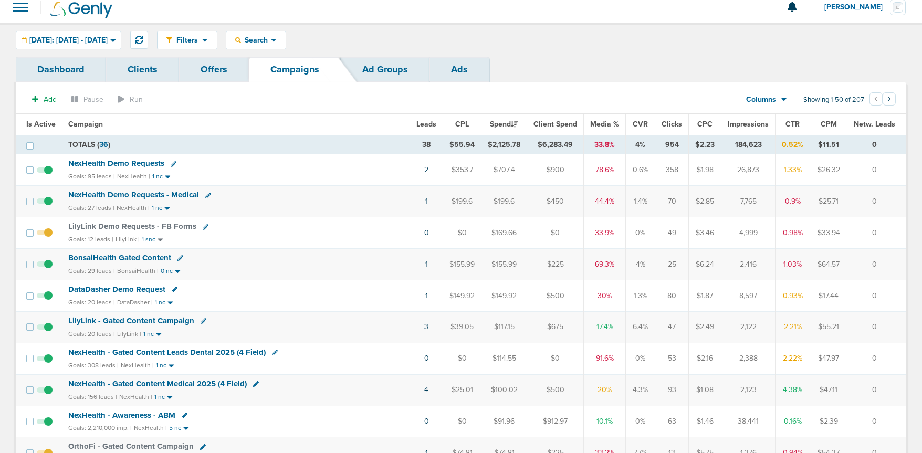
scroll to position [4, 0]
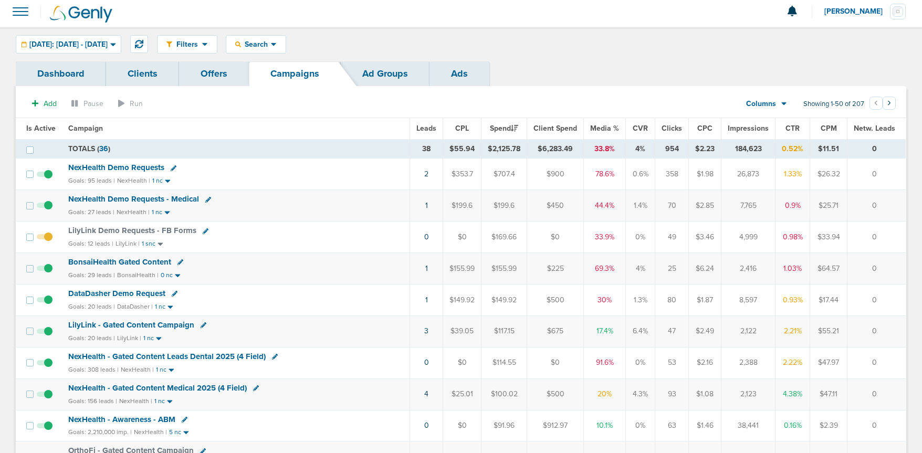
click at [117, 262] on span "BonsaiHealth Gated Content" at bounding box center [119, 261] width 103 height 9
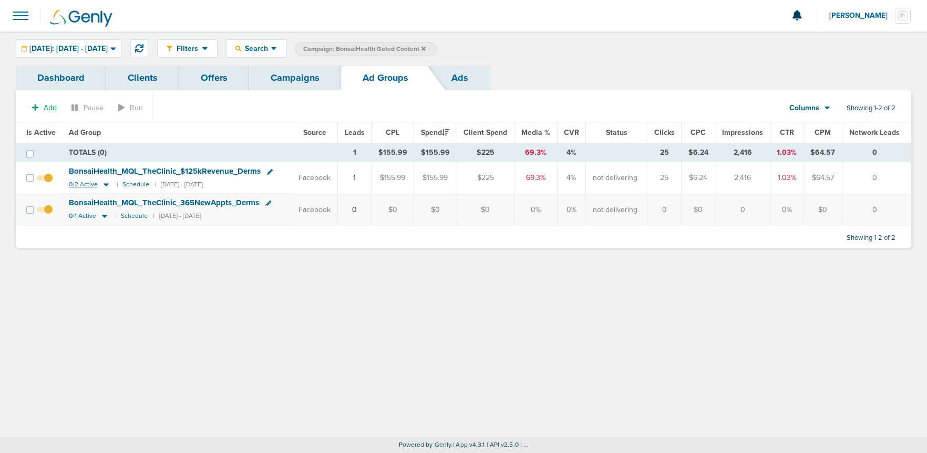
click at [103, 184] on icon at bounding box center [105, 185] width 5 height 3
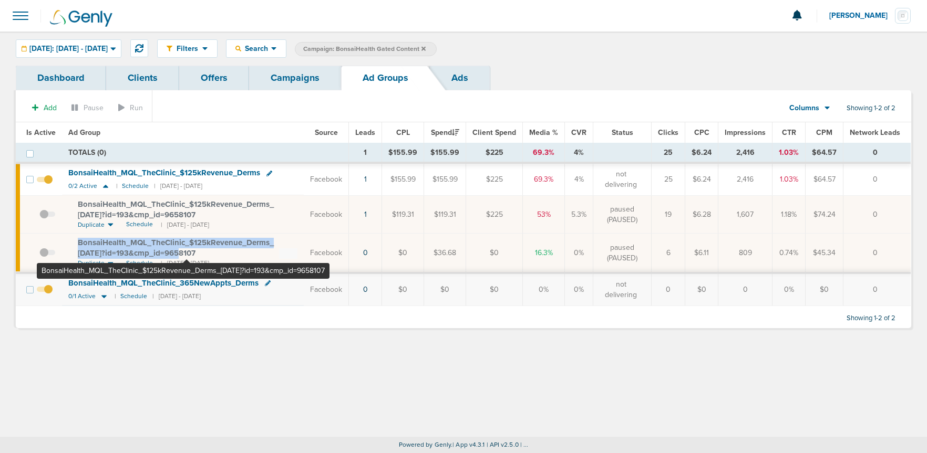
drag, startPoint x: 73, startPoint y: 240, endPoint x: 186, endPoint y: 250, distance: 113.9
click at [186, 250] on td "BonsaiHealth_ MQL_ TheClinic_ $125kRevenue_ Derms_ 10.02.25?id=193&cmp_ id=9658…" at bounding box center [183, 253] width 242 height 39
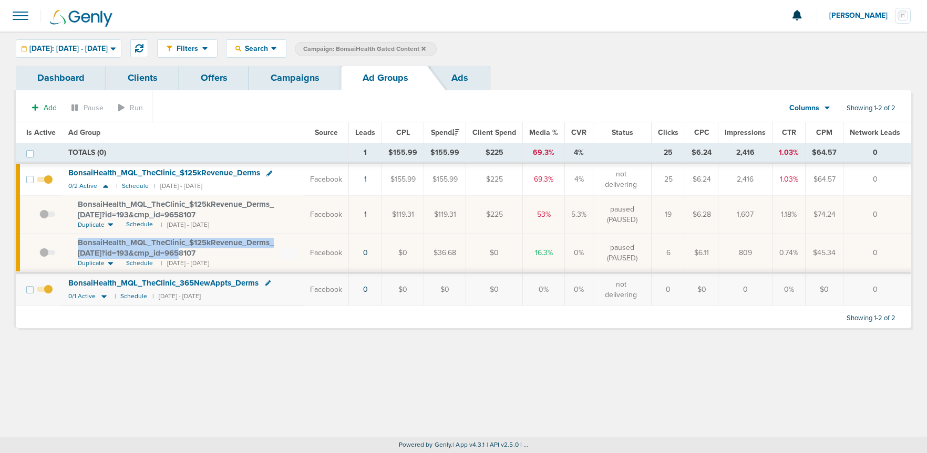
click at [204, 217] on div "BonsaiHealth_ MQL_ TheClinic_ $125kRevenue_ Derms_ 09.30.25?id=193&cmp_ id=9658…" at bounding box center [176, 209] width 196 height 19
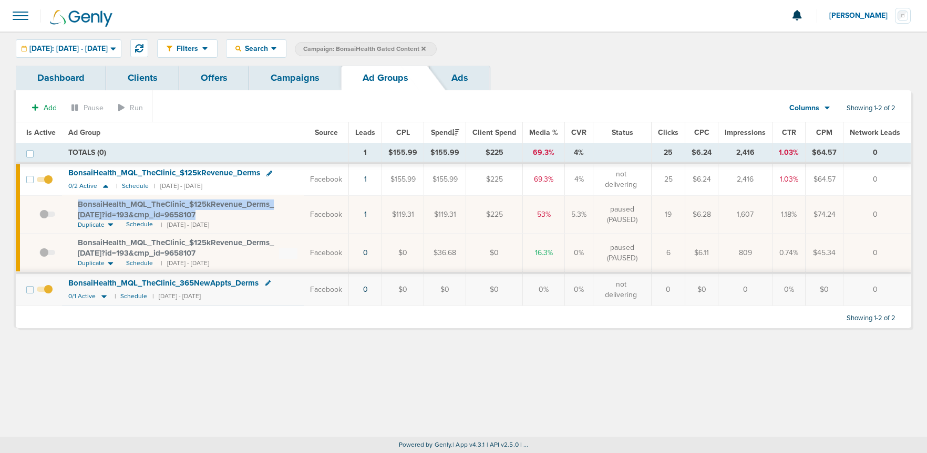
drag, startPoint x: 211, startPoint y: 213, endPoint x: 60, endPoint y: 201, distance: 150.7
click at [60, 201] on tr "BonsaiHealth_ MQL_ TheClinic_ $125kRevenue_ Derms_ 09.30.25?id=193&cmp_ id=9658…" at bounding box center [463, 214] width 895 height 38
copy tr "BonsaiHealth_ MQL_ TheClinic_ $125kRevenue_ Derms_ 09.30.25?id=193&cmp_ id=9658…"
click at [103, 297] on icon at bounding box center [104, 296] width 11 height 9
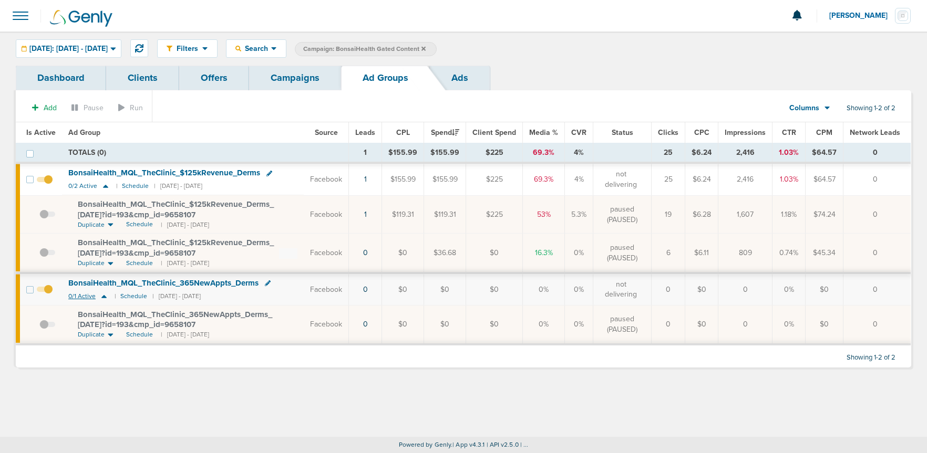
click at [103, 297] on icon at bounding box center [103, 296] width 5 height 3
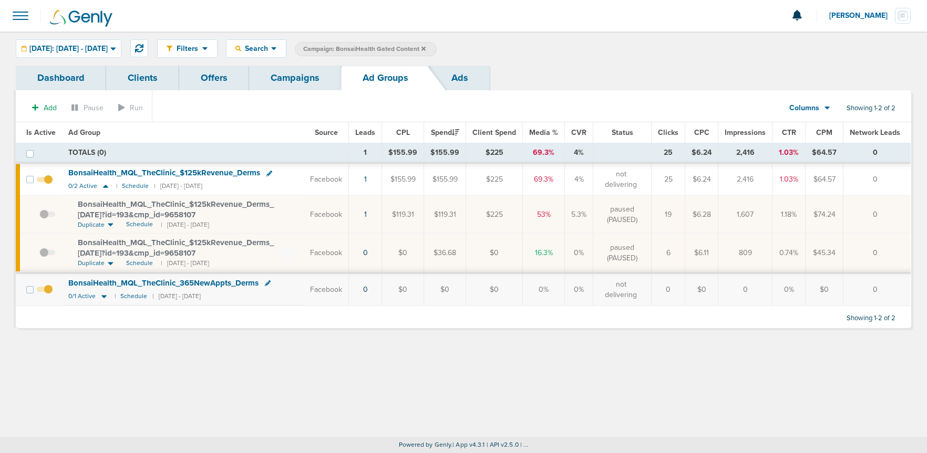
click at [292, 80] on link "Campaigns" at bounding box center [295, 78] width 92 height 25
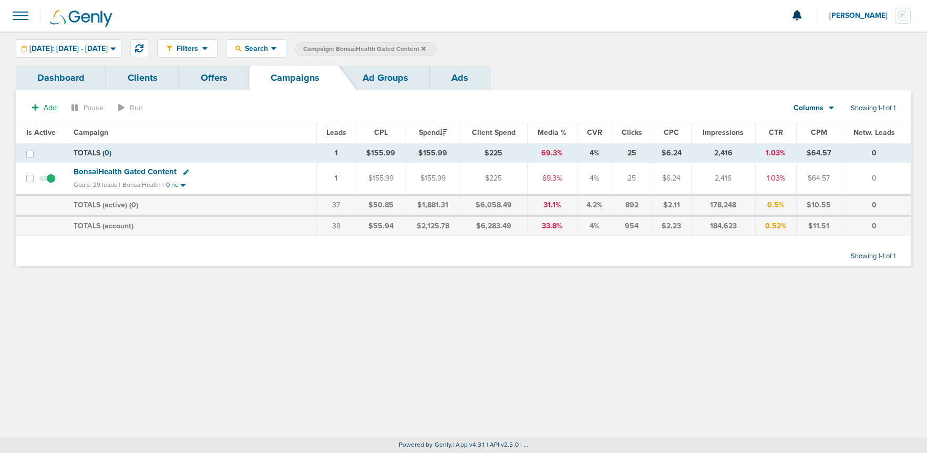
click at [390, 81] on link "Ad Groups" at bounding box center [385, 78] width 89 height 25
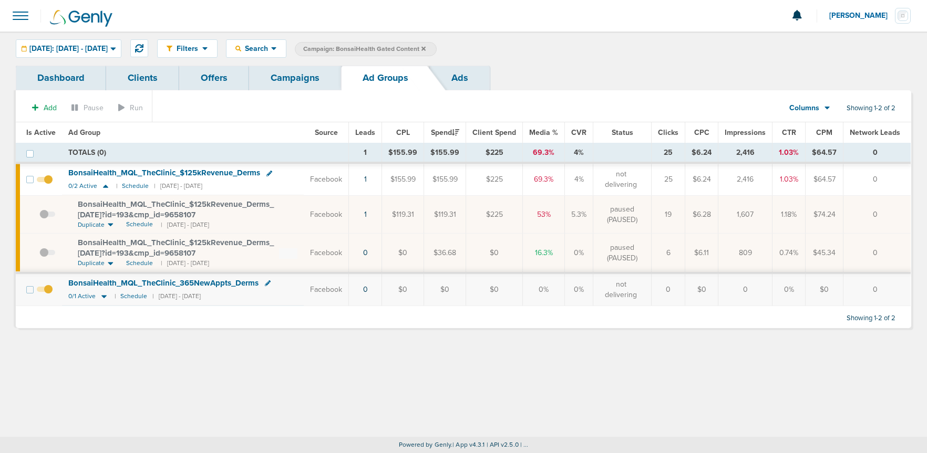
click at [298, 85] on link "Campaigns" at bounding box center [295, 78] width 92 height 25
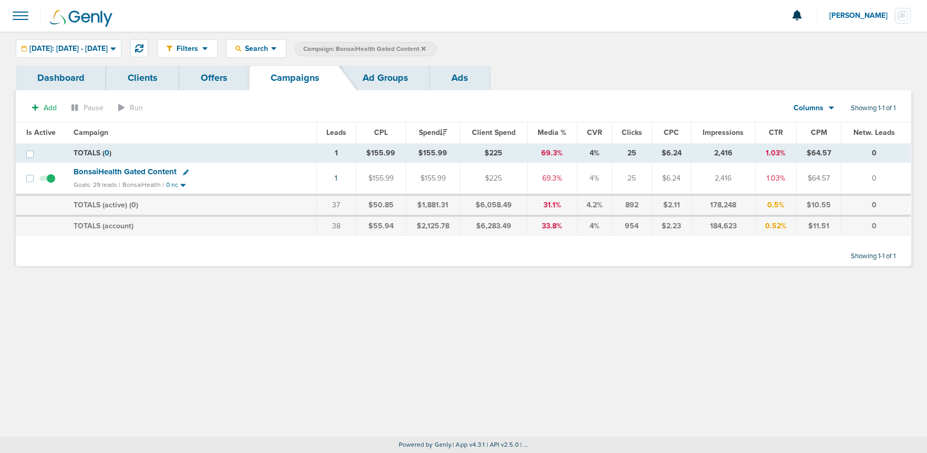
click at [184, 172] on icon at bounding box center [186, 173] width 6 height 6
select select
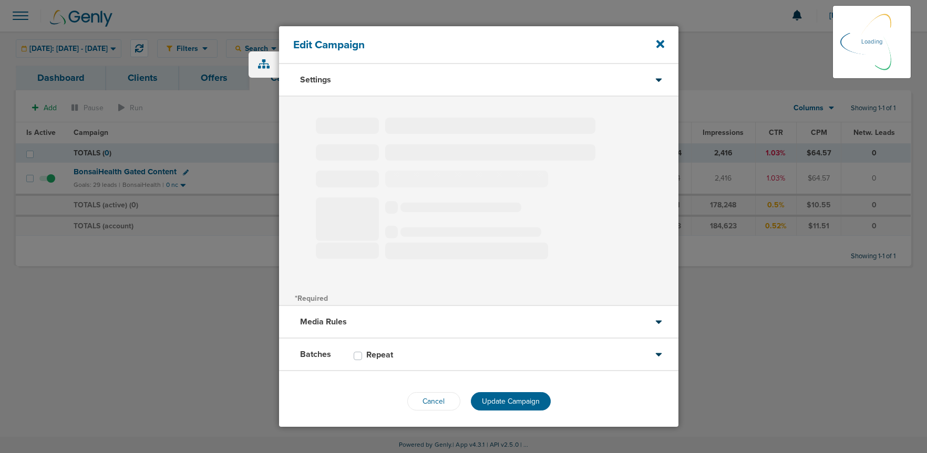
type input "BonsaiHealth Gated Content"
select select "Leads"
radio input "true"
select select "readOnly"
select select "1"
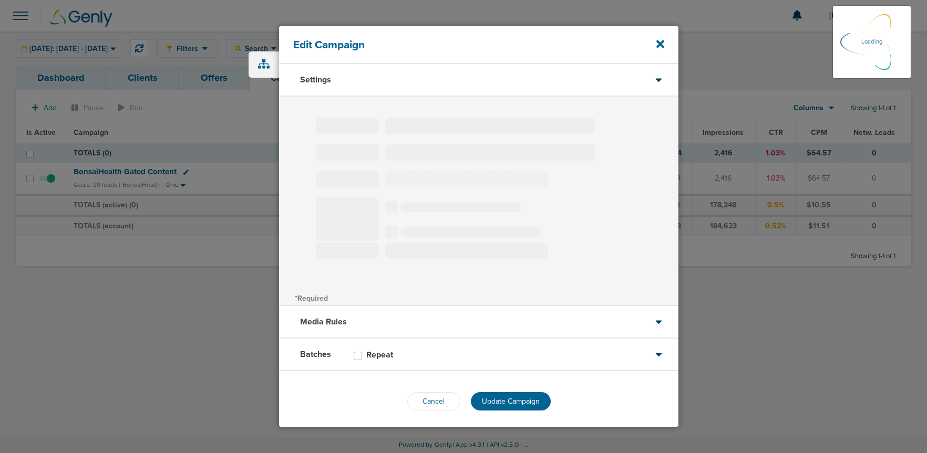
select select "1"
select select "2"
select select "3"
select select "4"
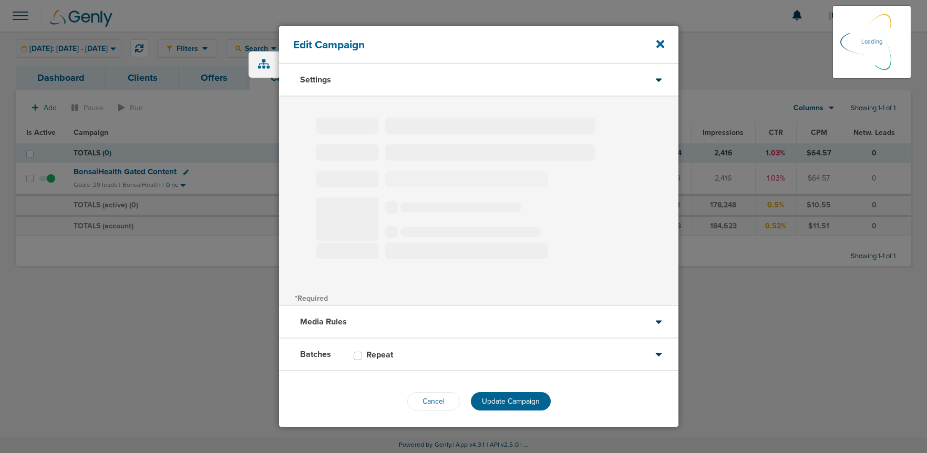
select select "6"
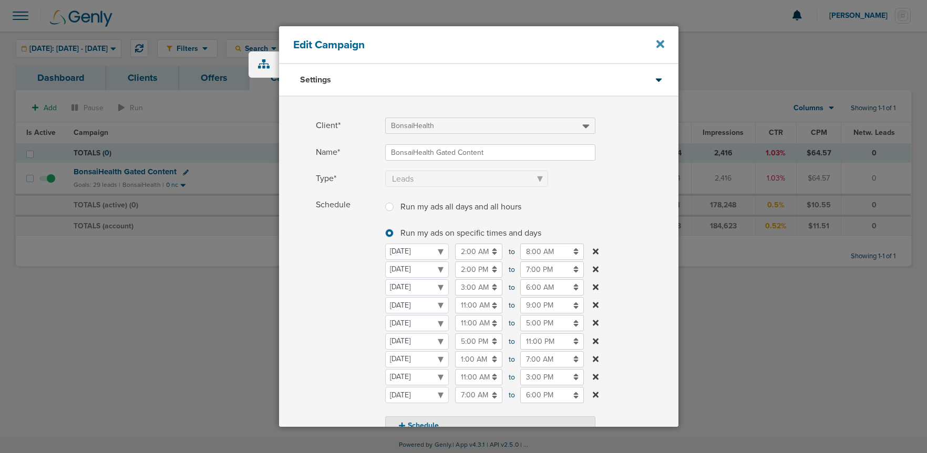
click at [660, 43] on icon at bounding box center [660, 44] width 8 height 8
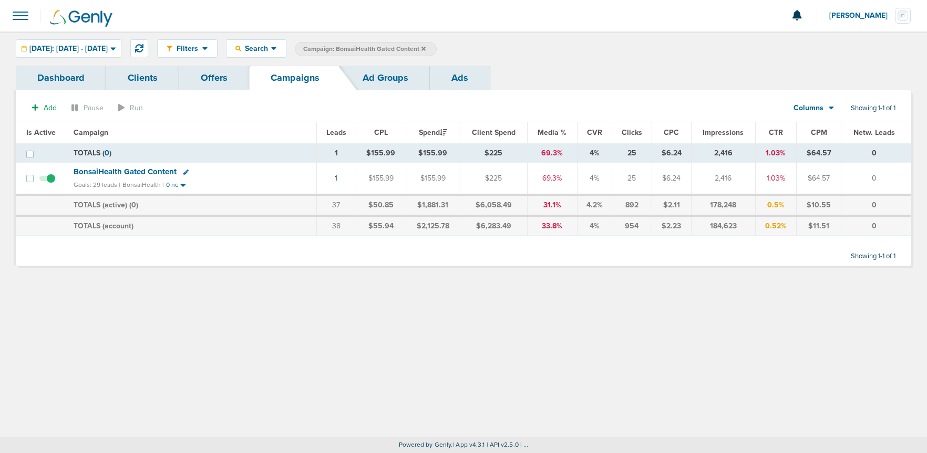
click at [49, 184] on span at bounding box center [47, 184] width 16 height 0
click at [47, 181] on input "checkbox" at bounding box center [47, 181] width 0 height 0
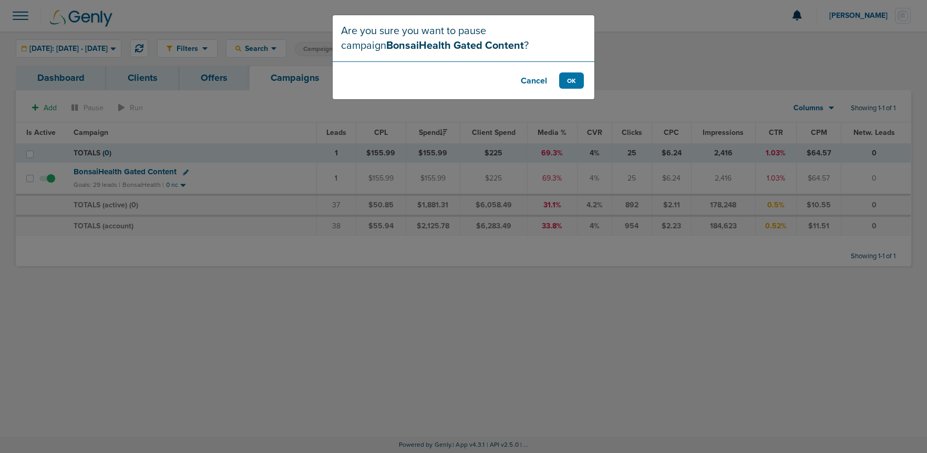
click at [595, 86] on div "Are you sure you want to pause campaign BonsaiHealth Gated Content ? Cancel OK" at bounding box center [463, 226] width 927 height 453
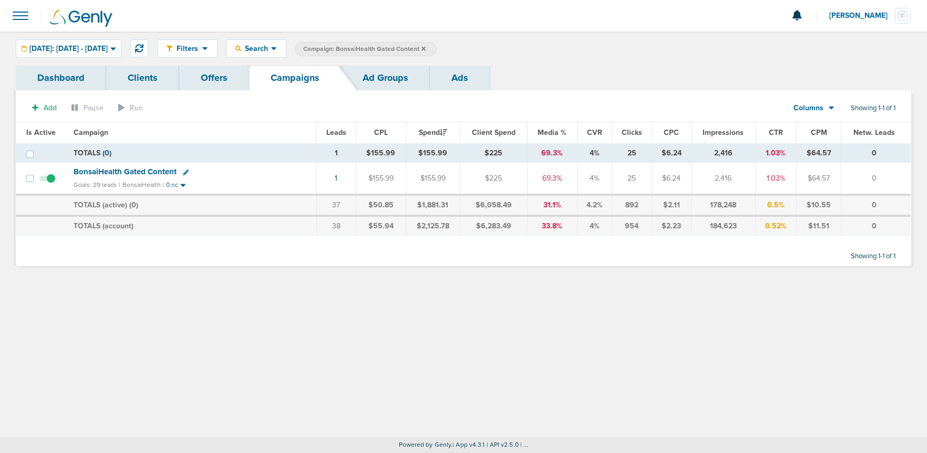
click at [51, 184] on span at bounding box center [47, 184] width 16 height 0
click at [47, 181] on input "checkbox" at bounding box center [47, 181] width 0 height 0
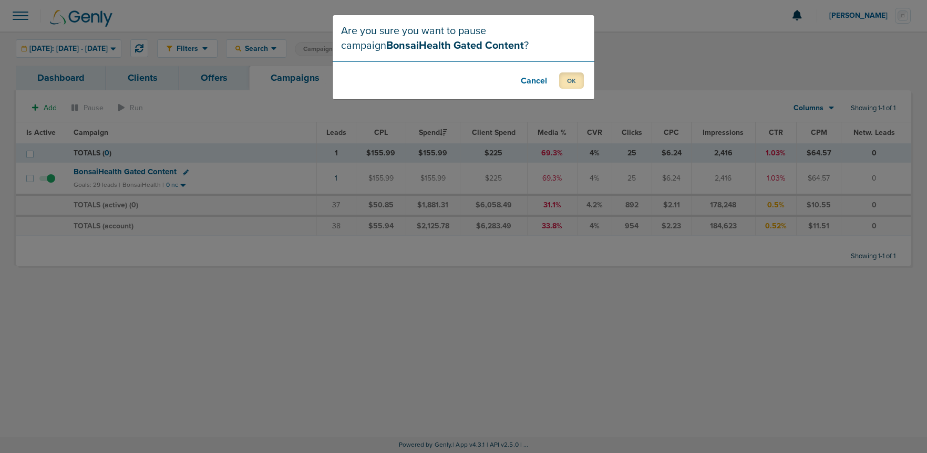
click at [565, 80] on button "OK" at bounding box center [571, 80] width 25 height 16
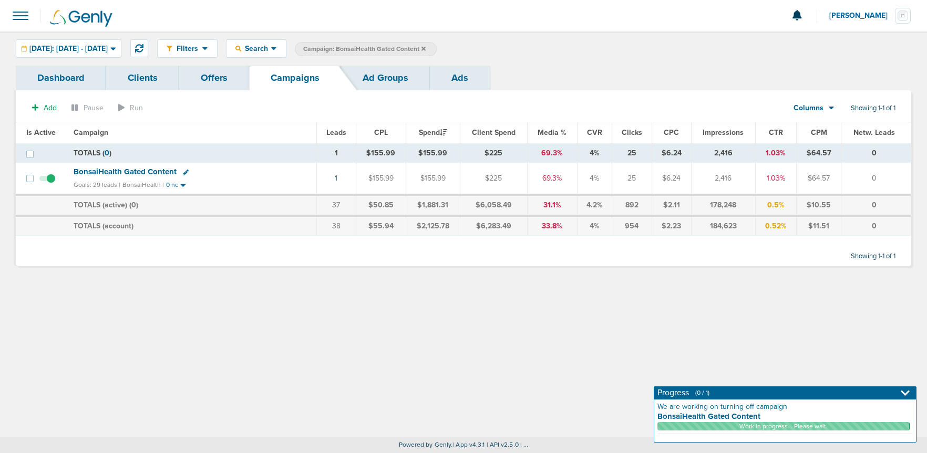
click at [425, 47] on icon at bounding box center [423, 48] width 4 height 4
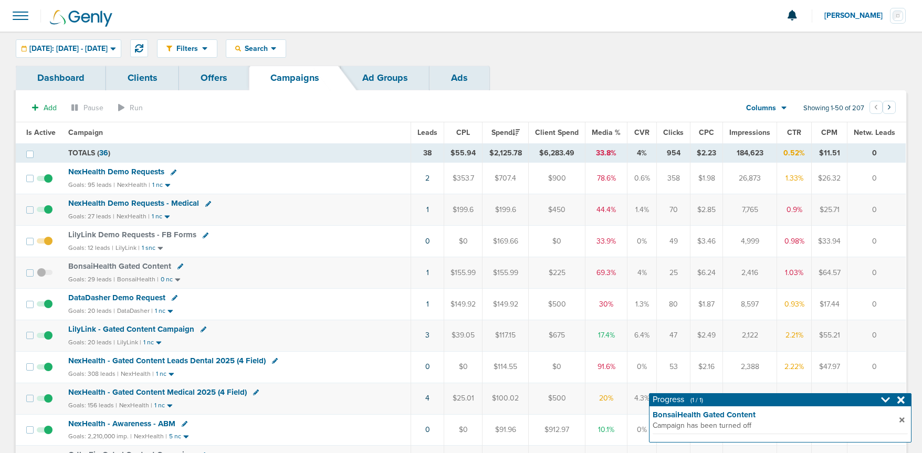
click at [16, 14] on span at bounding box center [20, 15] width 23 height 23
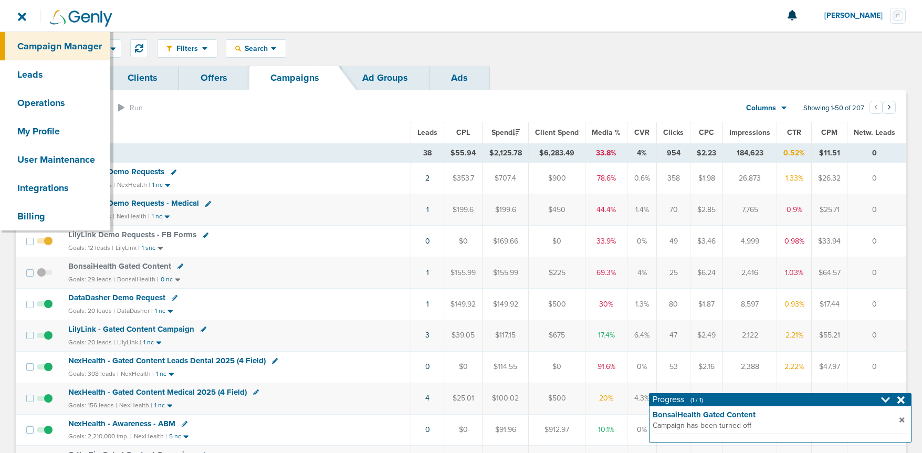
click at [225, 19] on div at bounding box center [461, 16] width 922 height 32
